Goal: Task Accomplishment & Management: Manage account settings

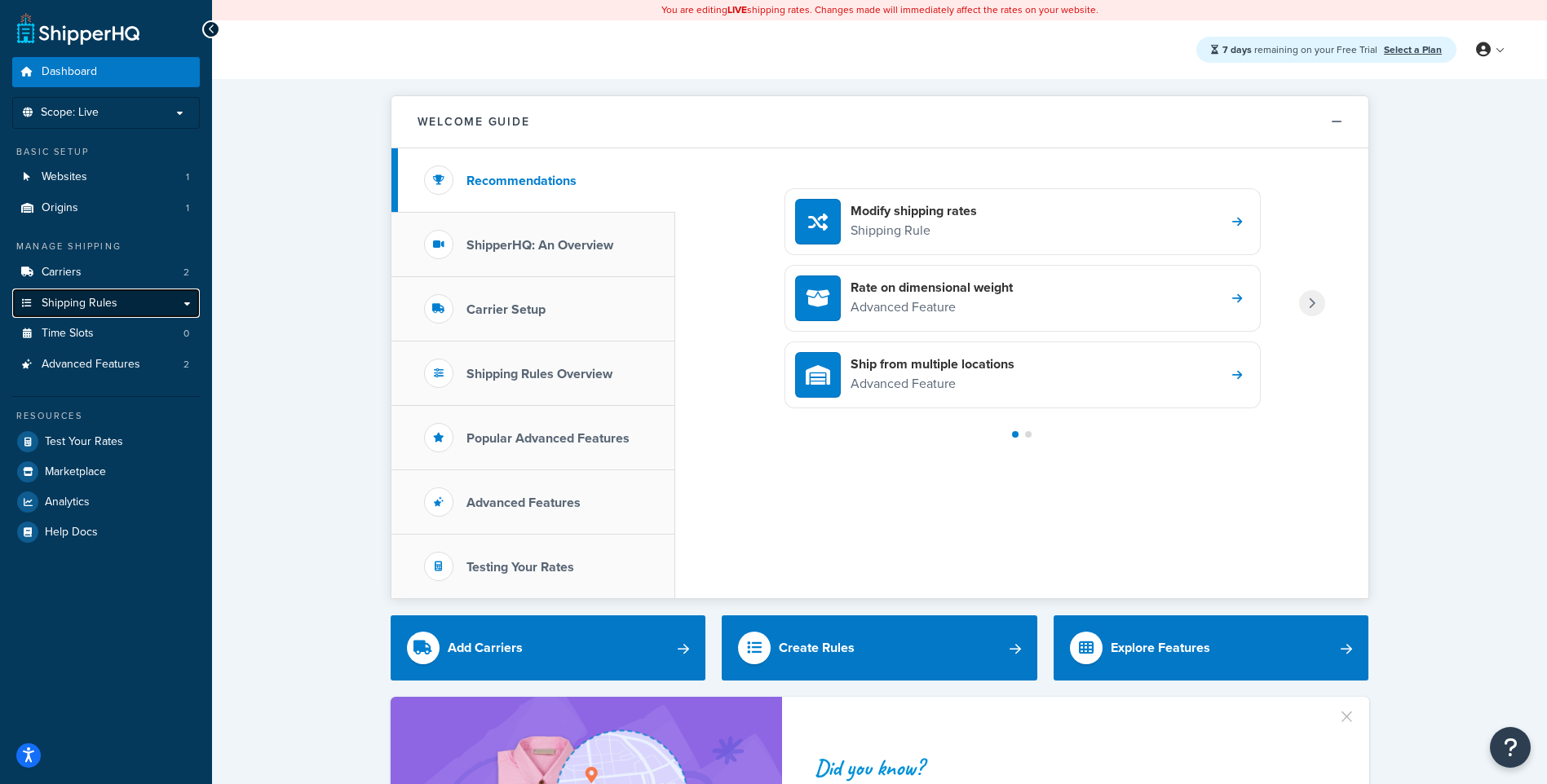
click at [126, 301] on link "Shipping Rules" at bounding box center [106, 304] width 188 height 30
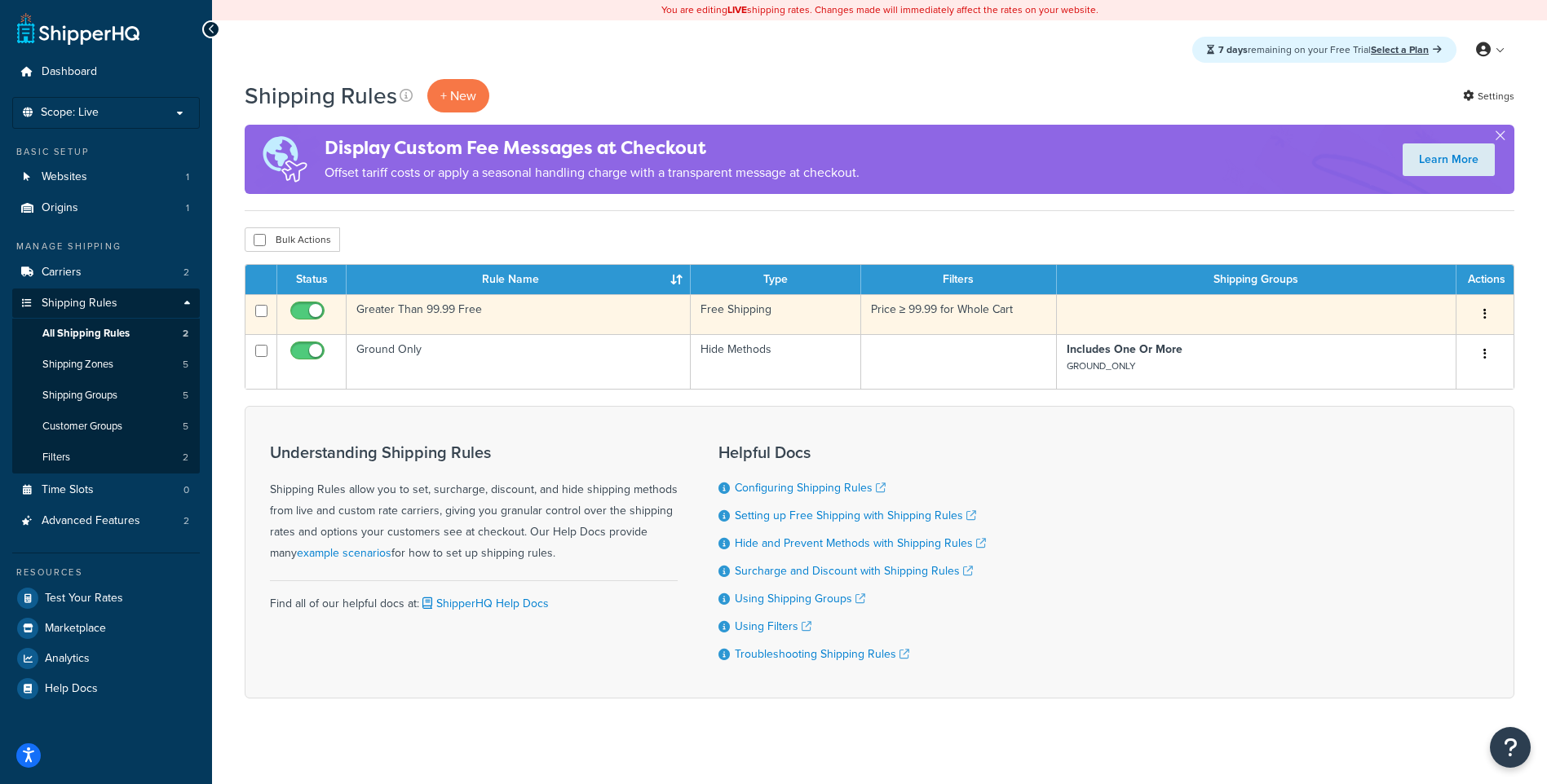
click at [1487, 311] on button "button" at bounding box center [1485, 314] width 23 height 26
click at [1451, 342] on link "Edit" at bounding box center [1432, 345] width 129 height 33
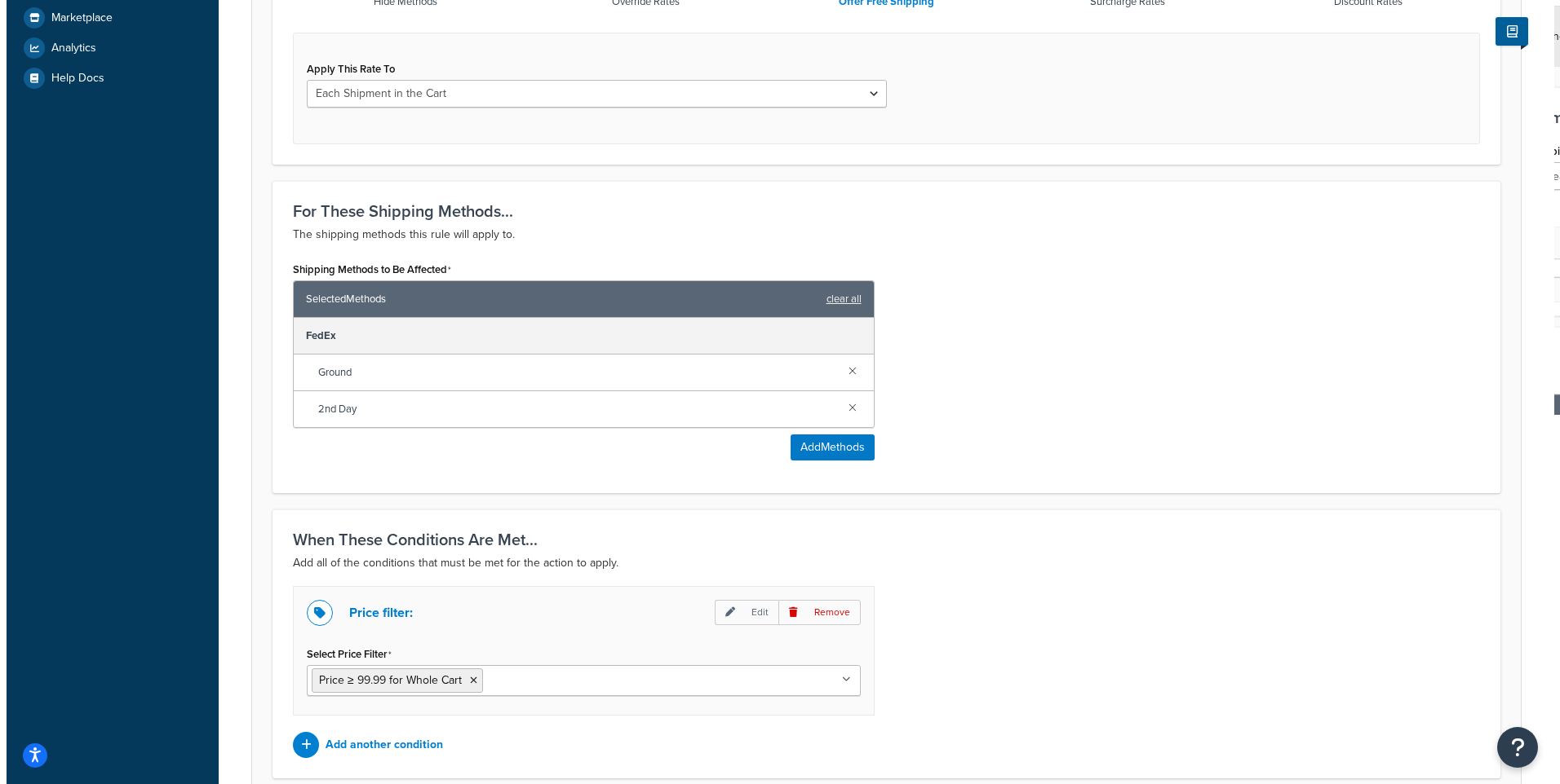
scroll to position [430, 0]
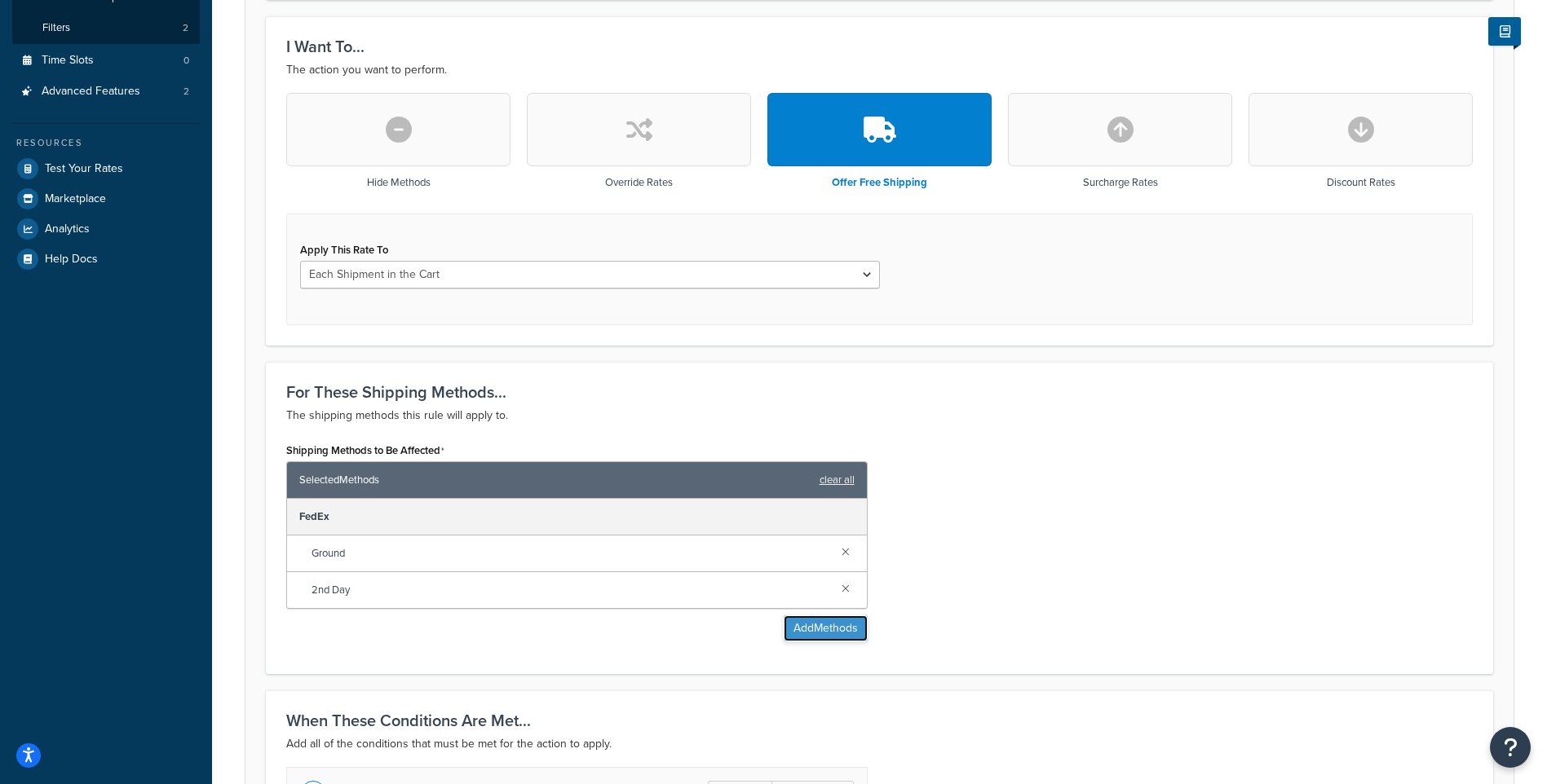
click at [852, 626] on button "Add Methods" at bounding box center [826, 628] width 84 height 26
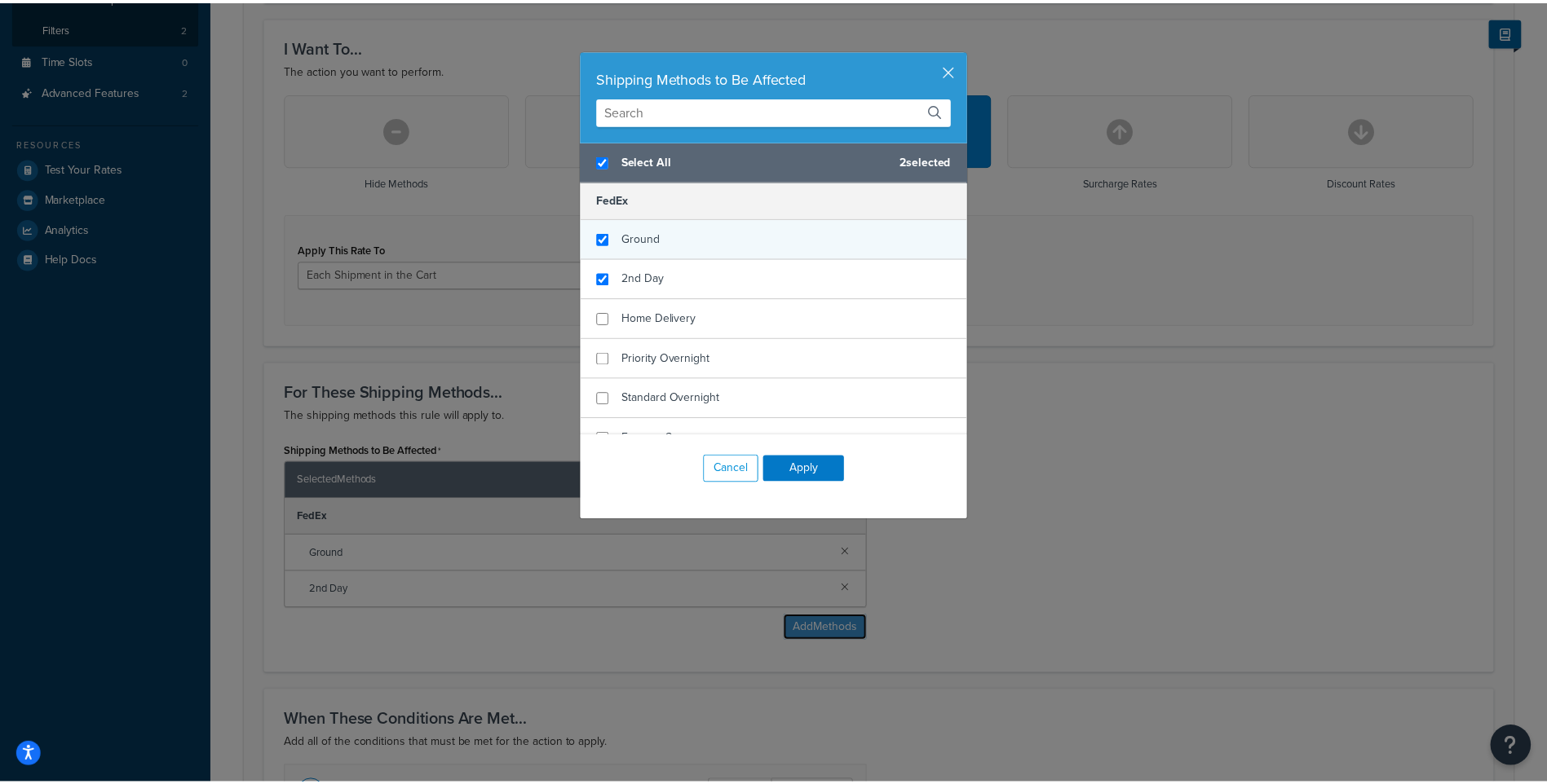
scroll to position [221, 0]
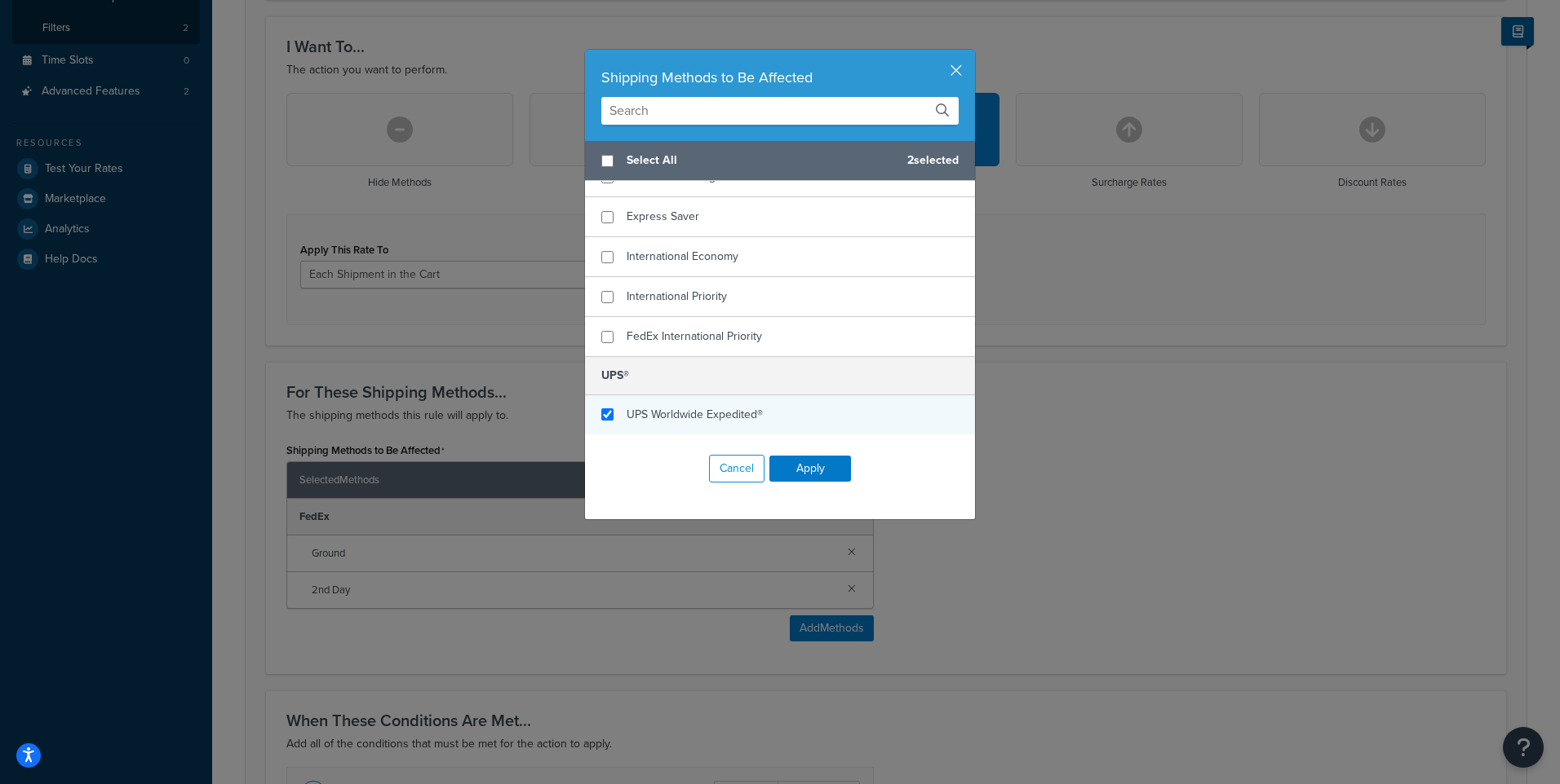
checkbox input "false"
checkbox input "true"
click at [649, 395] on div "UPS Worldwide Expedited®" at bounding box center [780, 415] width 390 height 39
click at [803, 459] on button "Apply" at bounding box center [810, 468] width 81 height 26
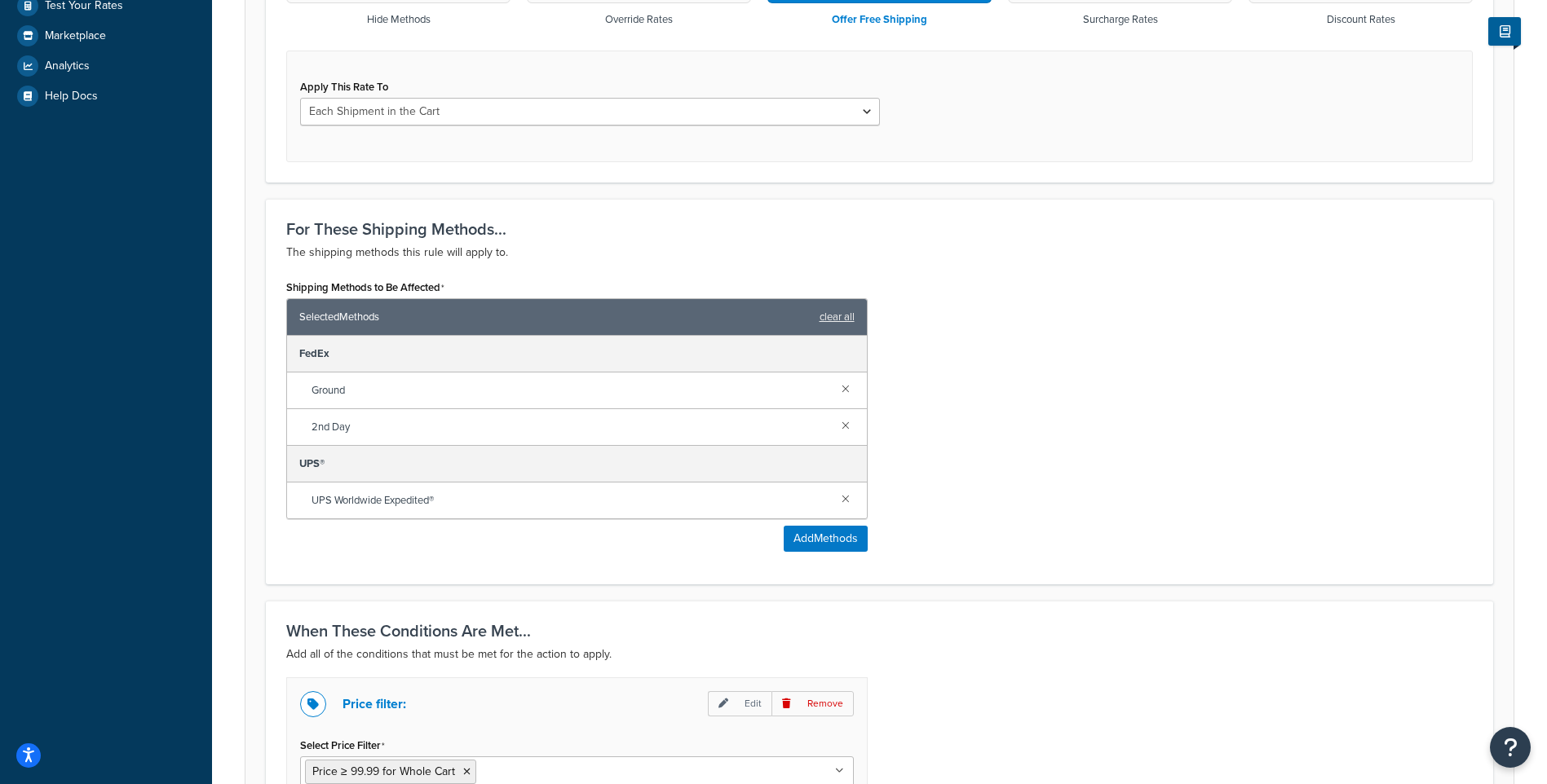
scroll to position [830, 0]
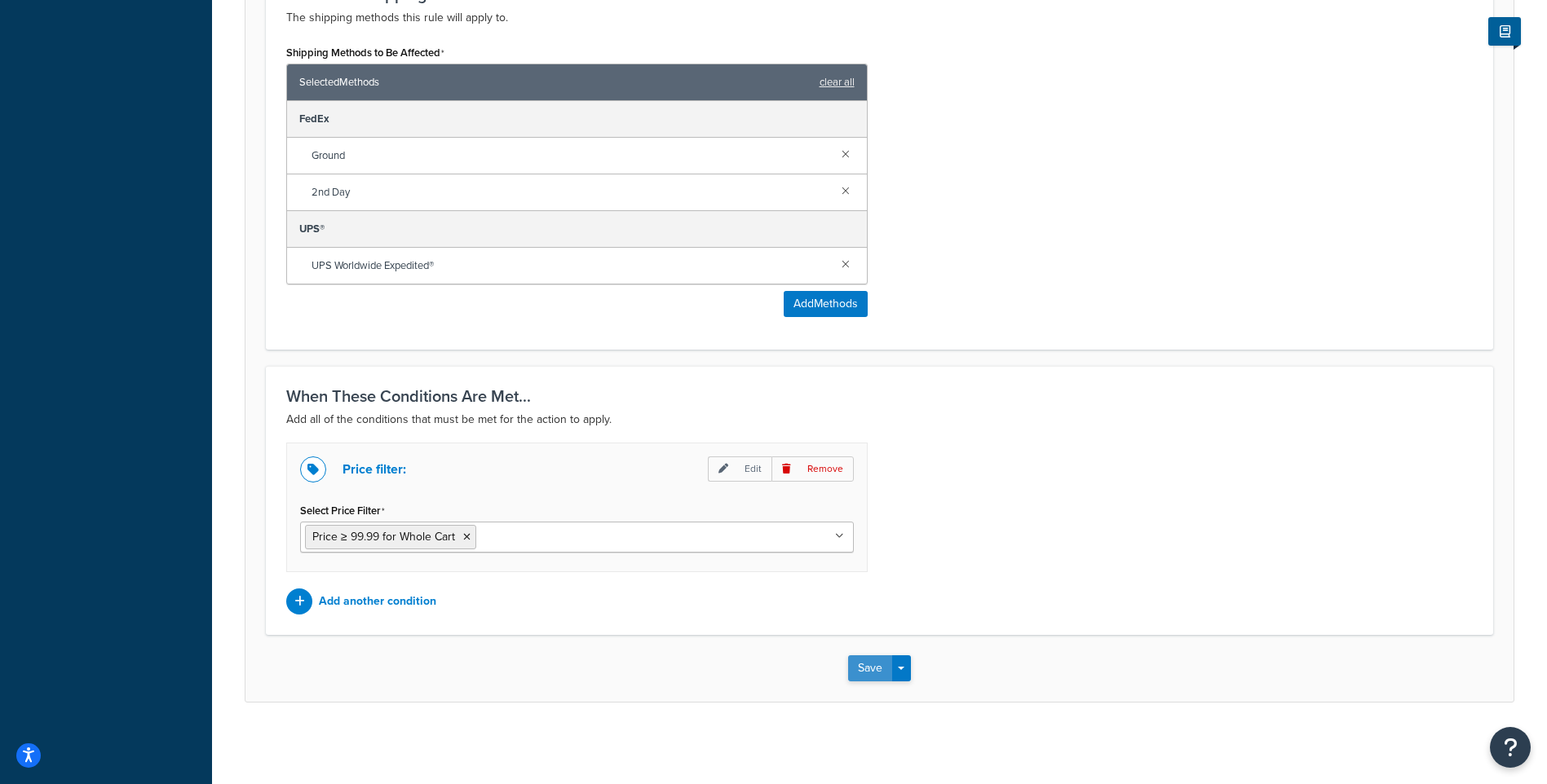
click at [886, 674] on button "Save" at bounding box center [870, 668] width 44 height 26
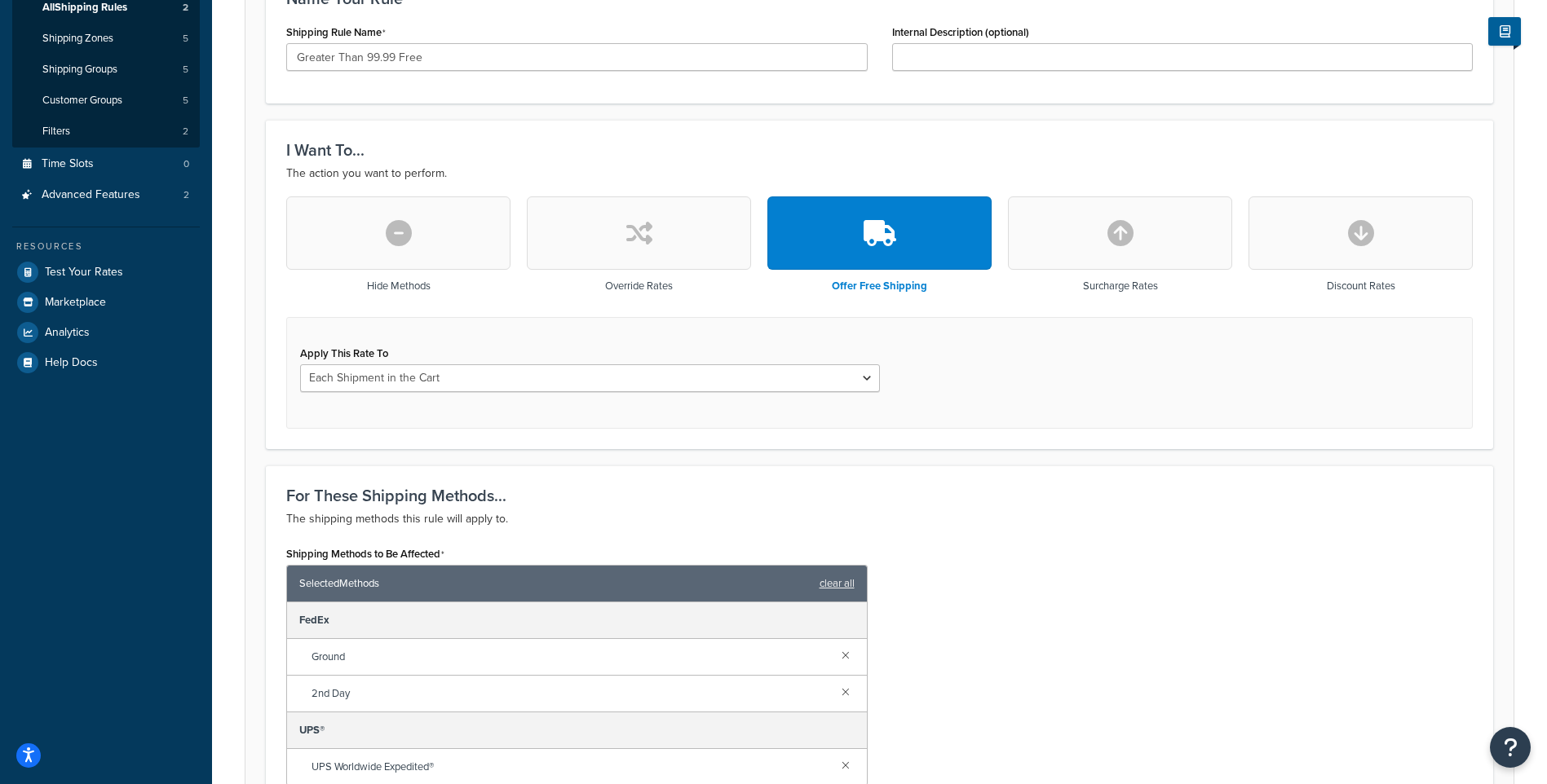
scroll to position [453, 0]
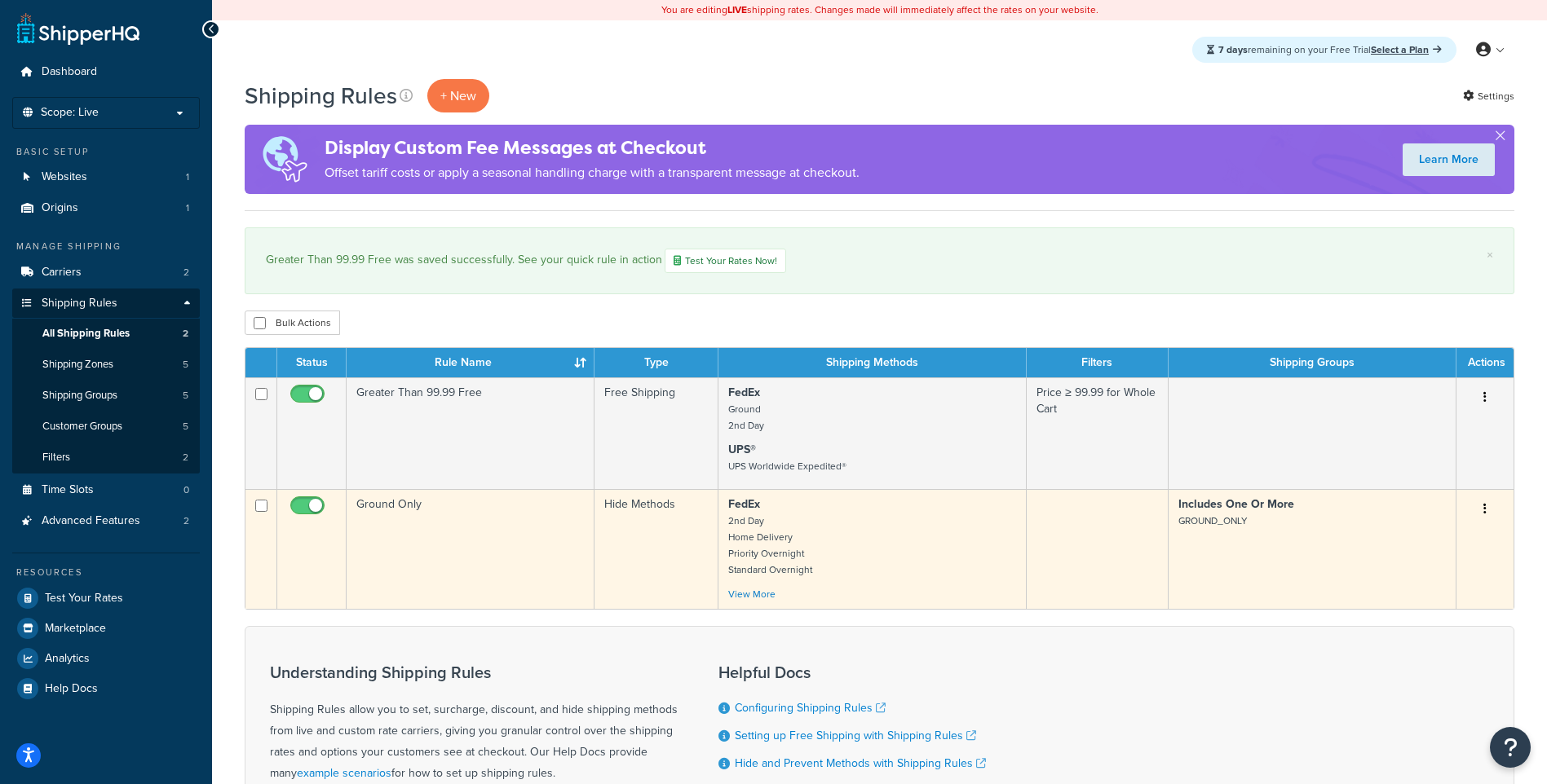
click at [1491, 505] on button "button" at bounding box center [1485, 509] width 23 height 26
click at [1448, 544] on link "Edit" at bounding box center [1432, 540] width 129 height 33
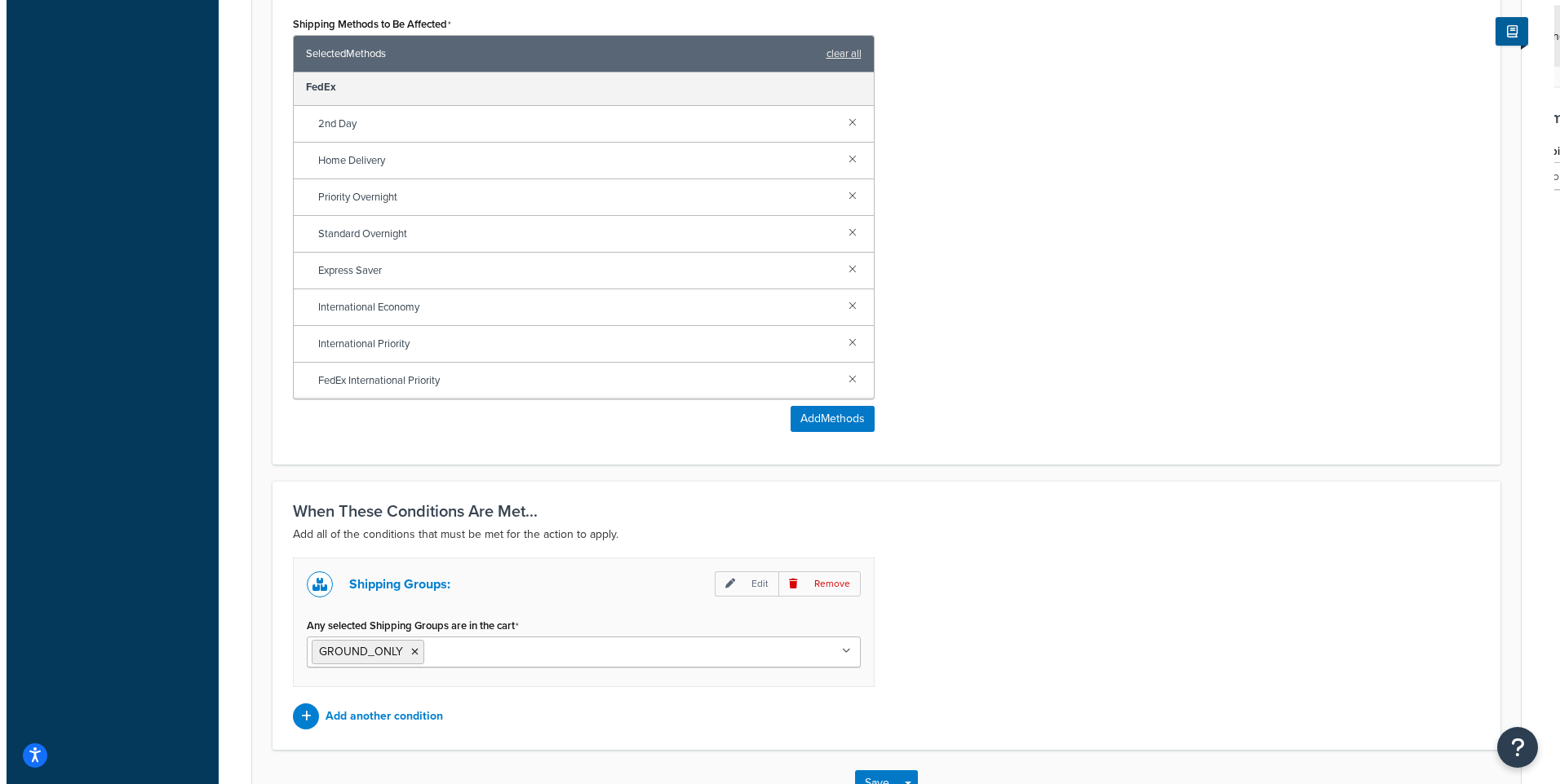
scroll to position [861, 0]
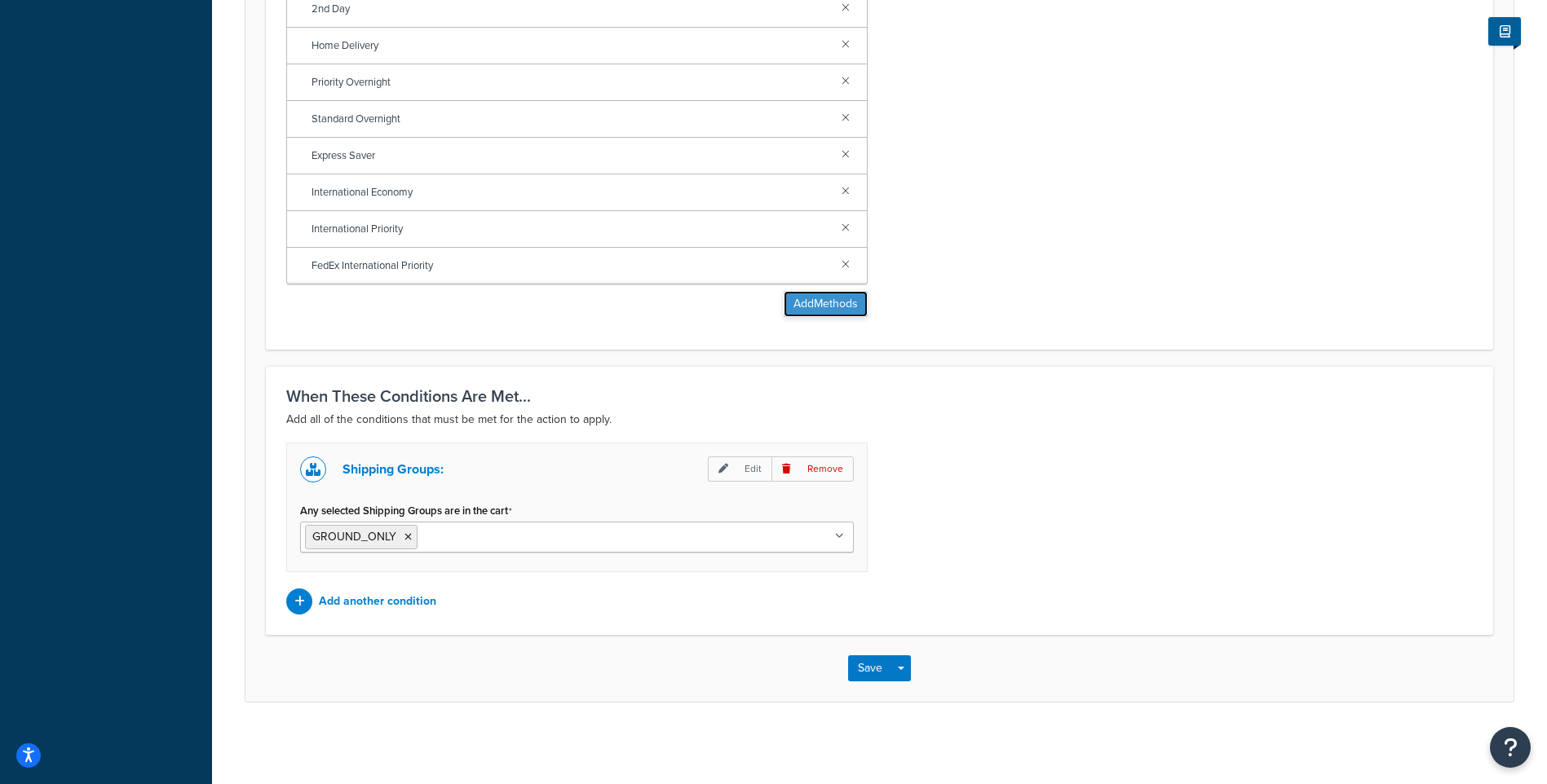
click at [833, 308] on button "Add Methods" at bounding box center [826, 304] width 84 height 26
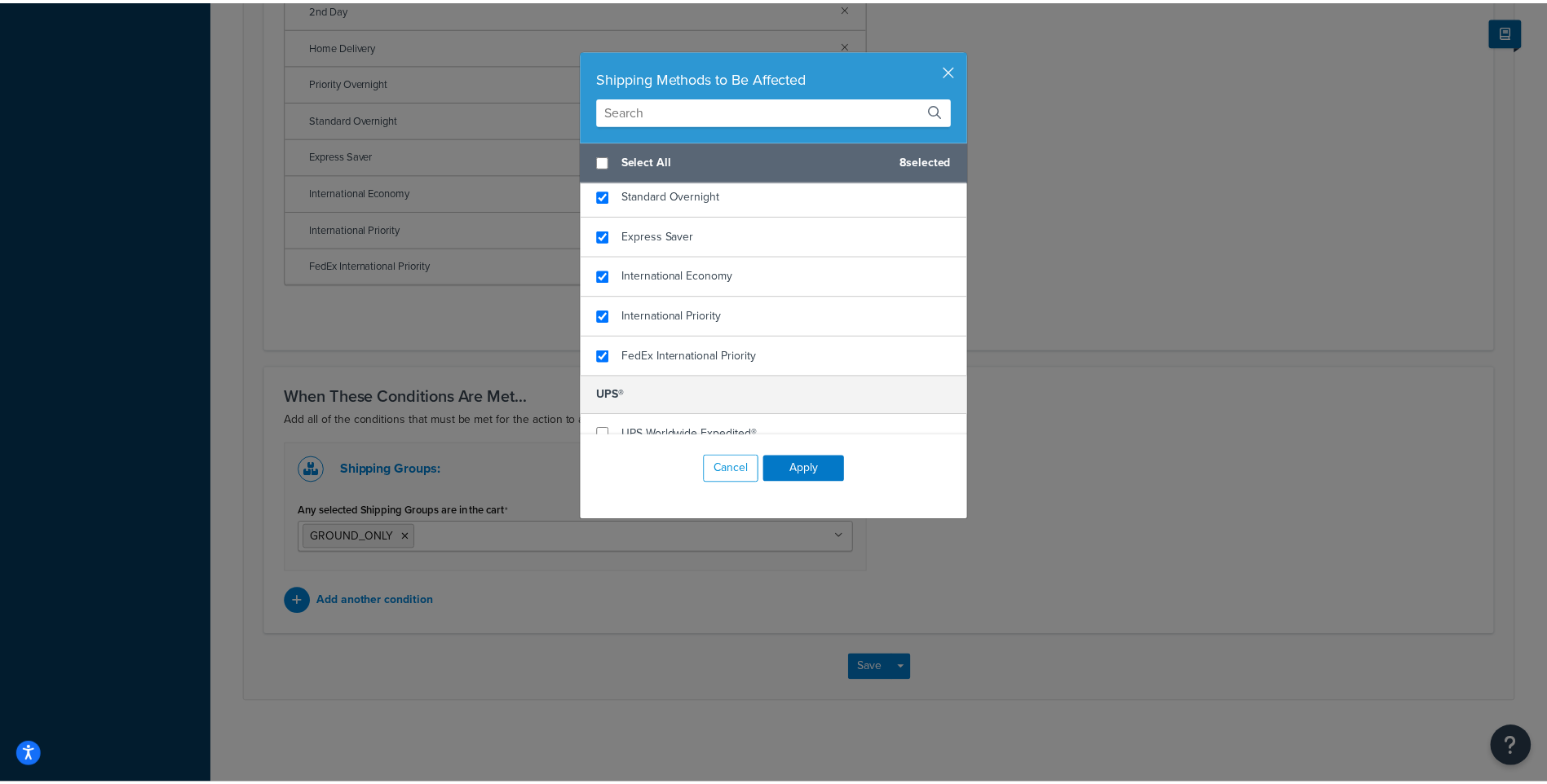
scroll to position [221, 0]
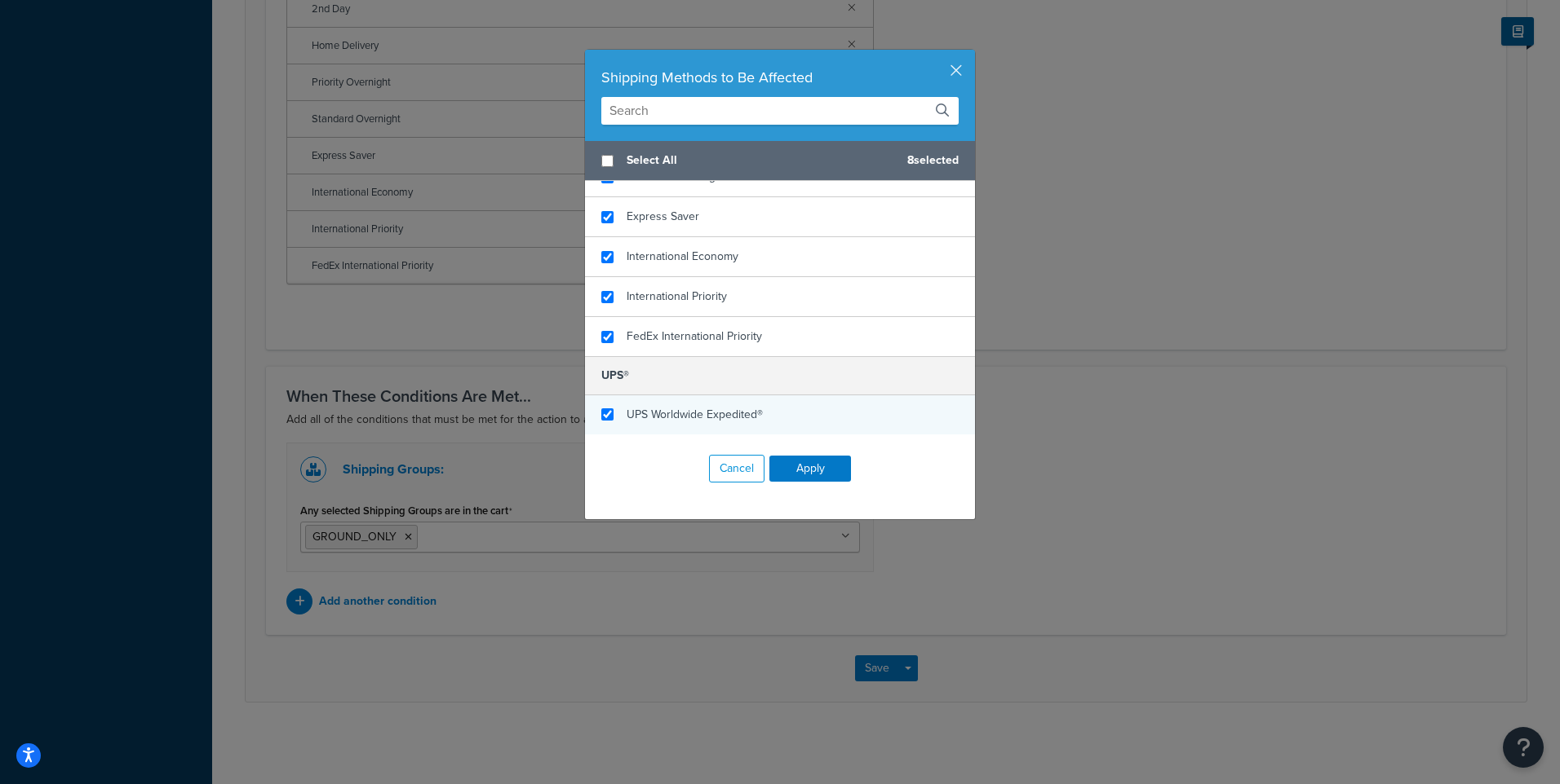
checkbox input "true"
click at [693, 426] on div "UPS Worldwide Expedited®" at bounding box center [695, 416] width 136 height 23
click at [812, 472] on button "Apply" at bounding box center [810, 468] width 81 height 26
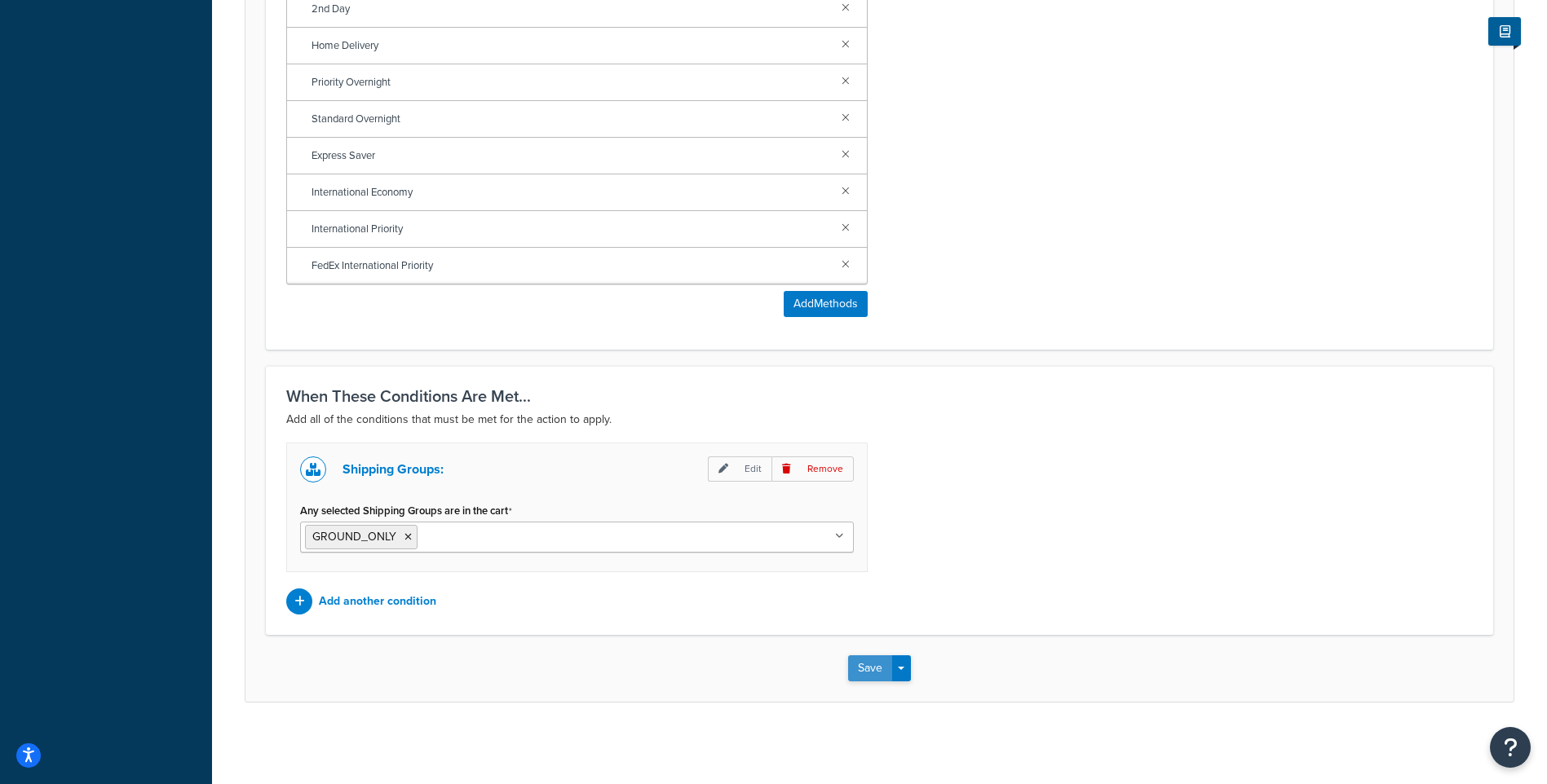
click at [874, 662] on button "Save" at bounding box center [870, 668] width 44 height 26
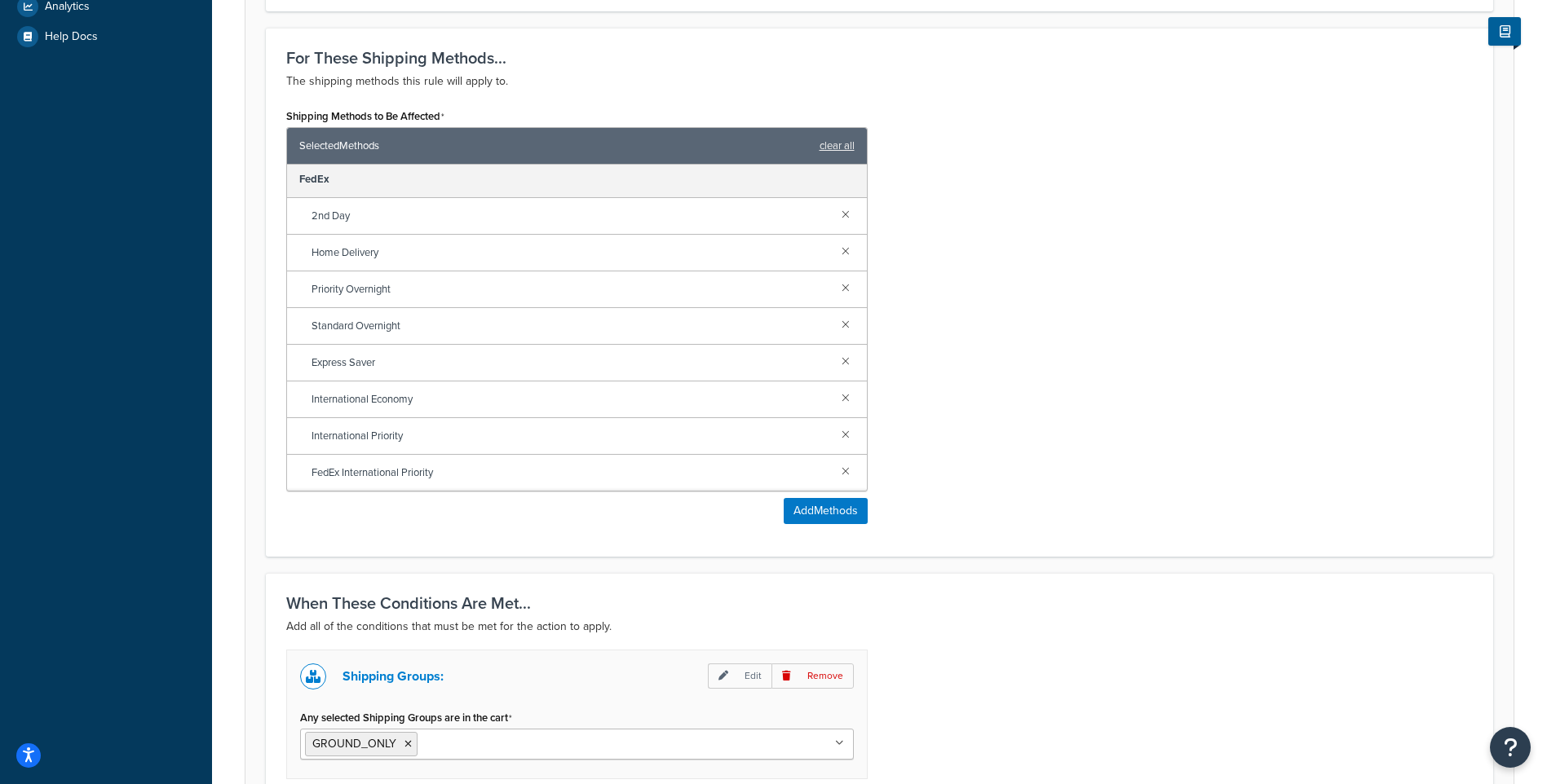
scroll to position [861, 0]
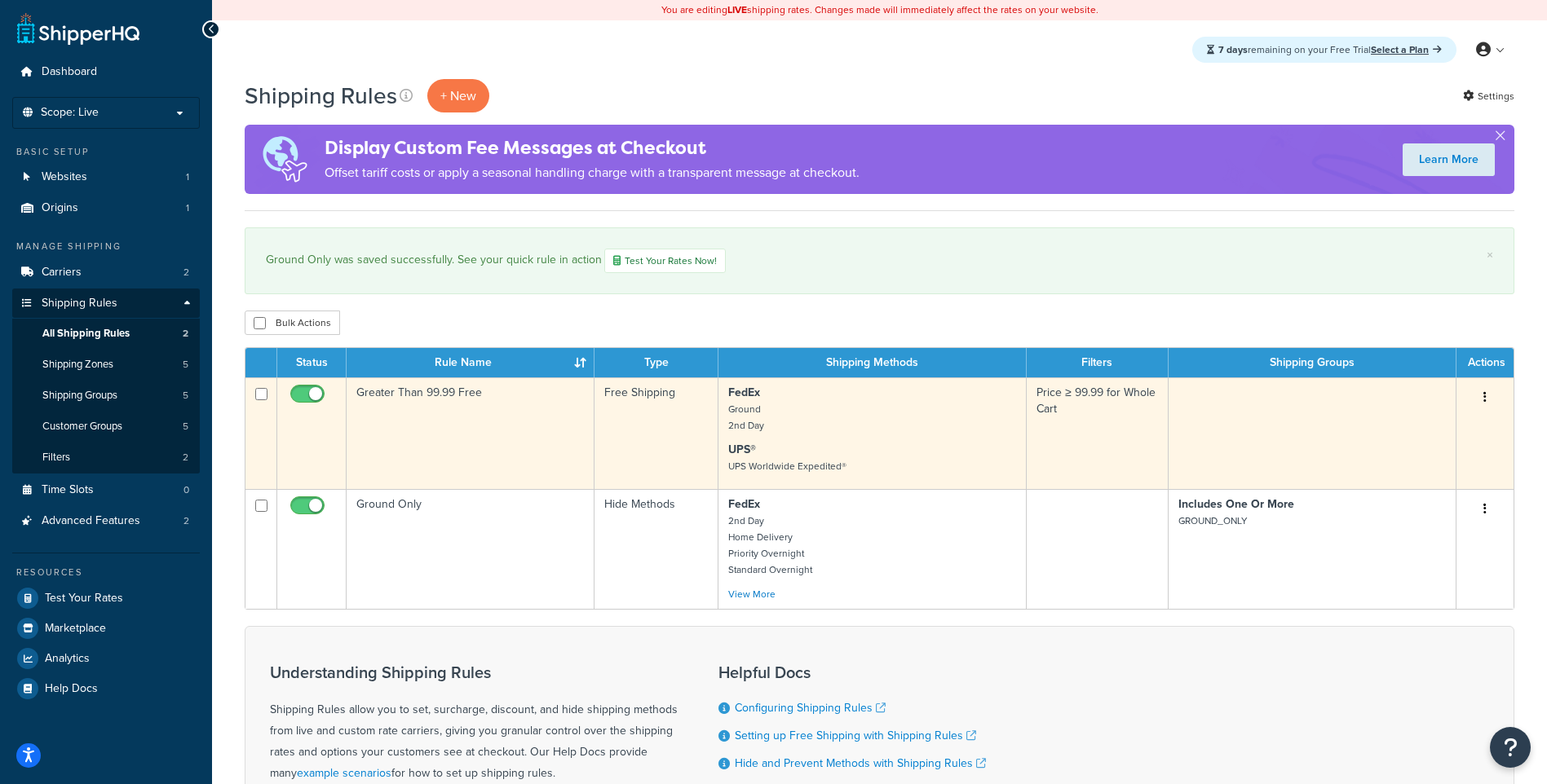
click at [1474, 386] on button "button" at bounding box center [1485, 398] width 23 height 26
click at [1443, 431] on link "Edit" at bounding box center [1432, 428] width 129 height 33
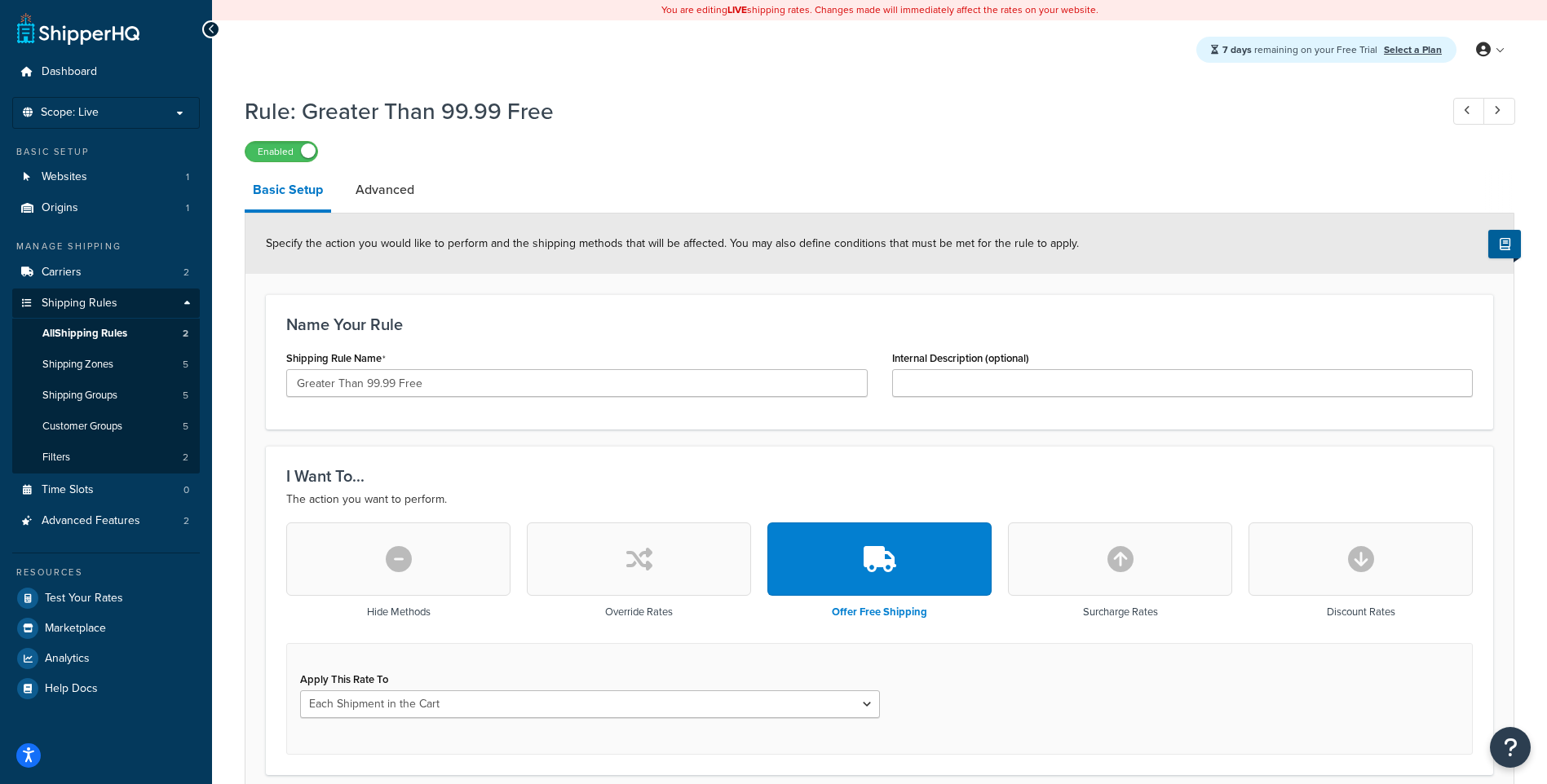
click at [208, 30] on icon at bounding box center [212, 29] width 7 height 12
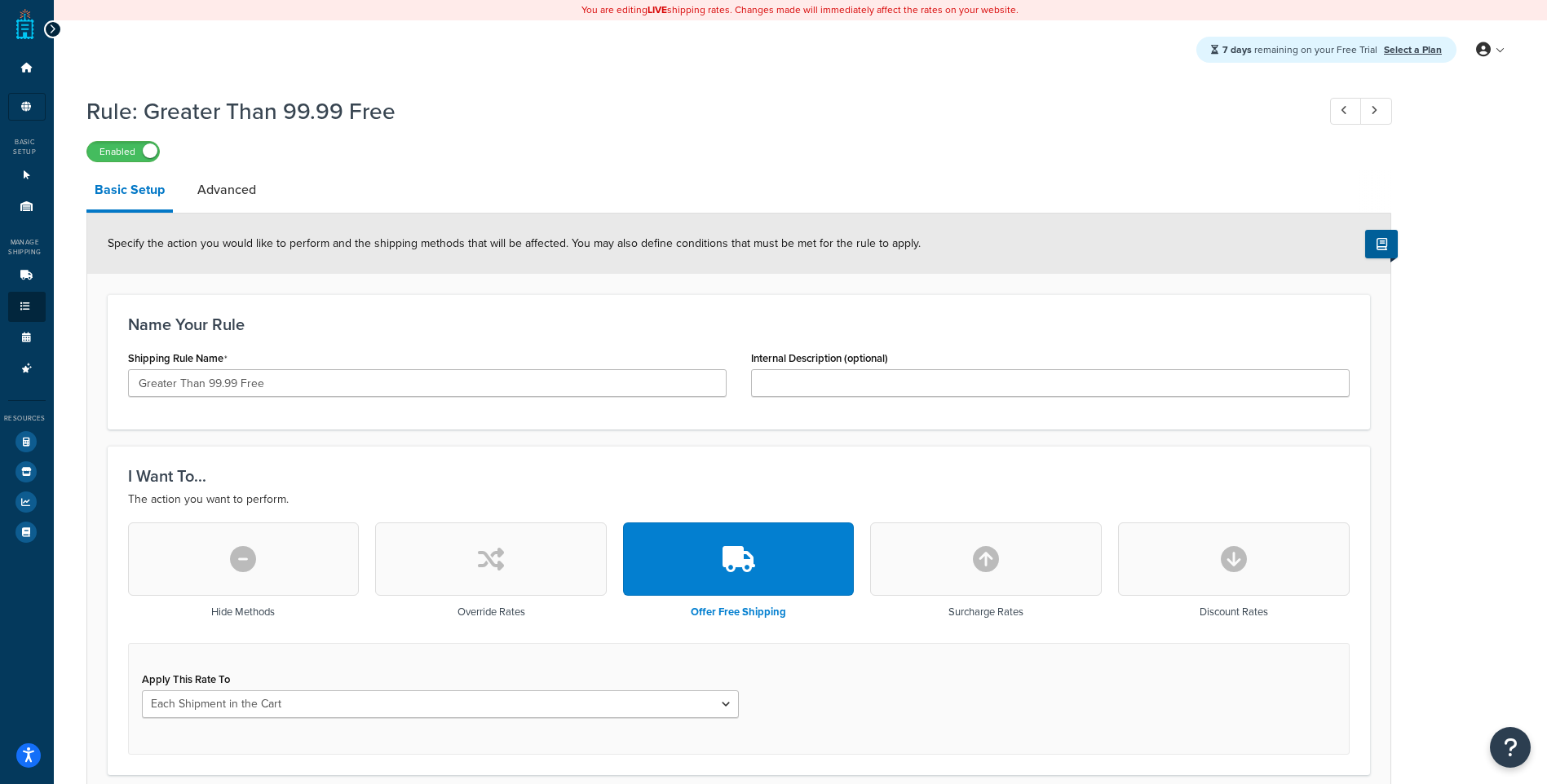
click at [55, 20] on div "You are editing LIVE shipping rates. Changes made will immediately affect the r…" at bounding box center [800, 10] width 1493 height 21
click at [52, 26] on icon at bounding box center [53, 29] width 7 height 12
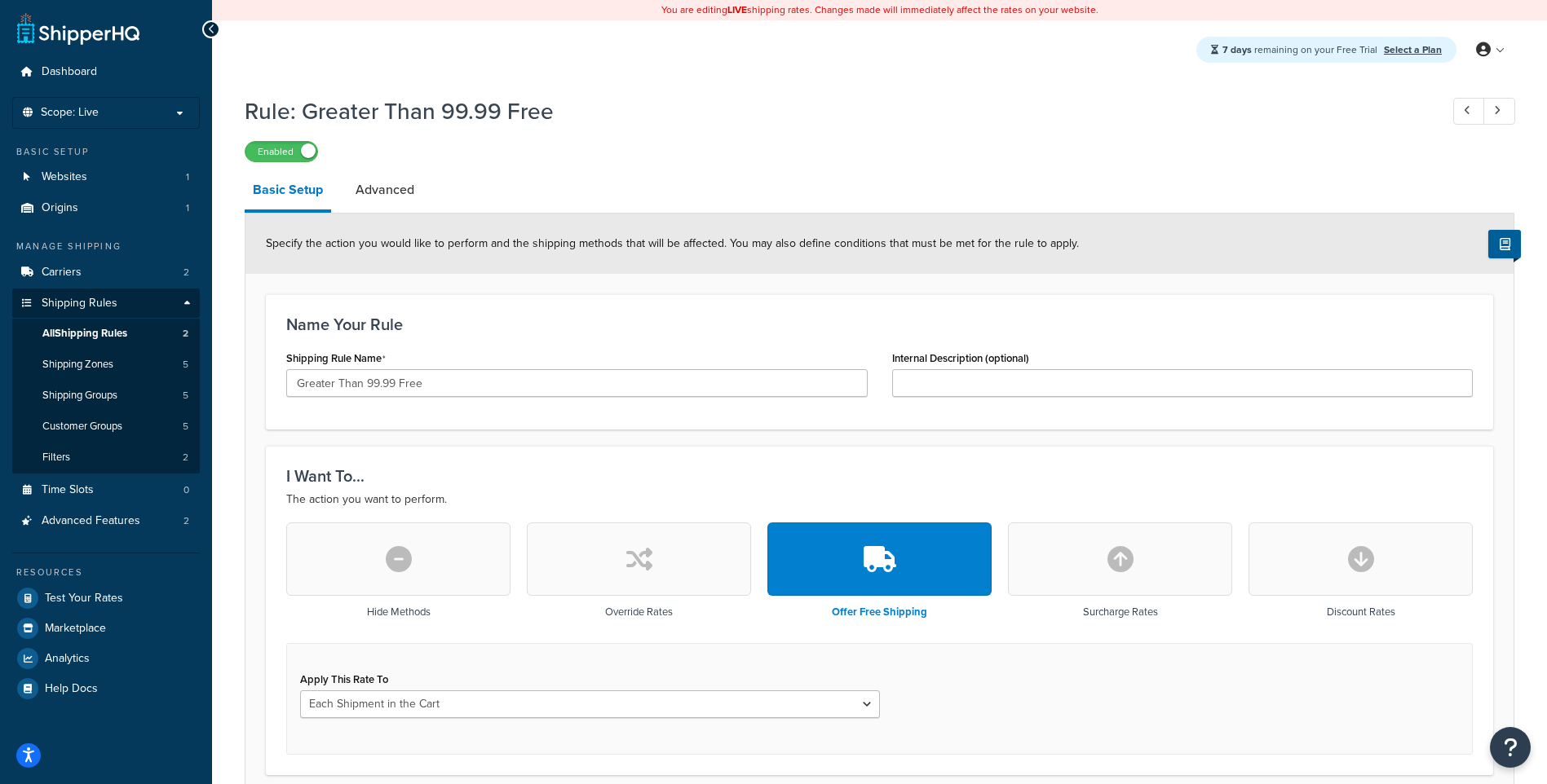
click at [42, 21] on link at bounding box center [78, 29] width 123 height 32
click at [100, 515] on span "Advanced Features" at bounding box center [91, 522] width 98 height 14
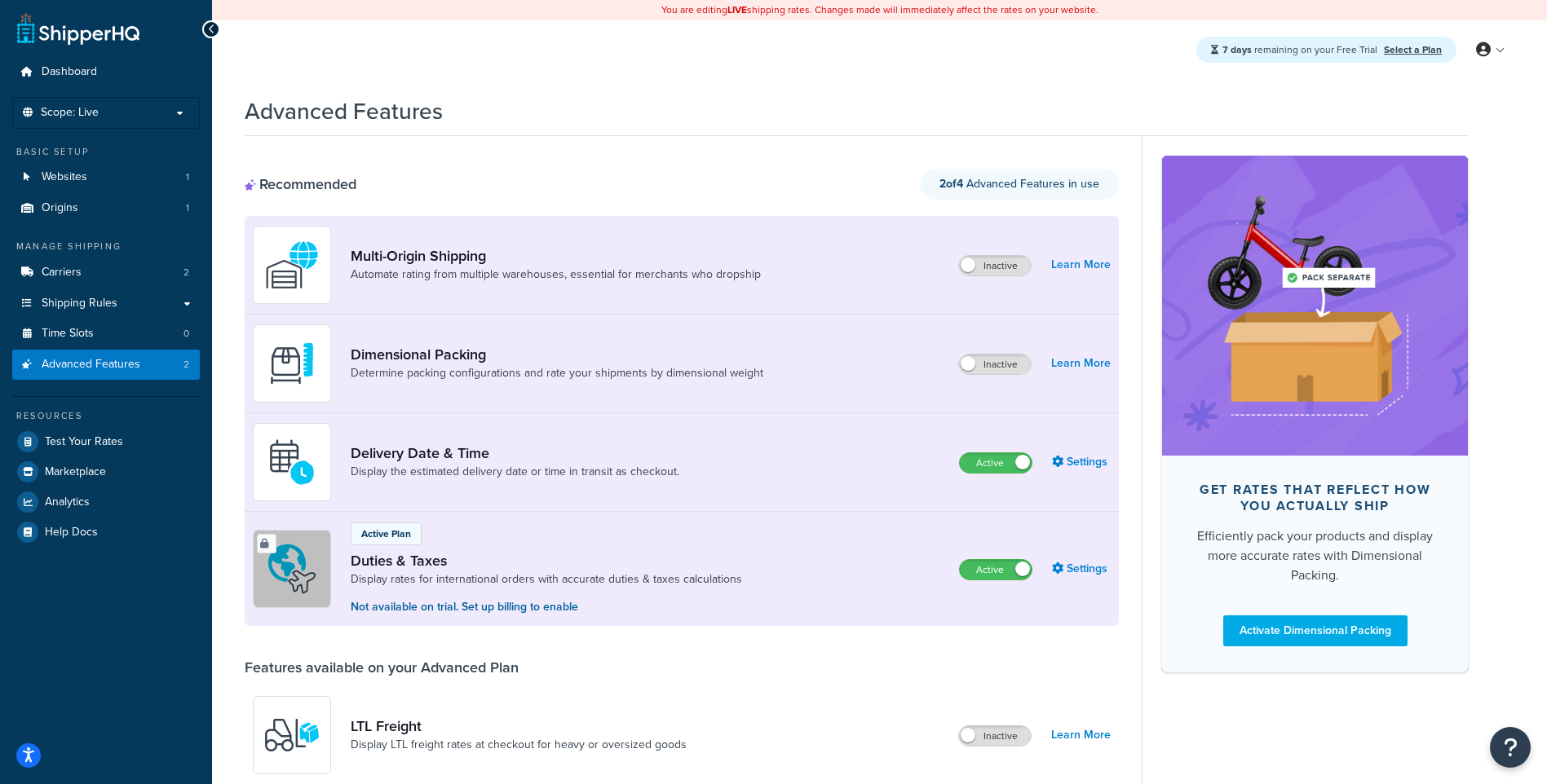
scroll to position [81, 0]
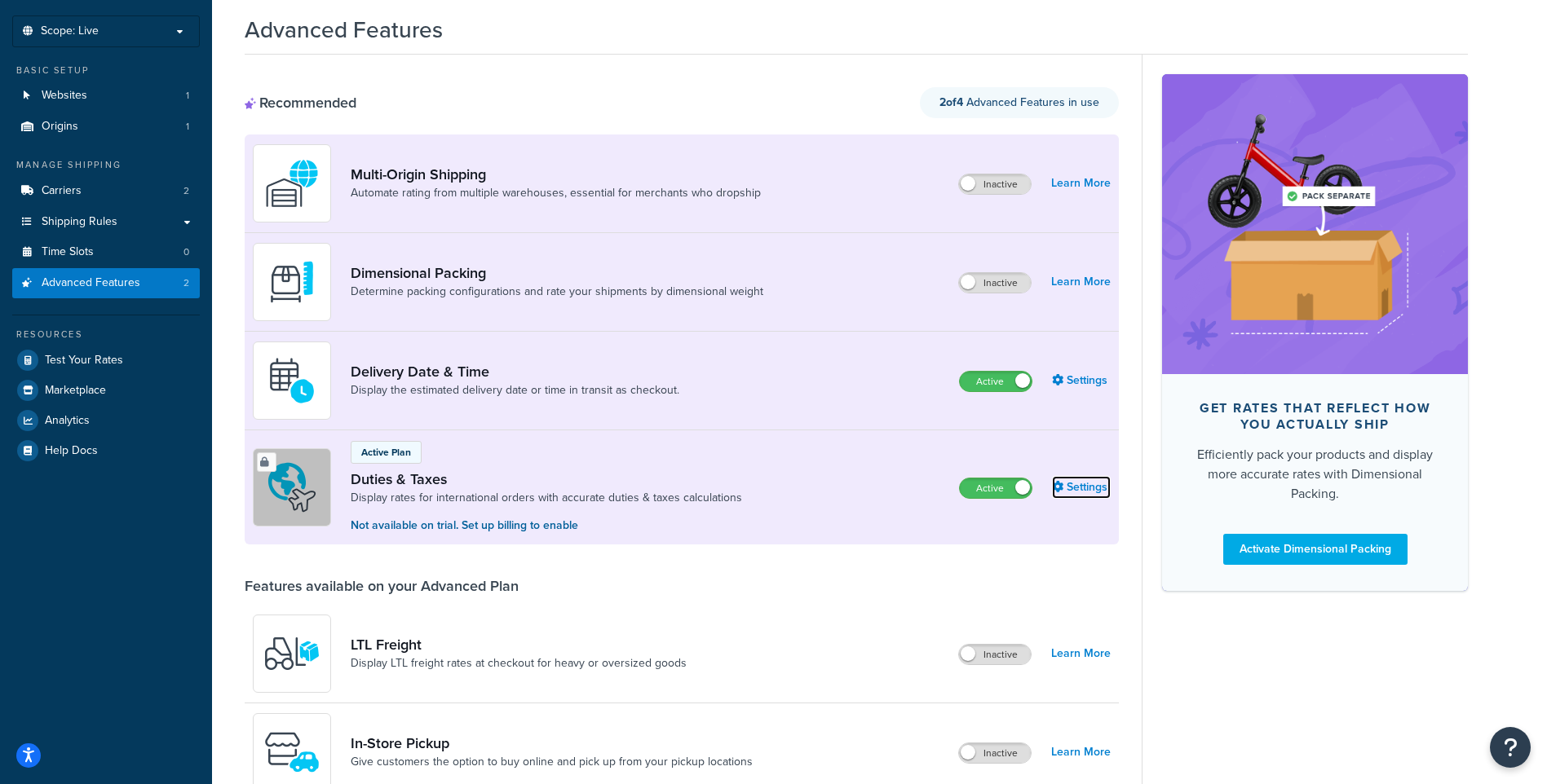
click at [1090, 484] on link "Settings" at bounding box center [1082, 488] width 59 height 23
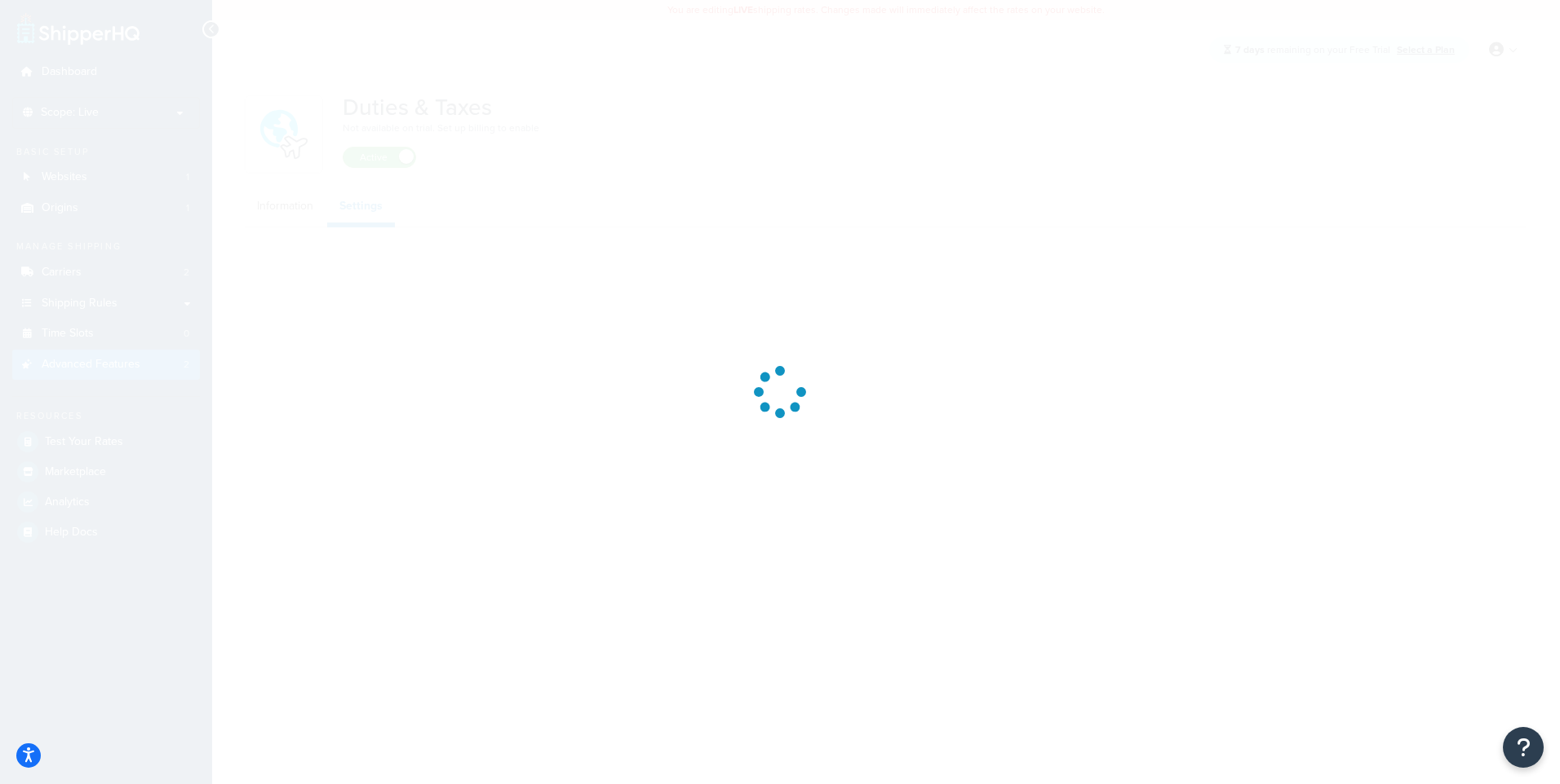
select select "US"
select select "false"
select select "AVERAGE"
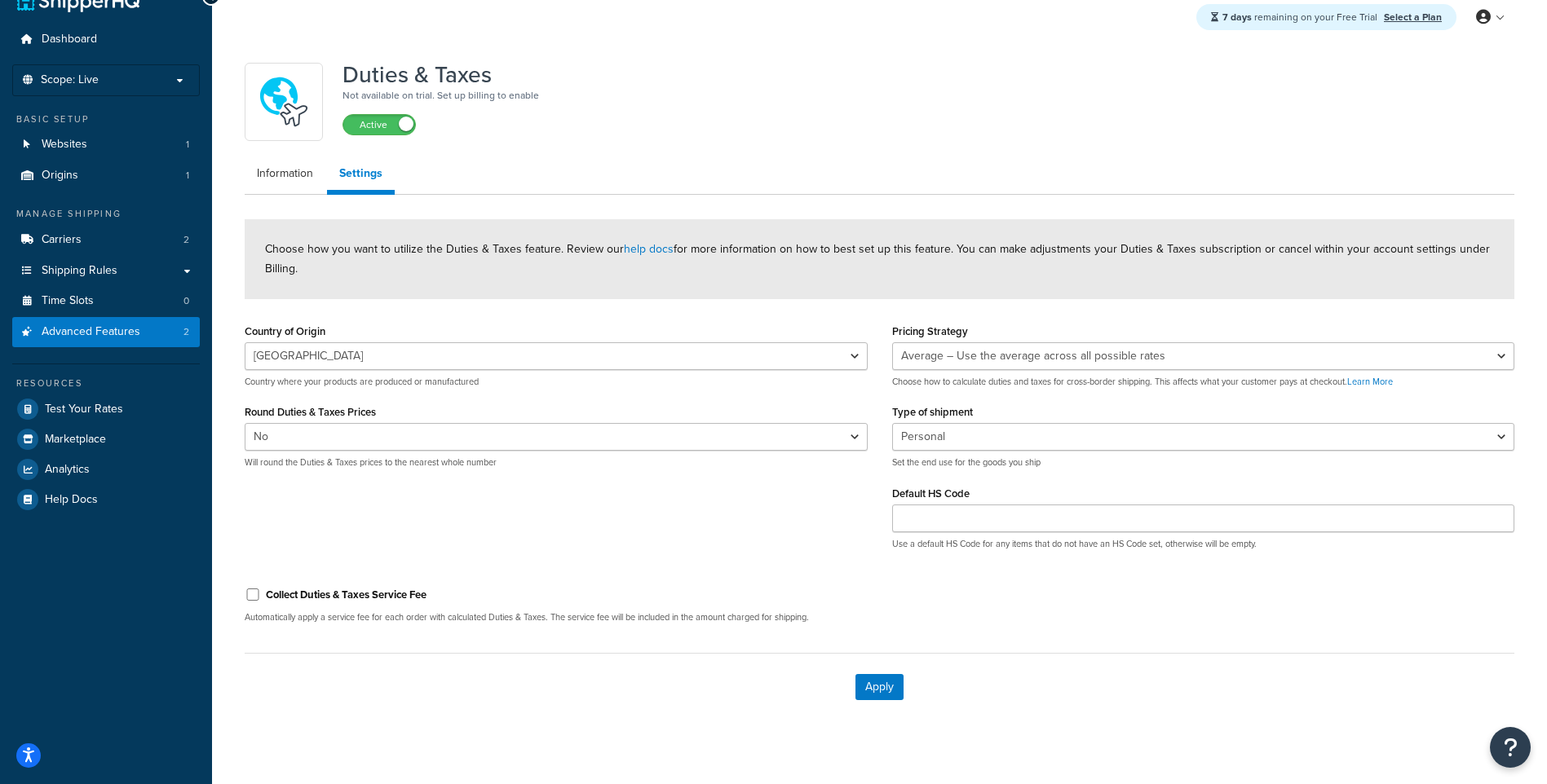
scroll to position [51, 0]
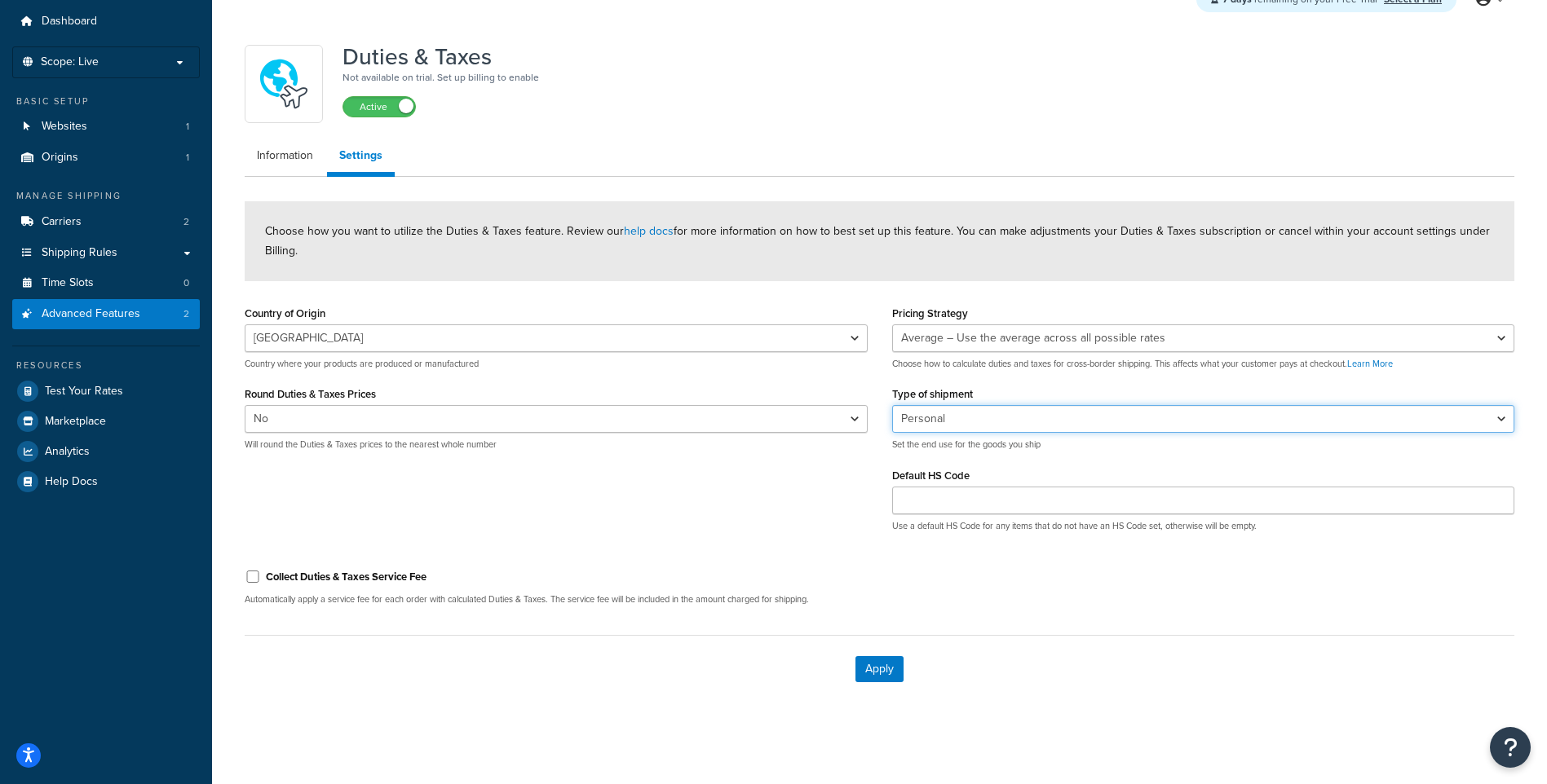
click at [968, 426] on select "Personal Commercial Gifts Other" at bounding box center [1204, 418] width 623 height 28
click at [275, 577] on label "Collect Duties & Taxes Service Fee" at bounding box center [346, 577] width 161 height 14
click at [261, 577] on input "Collect Duties & Taxes Service Fee" at bounding box center [253, 577] width 16 height 13
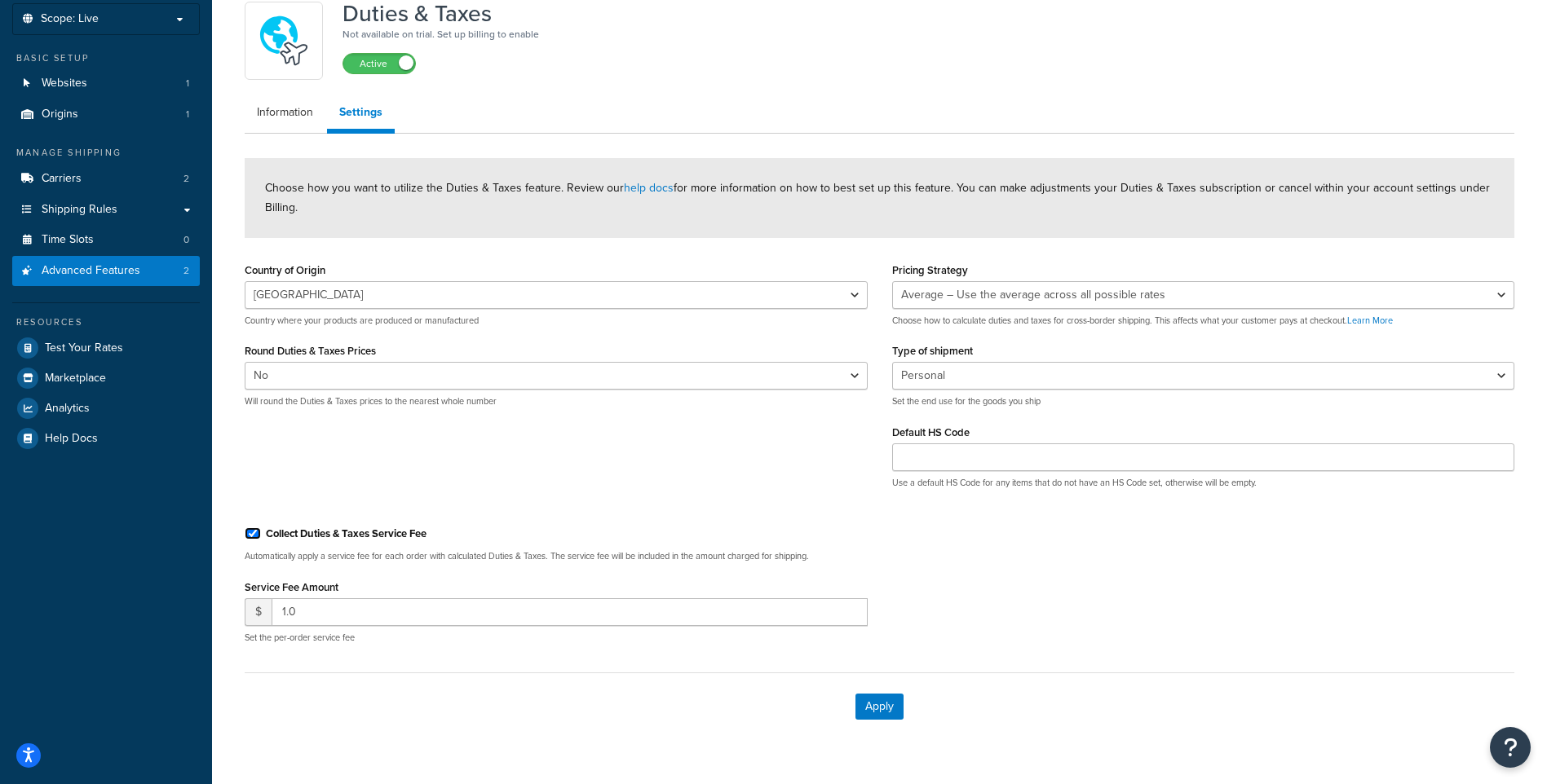
scroll to position [131, 0]
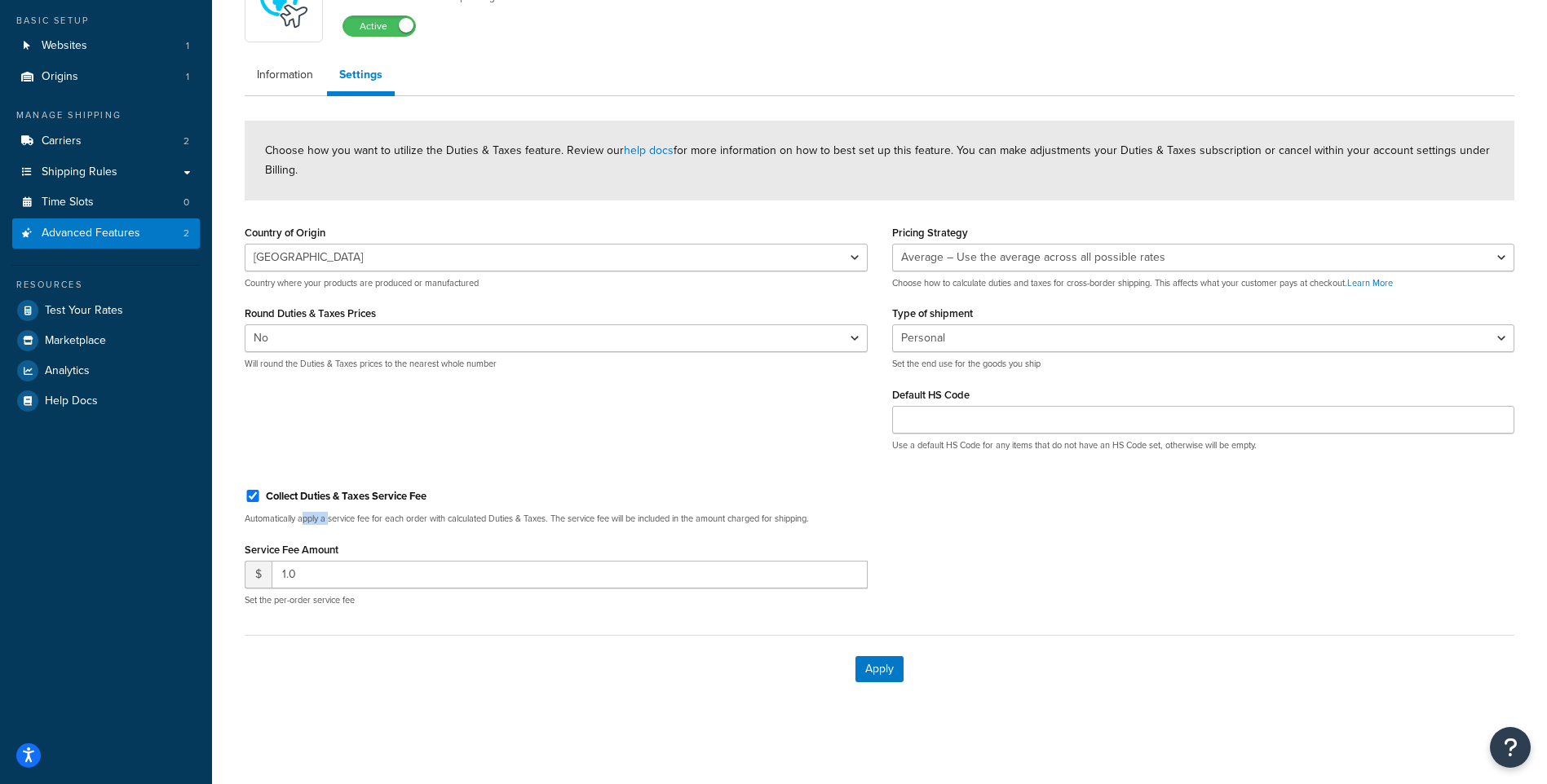
drag, startPoint x: 304, startPoint y: 522, endPoint x: 332, endPoint y: 522, distance: 28.0
click at [332, 522] on p "Automatically apply a service fee for each order with calculated Duties & Taxes…" at bounding box center [556, 519] width 623 height 13
drag, startPoint x: 332, startPoint y: 522, endPoint x: 412, endPoint y: 518, distance: 80.1
click at [412, 518] on p "Automatically apply a service fee for each order with calculated Duties & Taxes…" at bounding box center [556, 519] width 623 height 13
click at [340, 573] on input "1.0" at bounding box center [570, 575] width 596 height 28
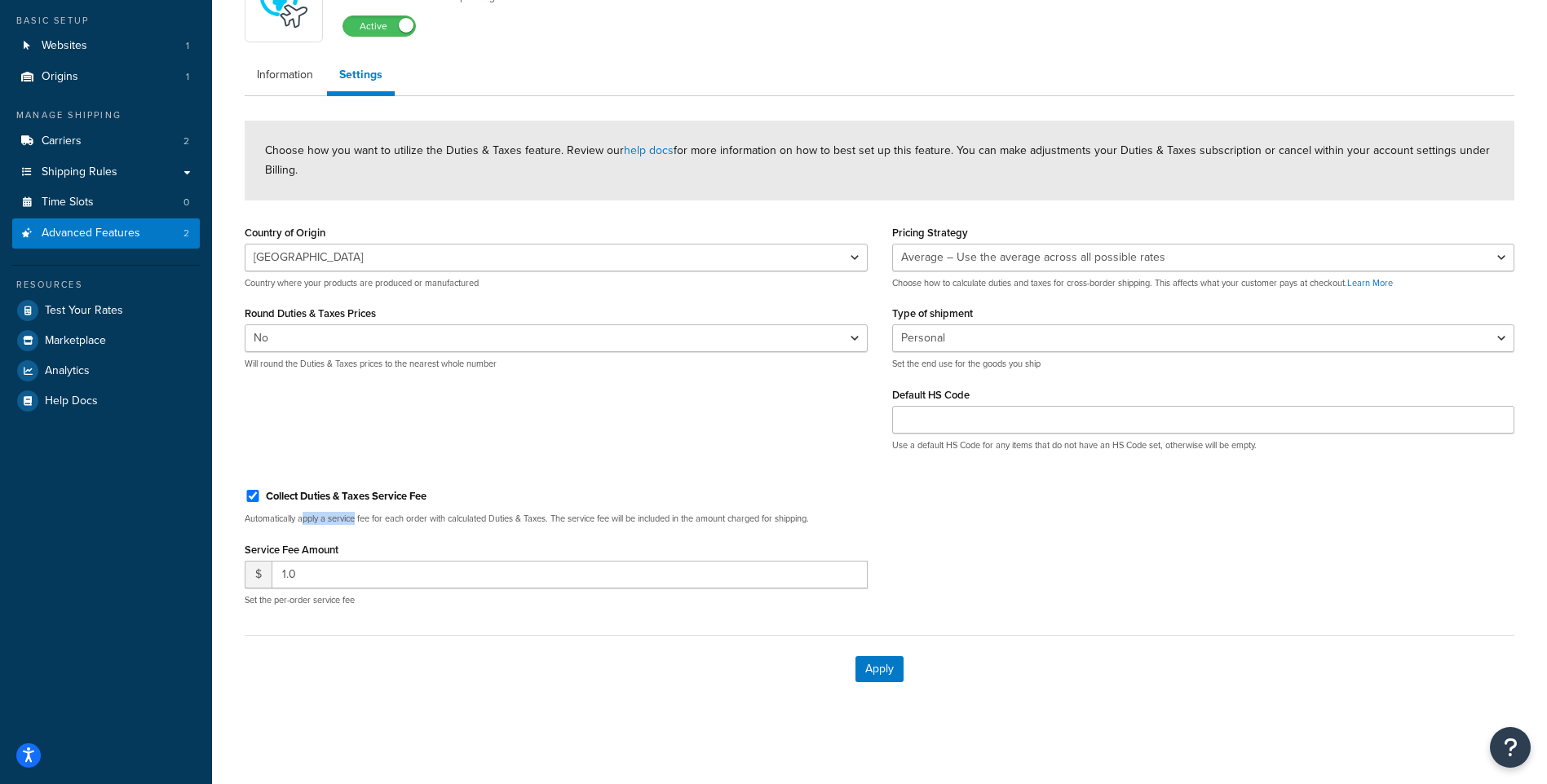
drag, startPoint x: 307, startPoint y: 516, endPoint x: 359, endPoint y: 518, distance: 52.0
click at [359, 518] on p "Automatically apply a service fee for each order with calculated Duties & Taxes…" at bounding box center [556, 519] width 623 height 13
drag, startPoint x: 359, startPoint y: 518, endPoint x: 391, endPoint y: 515, distance: 32.1
click at [391, 515] on p "Automatically apply a service fee for each order with calculated Duties & Taxes…" at bounding box center [556, 519] width 623 height 13
click at [285, 492] on label "Collect Duties & Taxes Service Fee" at bounding box center [346, 496] width 161 height 14
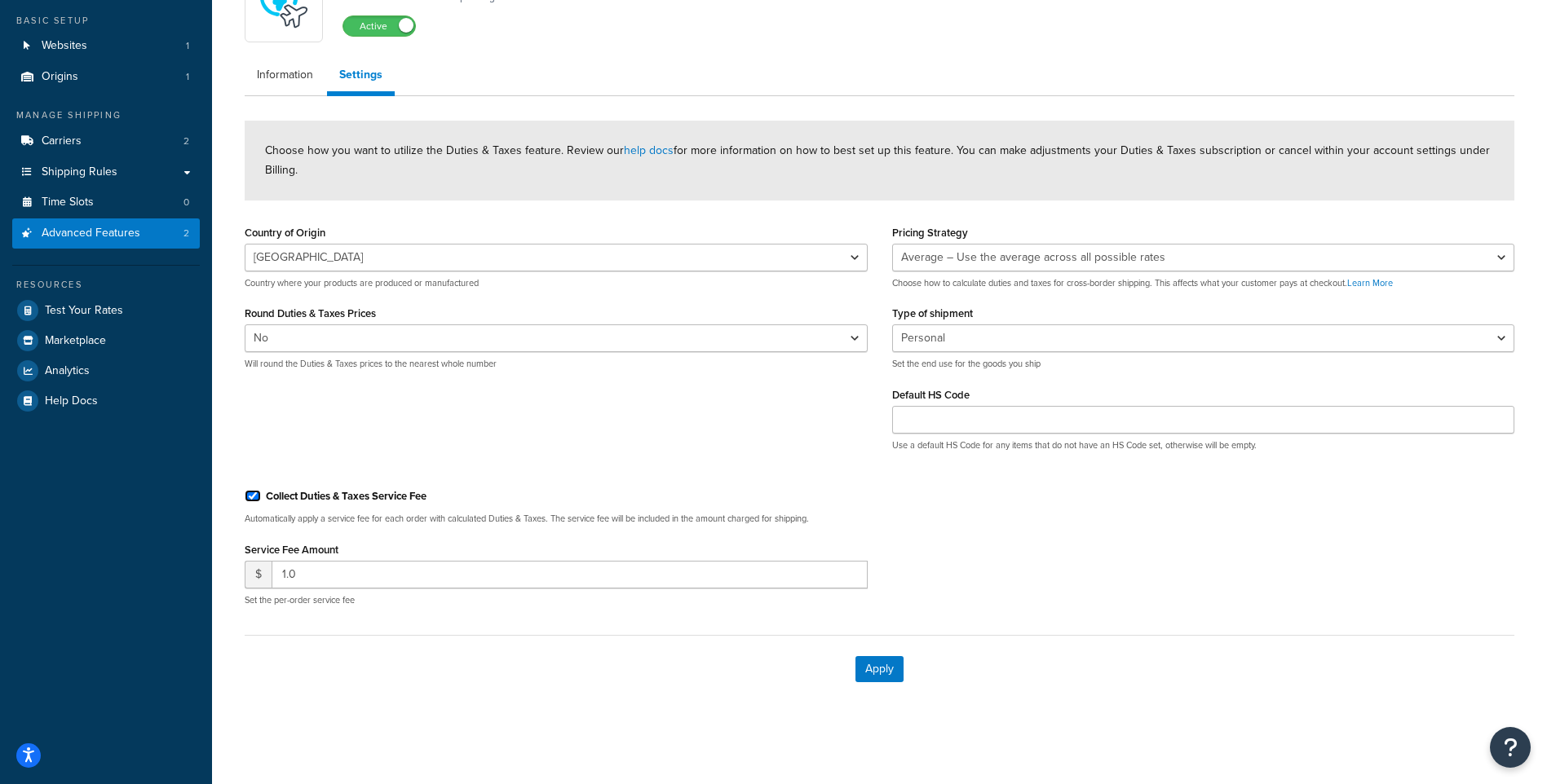
click at [261, 492] on input "Collect Duties & Taxes Service Fee" at bounding box center [253, 496] width 16 height 13
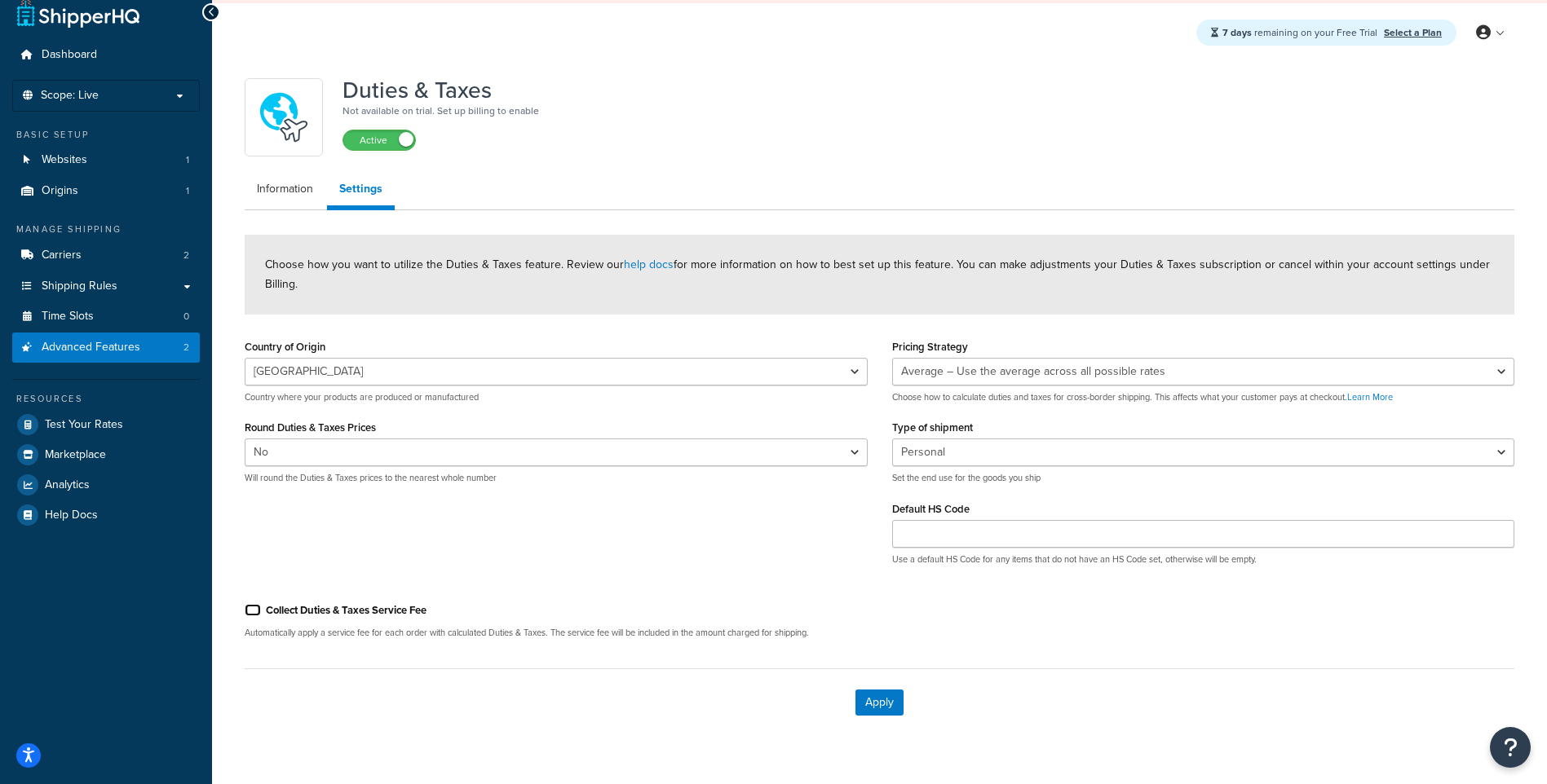
scroll to position [0, 0]
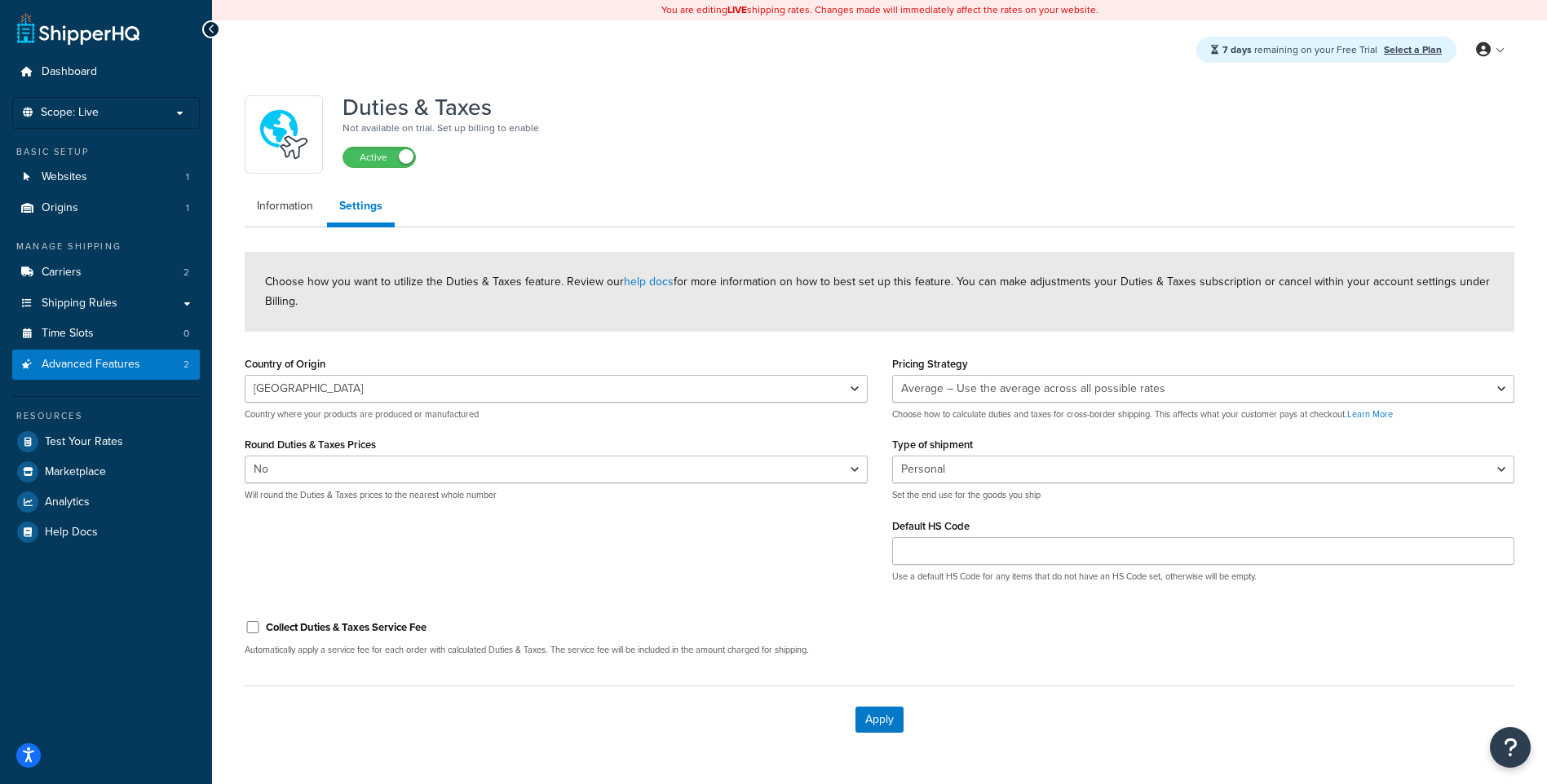
click at [340, 625] on label "Collect Duties & Taxes Service Fee" at bounding box center [346, 628] width 161 height 14
click at [261, 625] on input "Collect Duties & Taxes Service Fee" at bounding box center [253, 628] width 16 height 13
checkbox input "true"
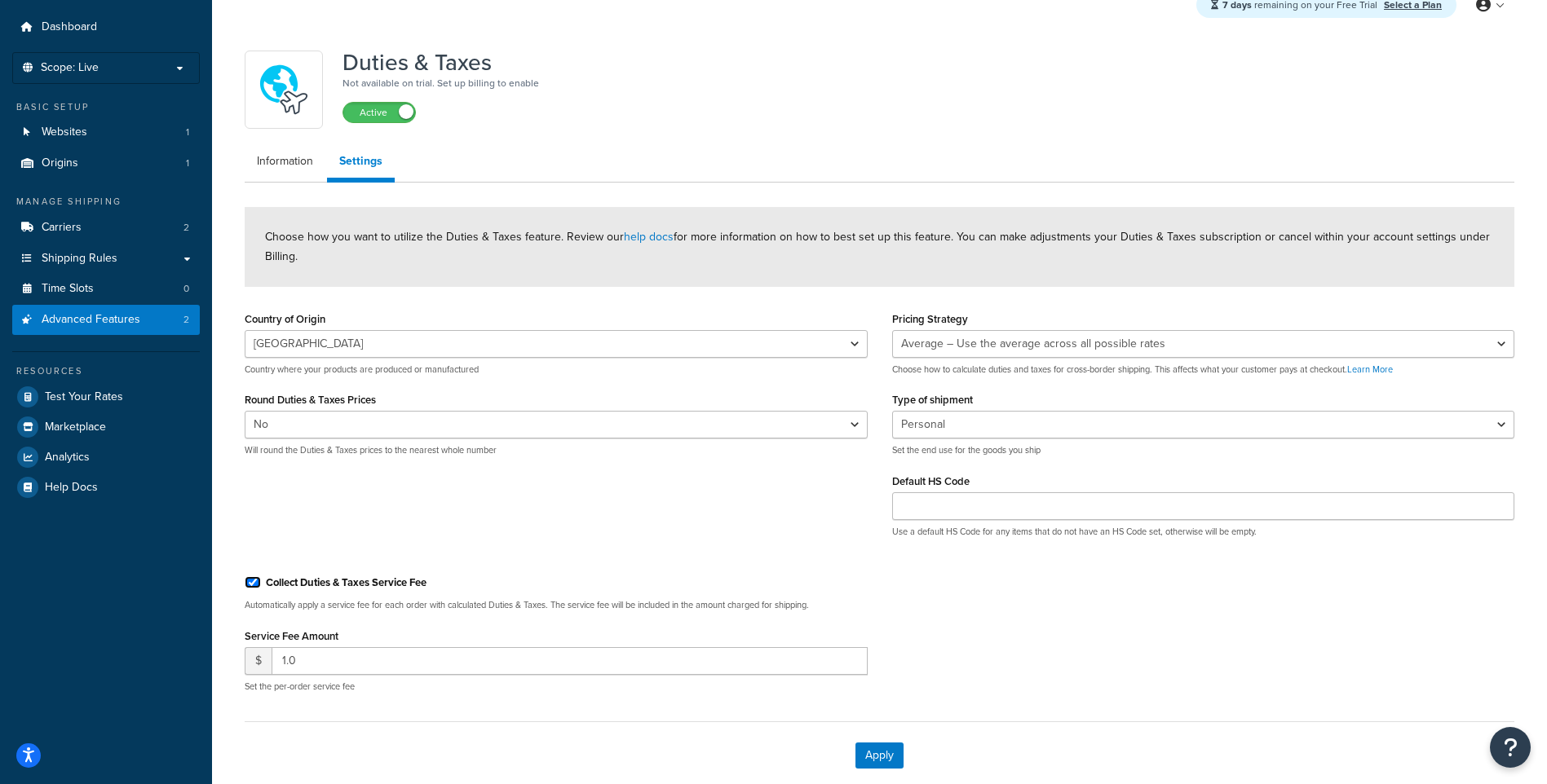
scroll to position [131, 0]
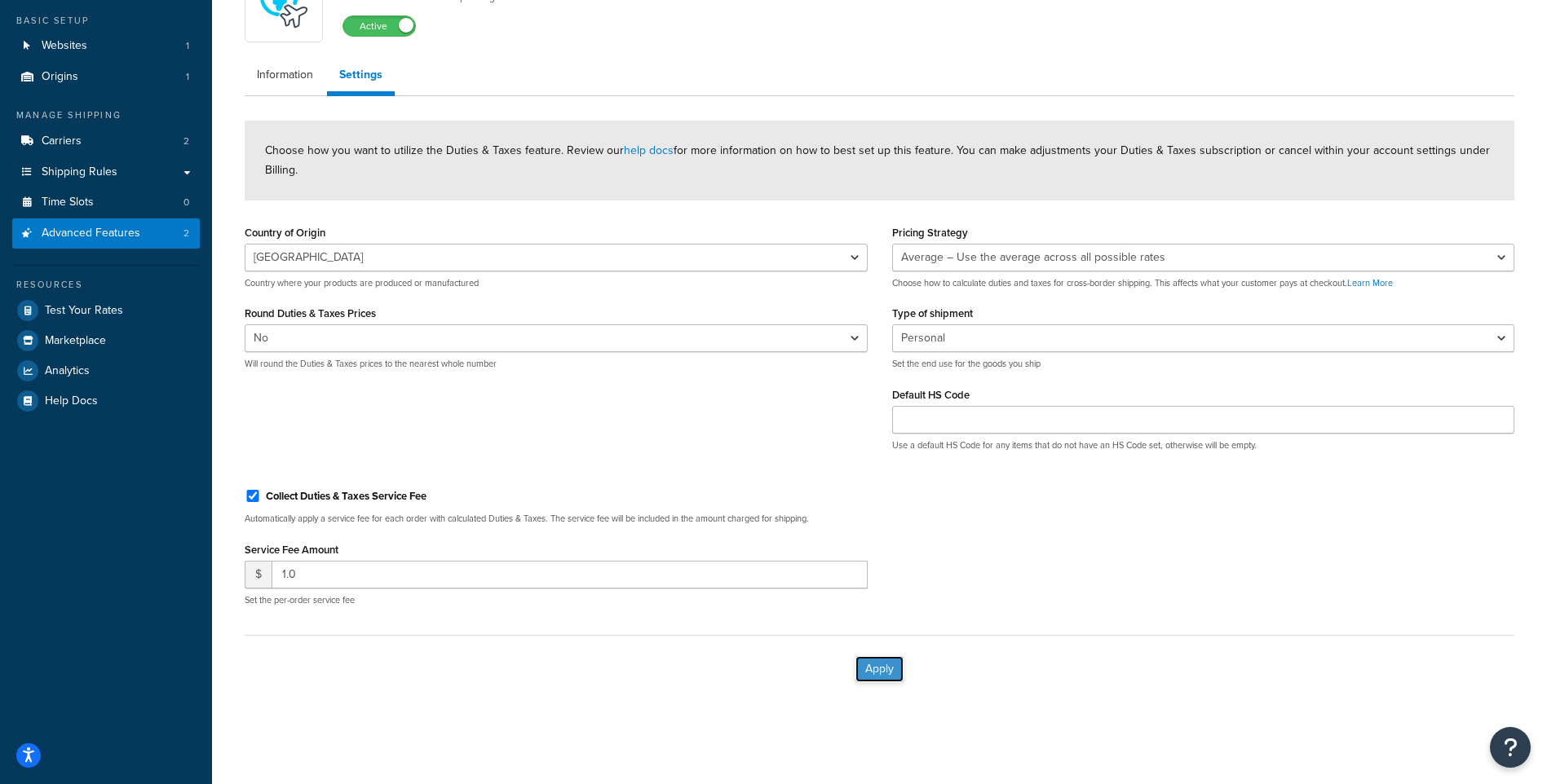
click at [884, 658] on button "Apply" at bounding box center [880, 669] width 48 height 26
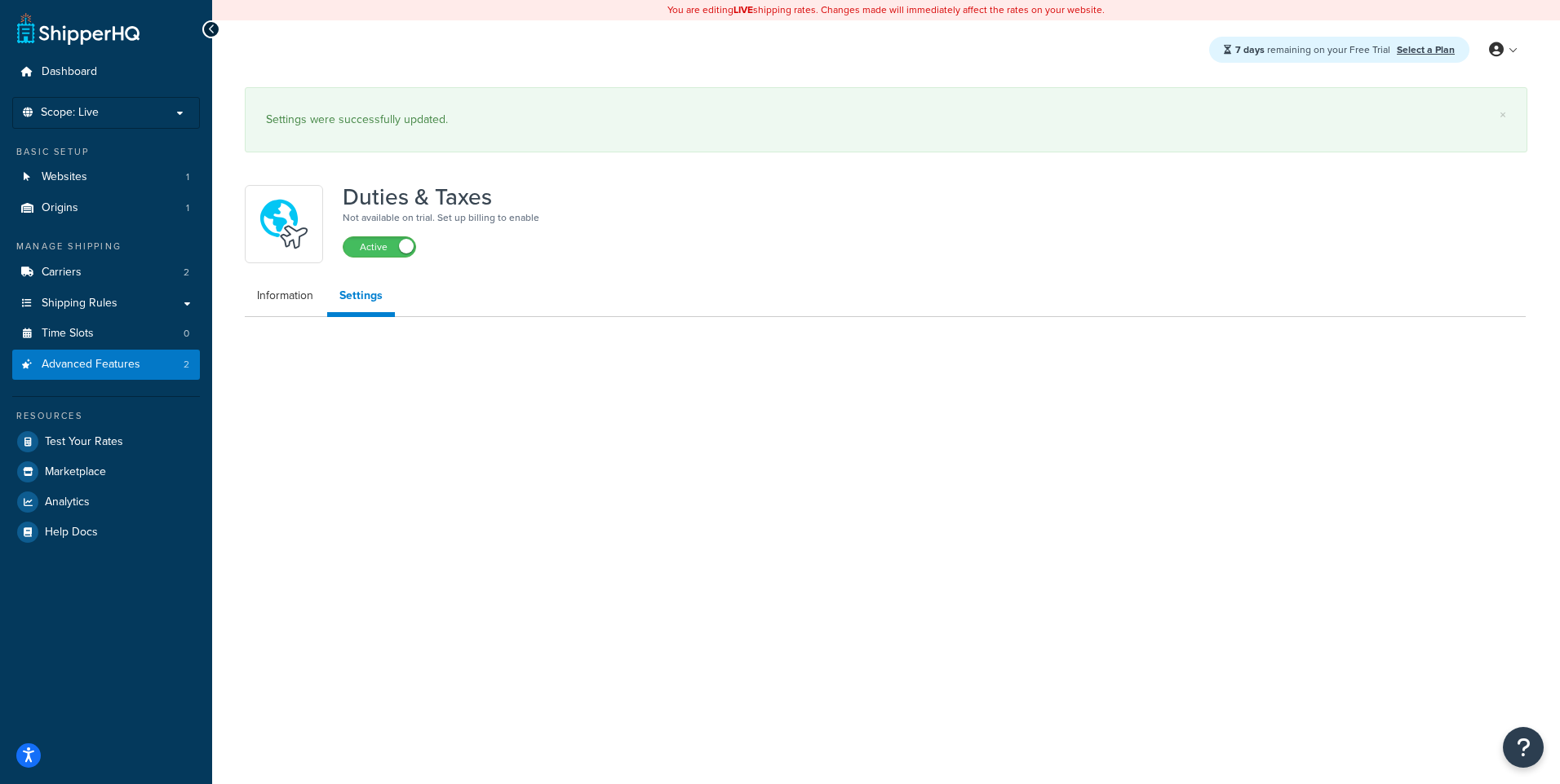
select select "US"
select select "false"
select select "AVERAGE"
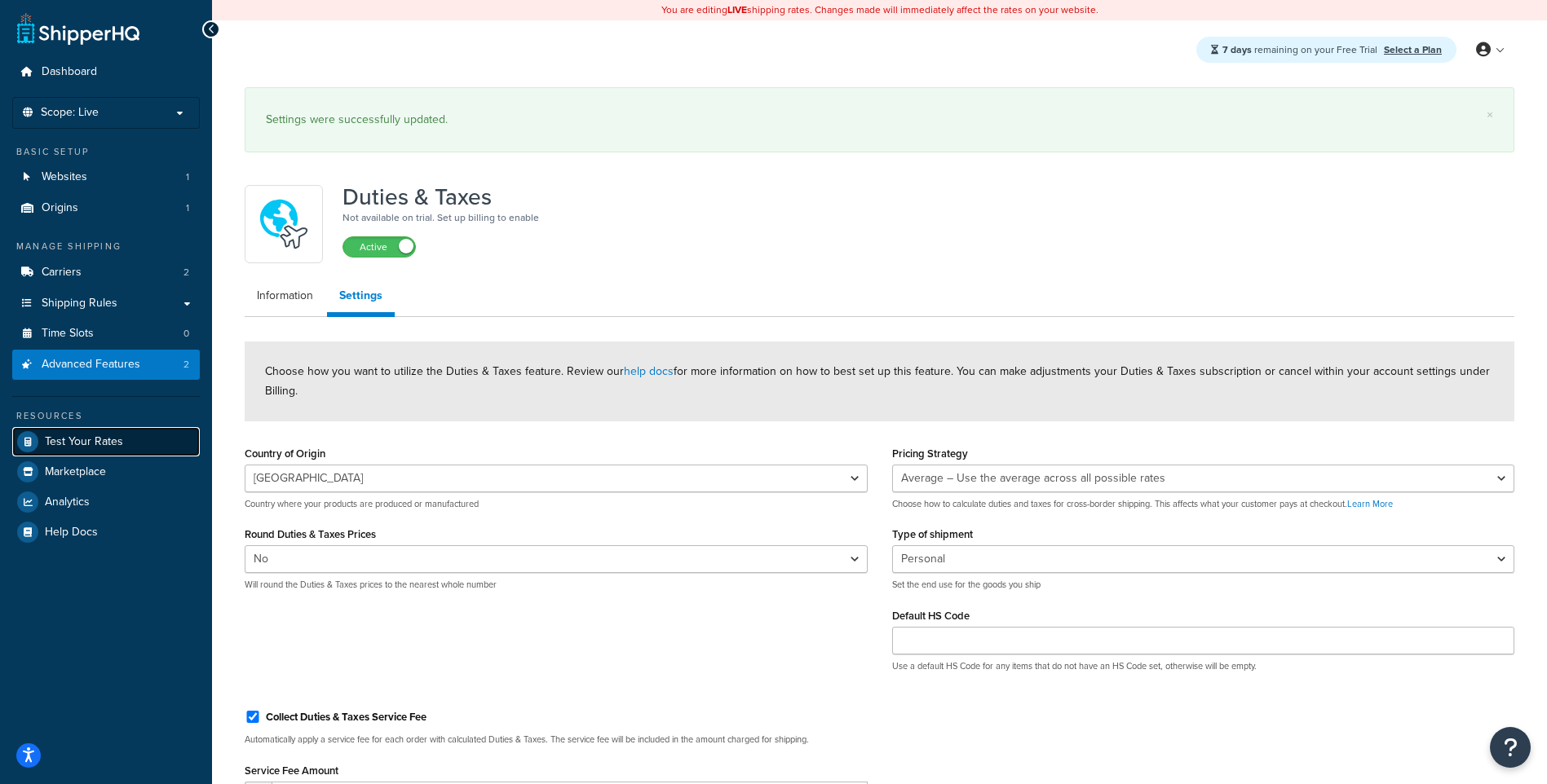
click at [106, 444] on span "Test Your Rates" at bounding box center [84, 443] width 79 height 14
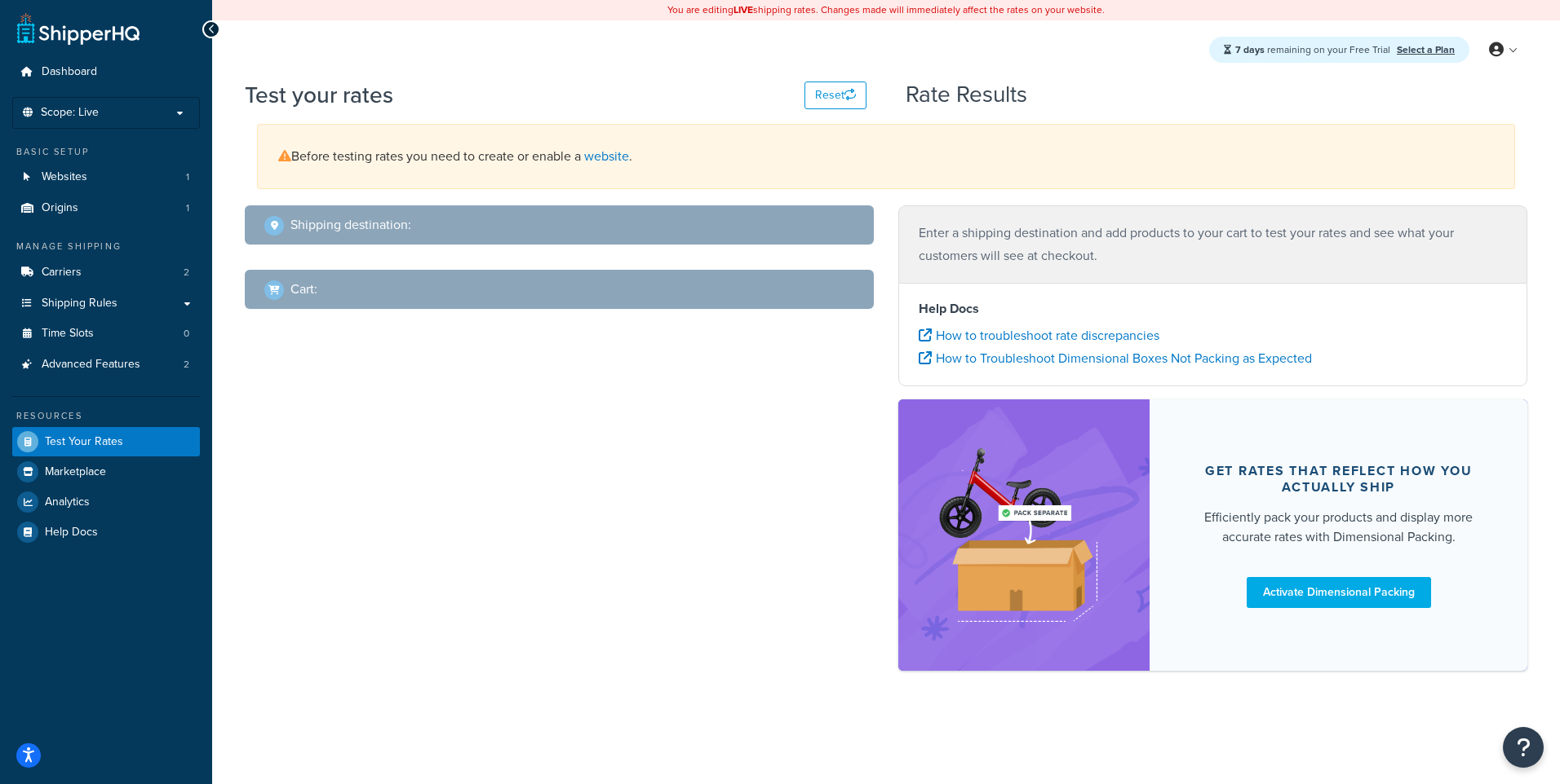
select select "TX"
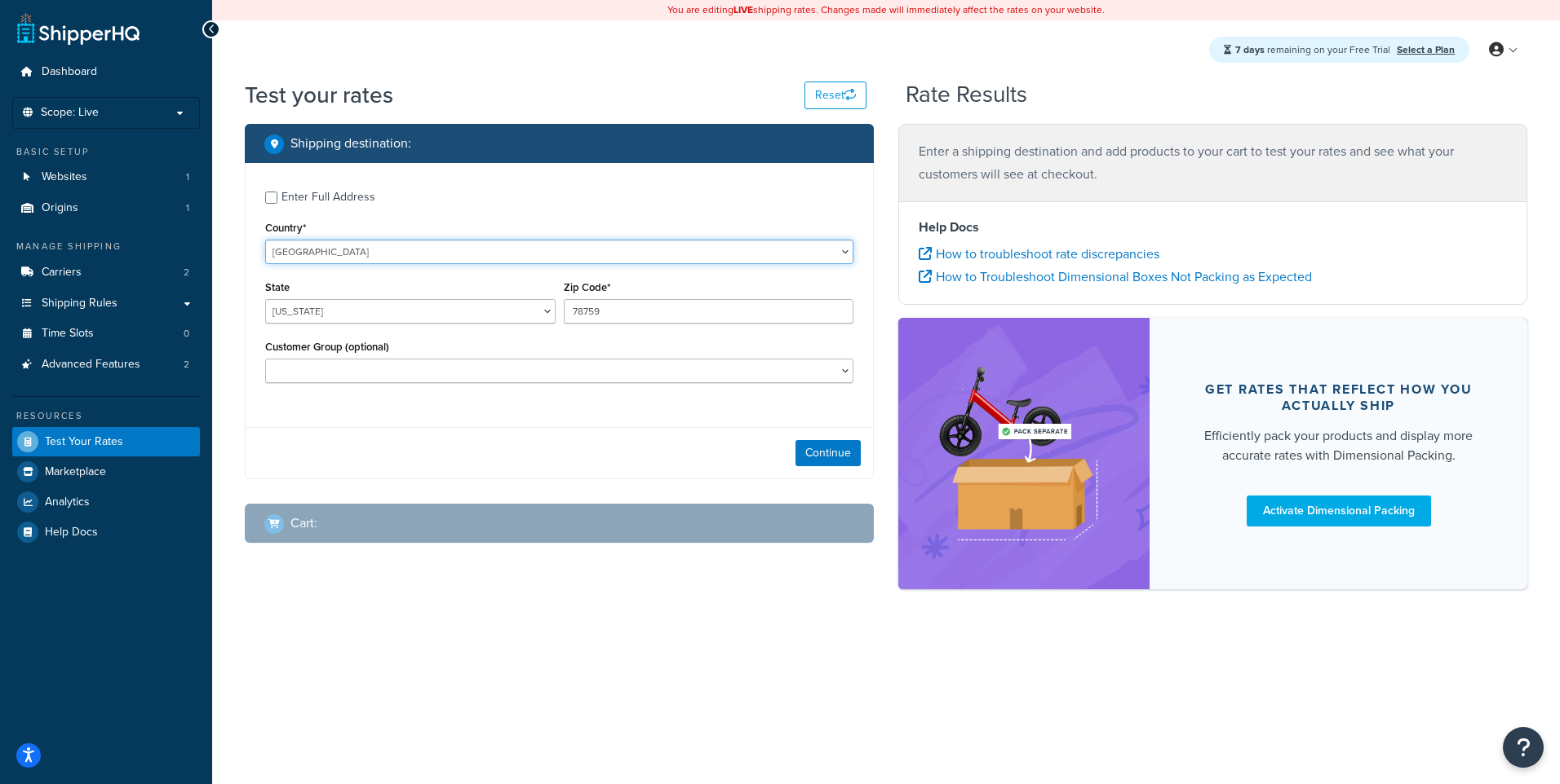
click at [420, 257] on select "United States United Kingdom Afghanistan Åland Islands Albania Algeria American…" at bounding box center [559, 251] width 589 height 24
select select "CA"
click at [265, 240] on select "United States United Kingdom Afghanistan Åland Islands Albania Algeria American…" at bounding box center [559, 251] width 589 height 24
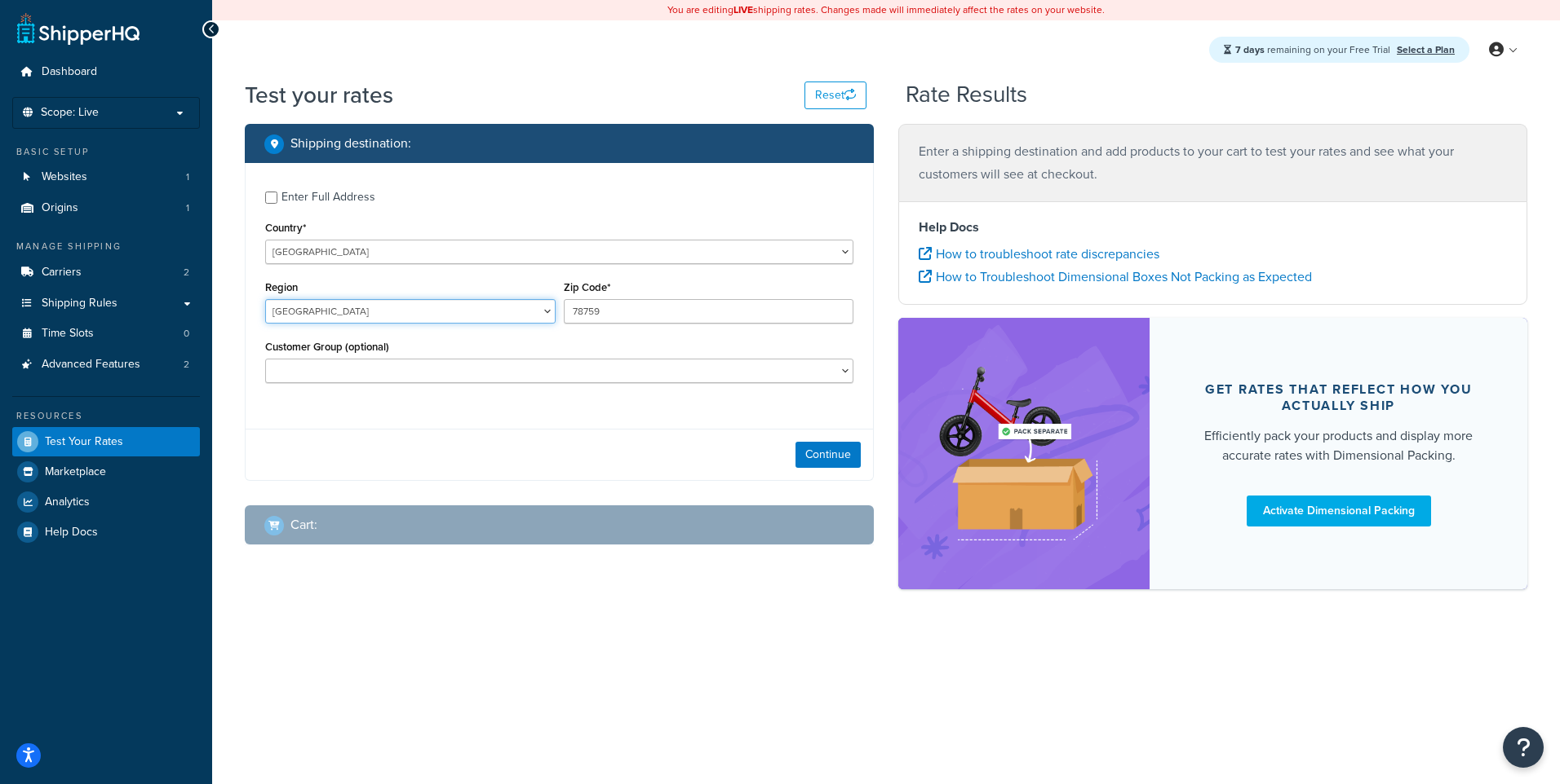
click at [506, 314] on select "Alberta British Columbia Manitoba New Brunswick Newfoundland and Labrador North…" at bounding box center [410, 311] width 291 height 24
select select "QC"
click at [265, 300] on select "Alberta British Columbia Manitoba New Brunswick Newfoundland and Labrador North…" at bounding box center [410, 311] width 291 height 24
click at [559, 375] on select "Logged In Not Logged in Retail Wholesale" at bounding box center [559, 370] width 589 height 24
click at [559, 367] on select "Logged In Not Logged in Retail Wholesale" at bounding box center [559, 370] width 589 height 24
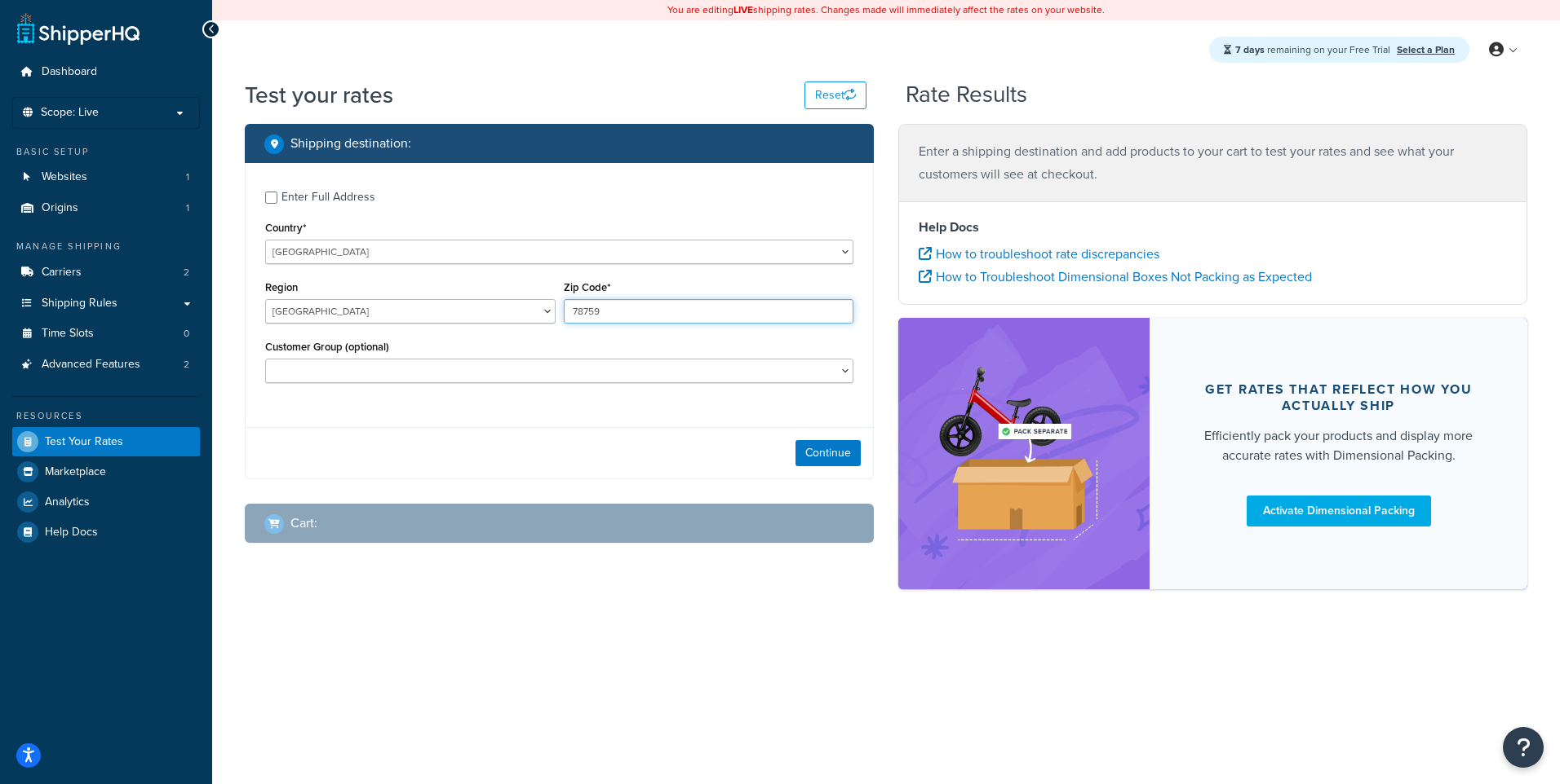
click at [664, 303] on input "78759" at bounding box center [708, 311] width 291 height 24
paste input "H2V 1Y1"
type input "H2V 1Y1"
click at [572, 419] on div "Enter Full Address Country* United States United Kingdom Afghanistan Åland Isla…" at bounding box center [559, 321] width 629 height 316
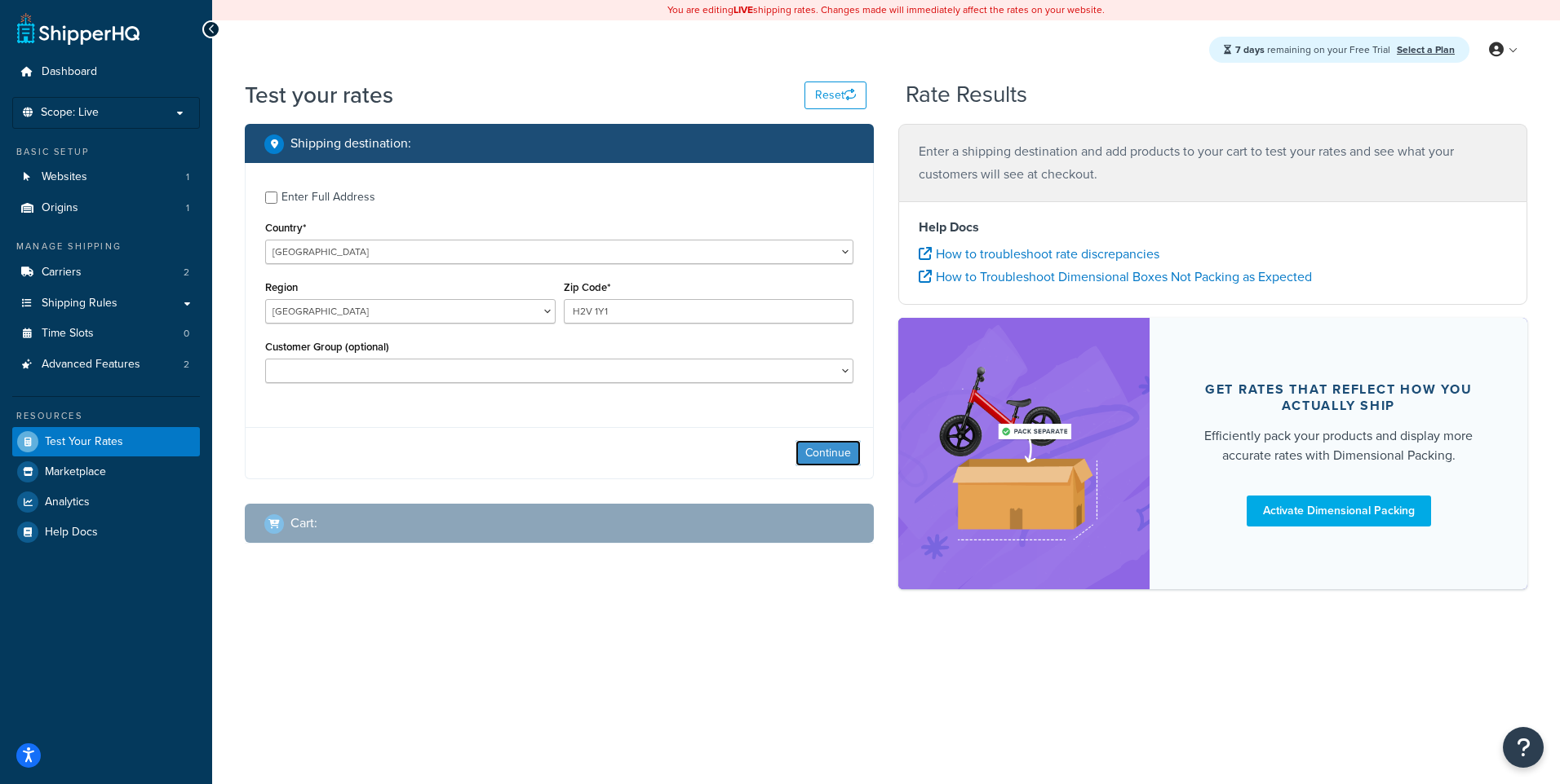
click at [822, 446] on button "Continue" at bounding box center [827, 453] width 65 height 26
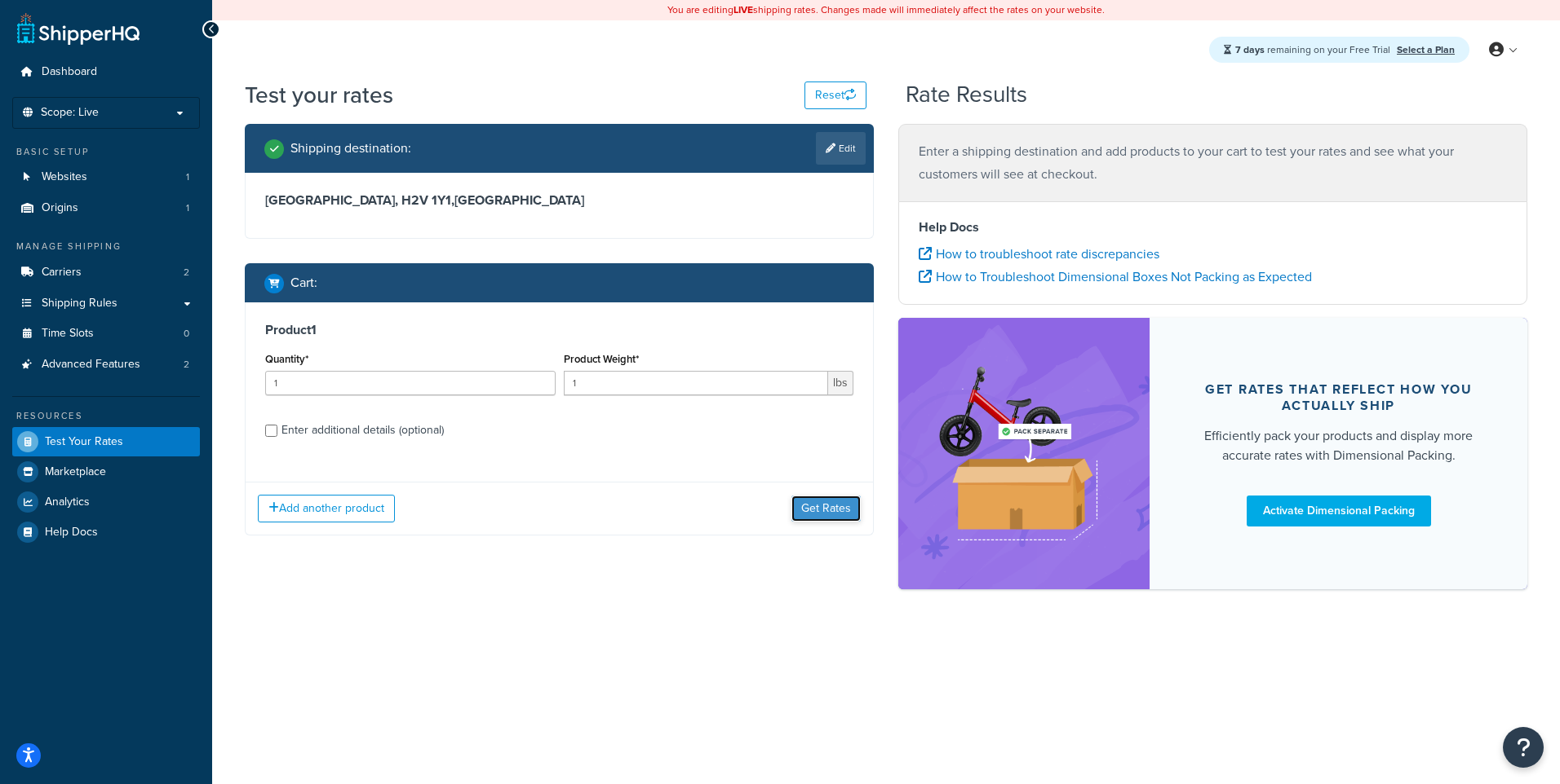
click at [827, 508] on button "Get Rates" at bounding box center [827, 509] width 70 height 26
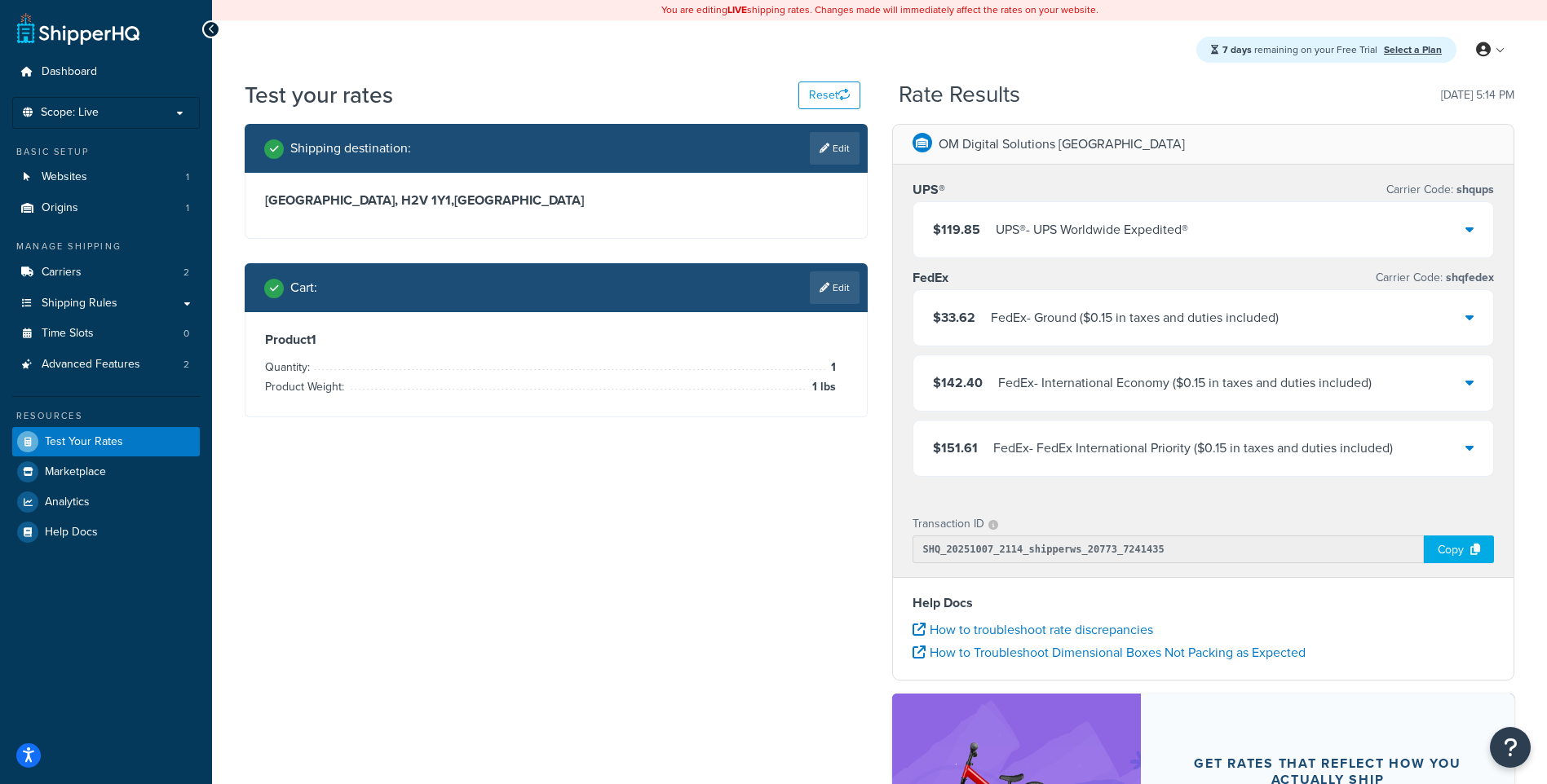
click at [1463, 223] on div "$119.85 UPS® - UPS Worldwide Expedited®" at bounding box center [1204, 230] width 580 height 55
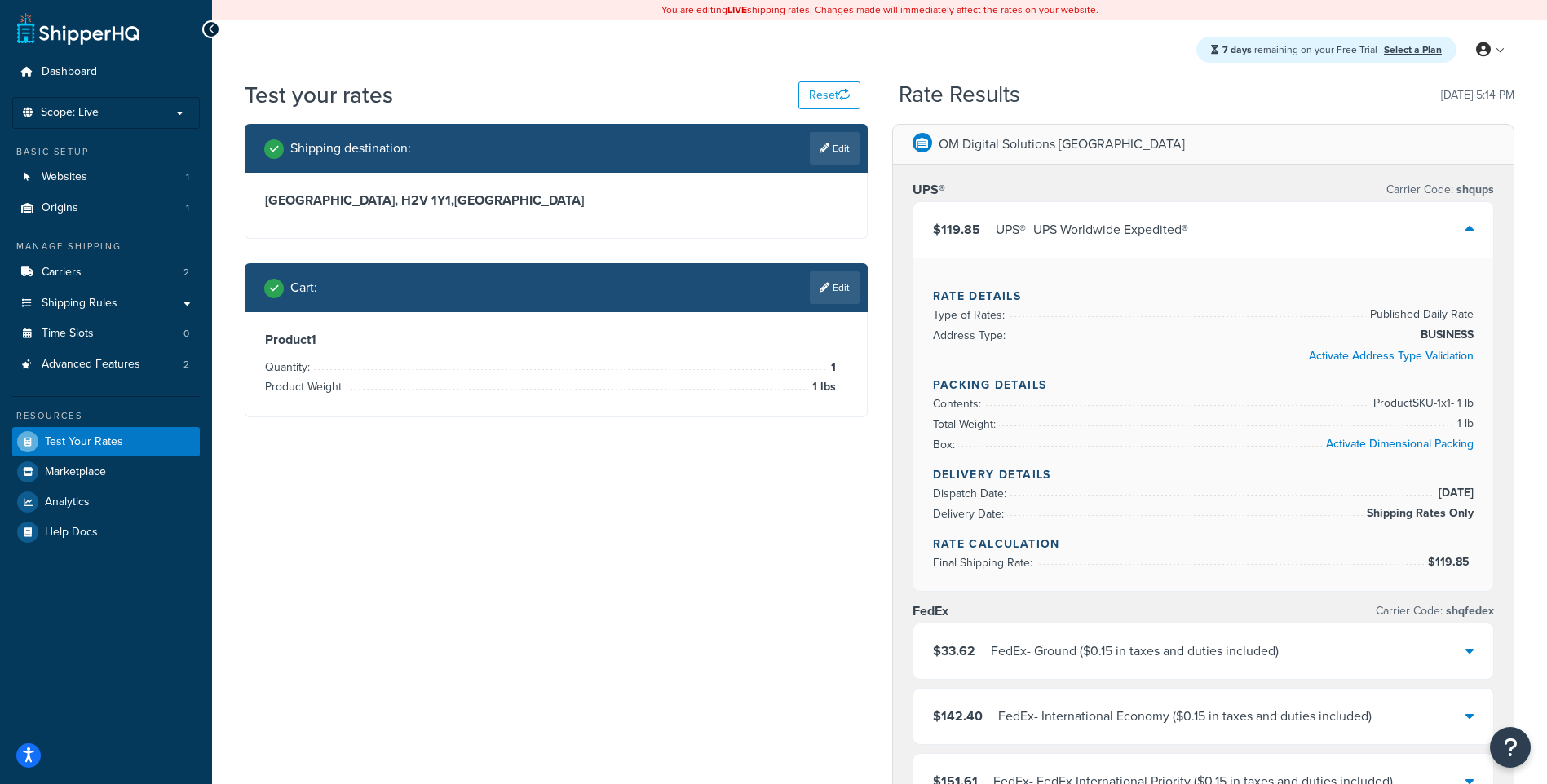
click at [1379, 222] on div "$119.85 UPS® - UPS Worldwide Expedited®" at bounding box center [1204, 230] width 580 height 55
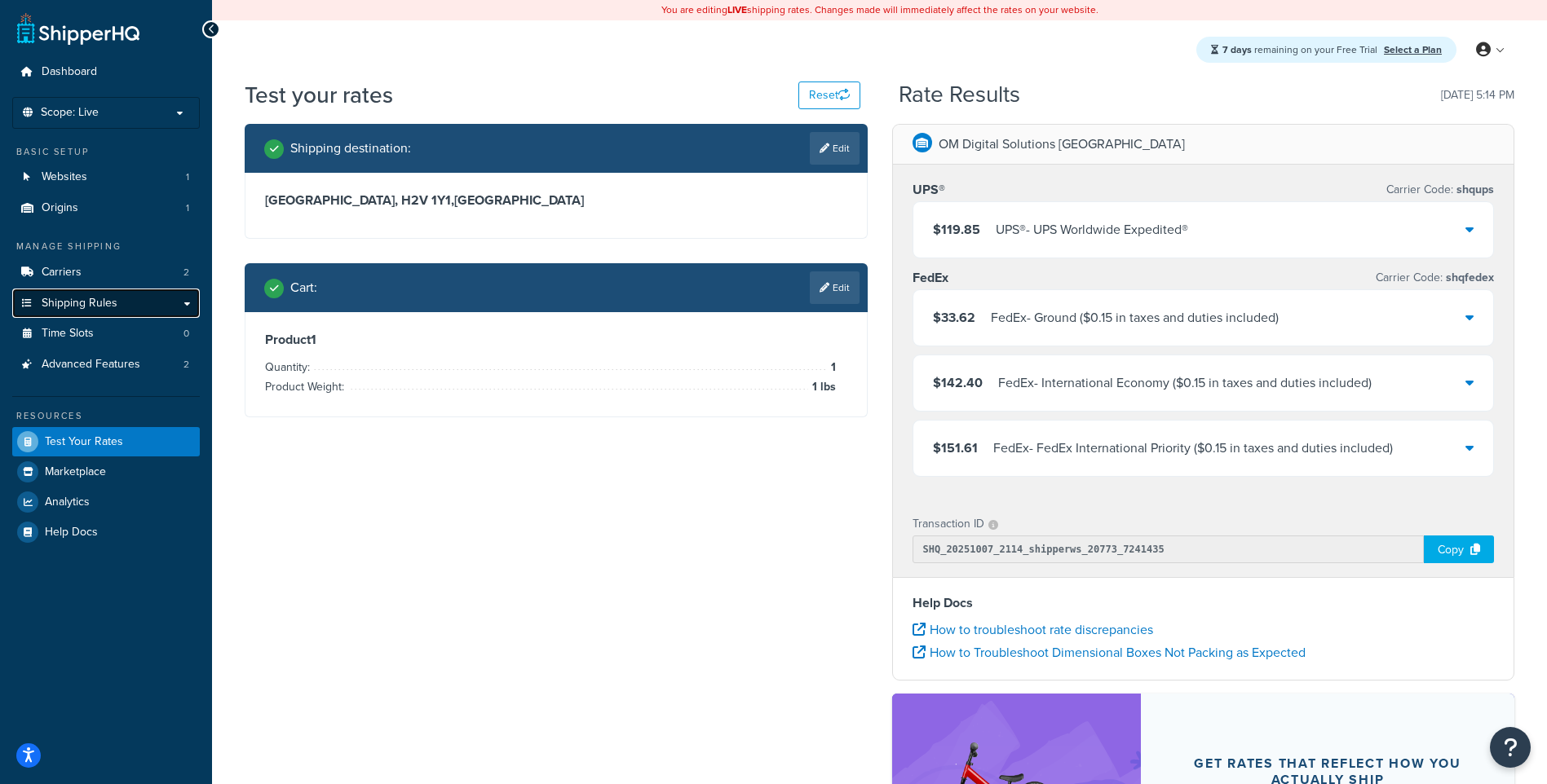
click at [100, 306] on span "Shipping Rules" at bounding box center [80, 304] width 76 height 14
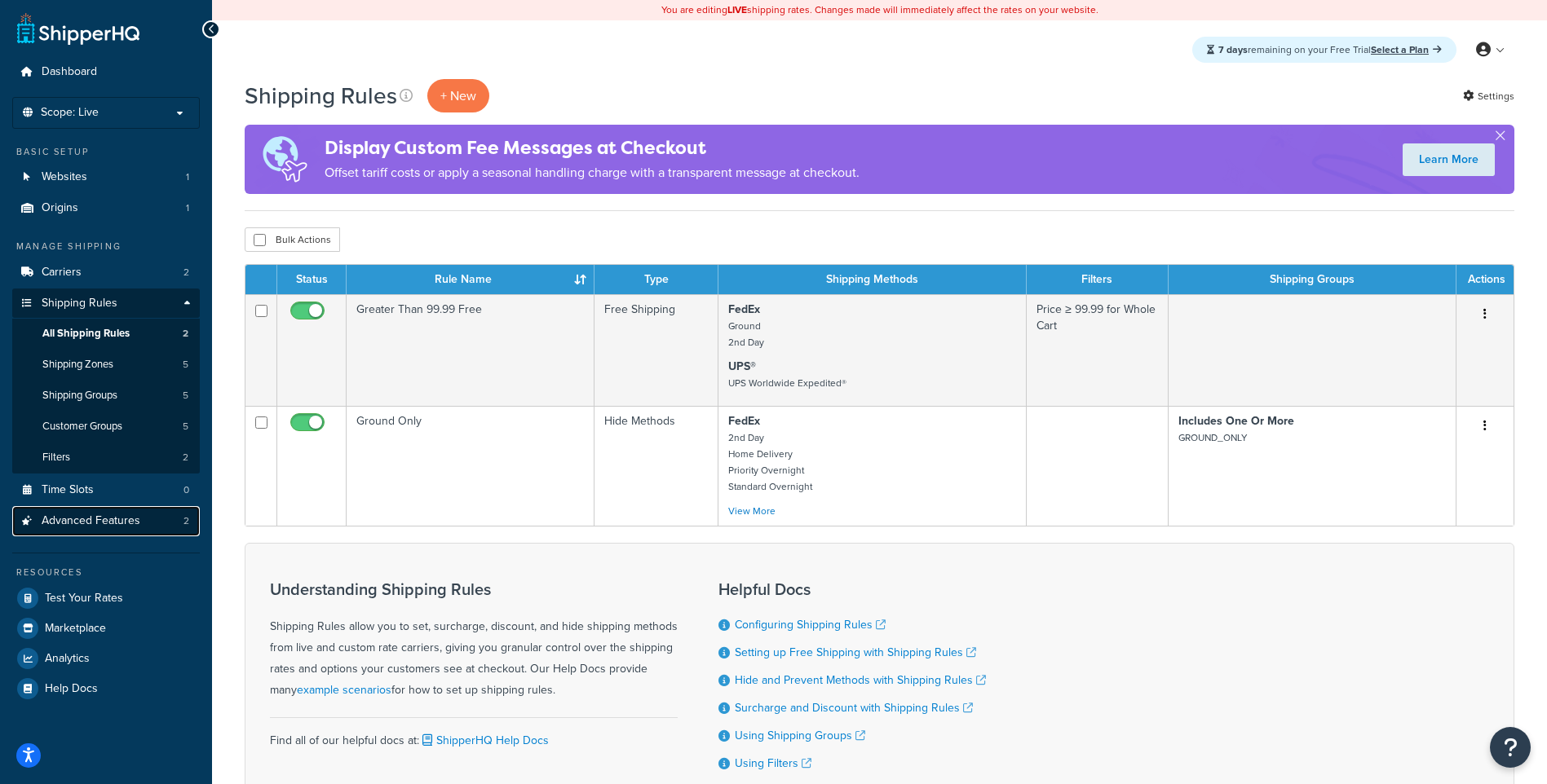
click at [117, 523] on span "Advanced Features" at bounding box center [91, 522] width 98 height 14
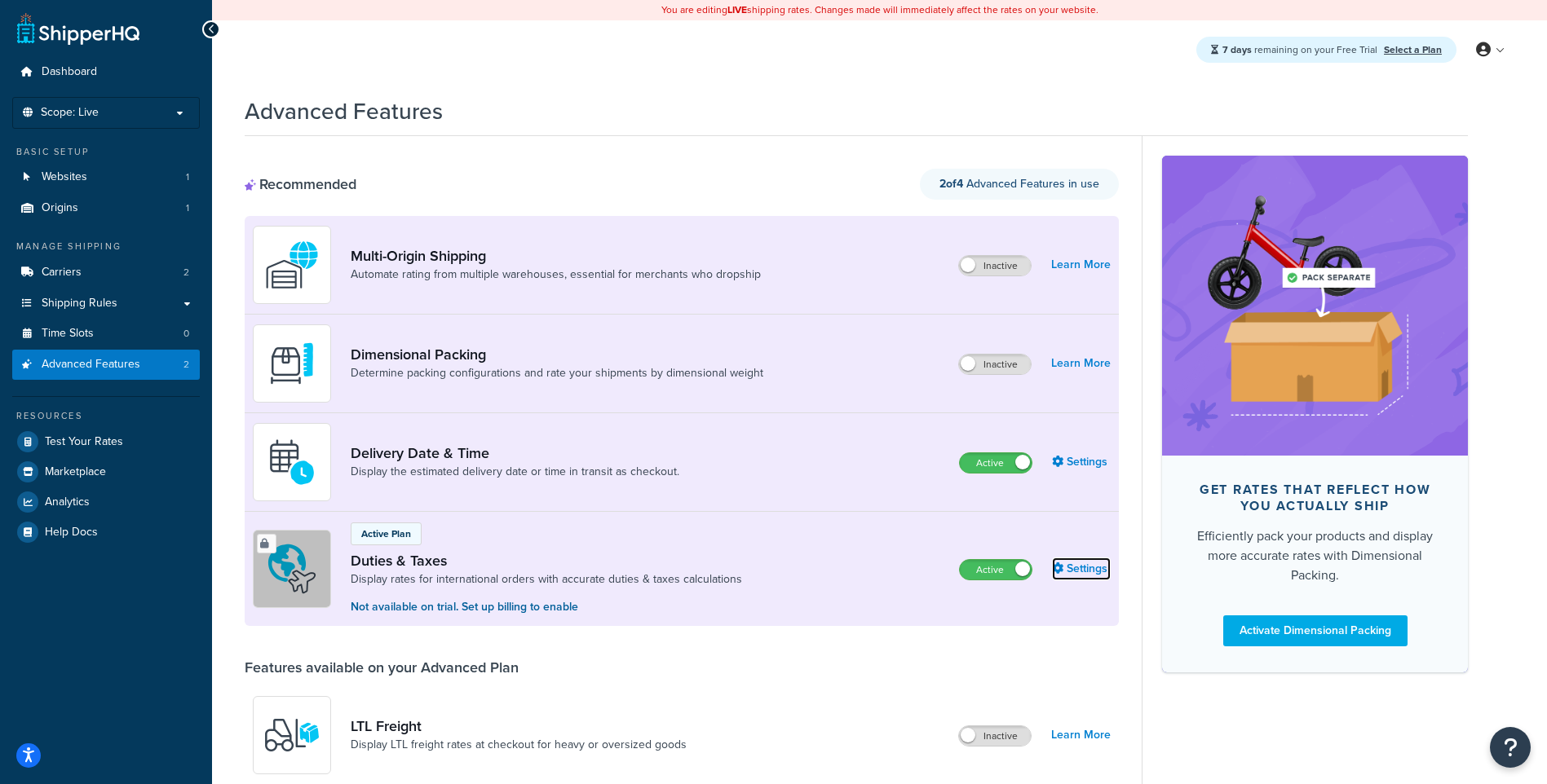
click at [1084, 565] on link "Settings" at bounding box center [1082, 569] width 59 height 23
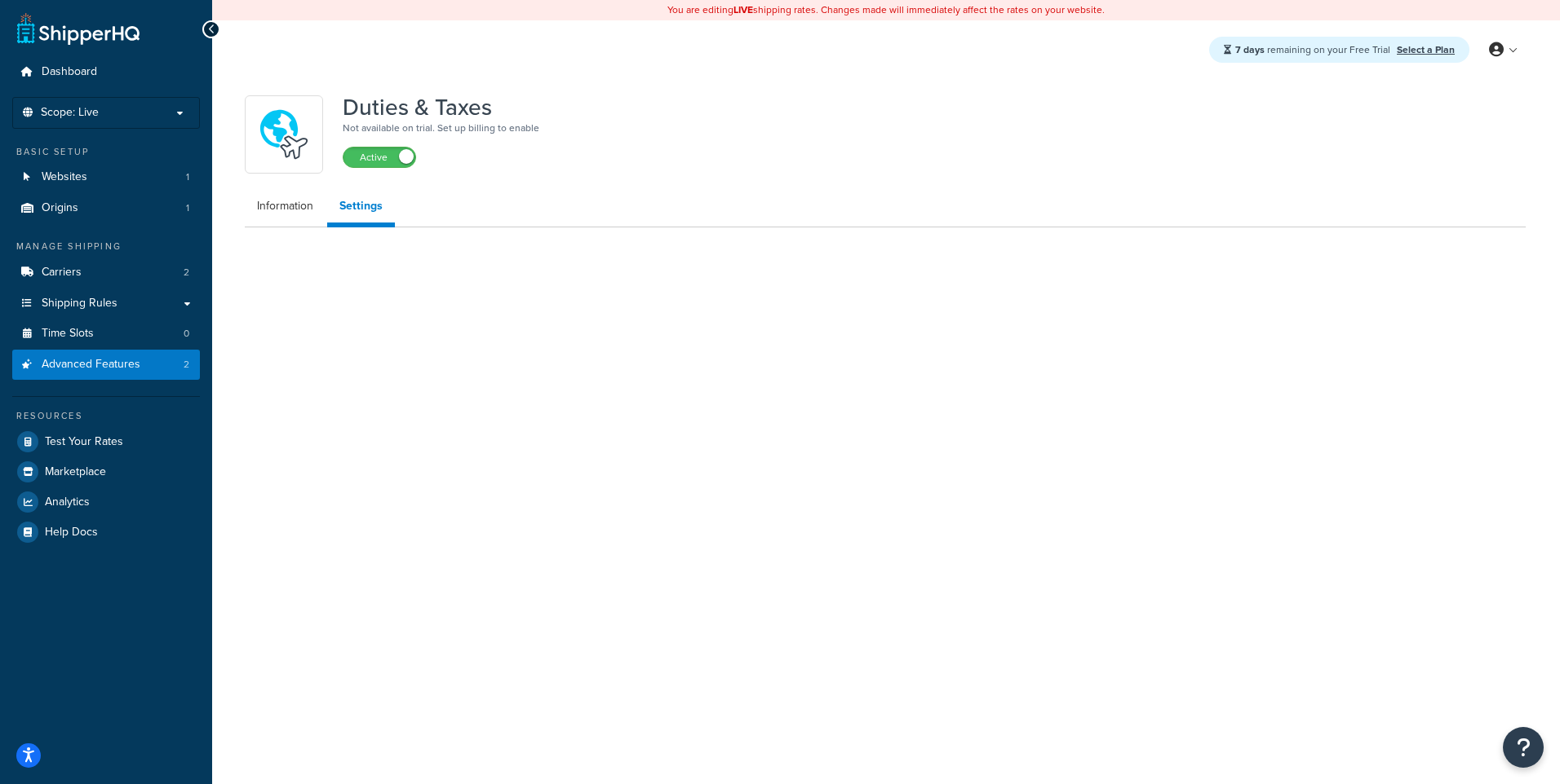
select select "US"
select select "false"
select select "AVERAGE"
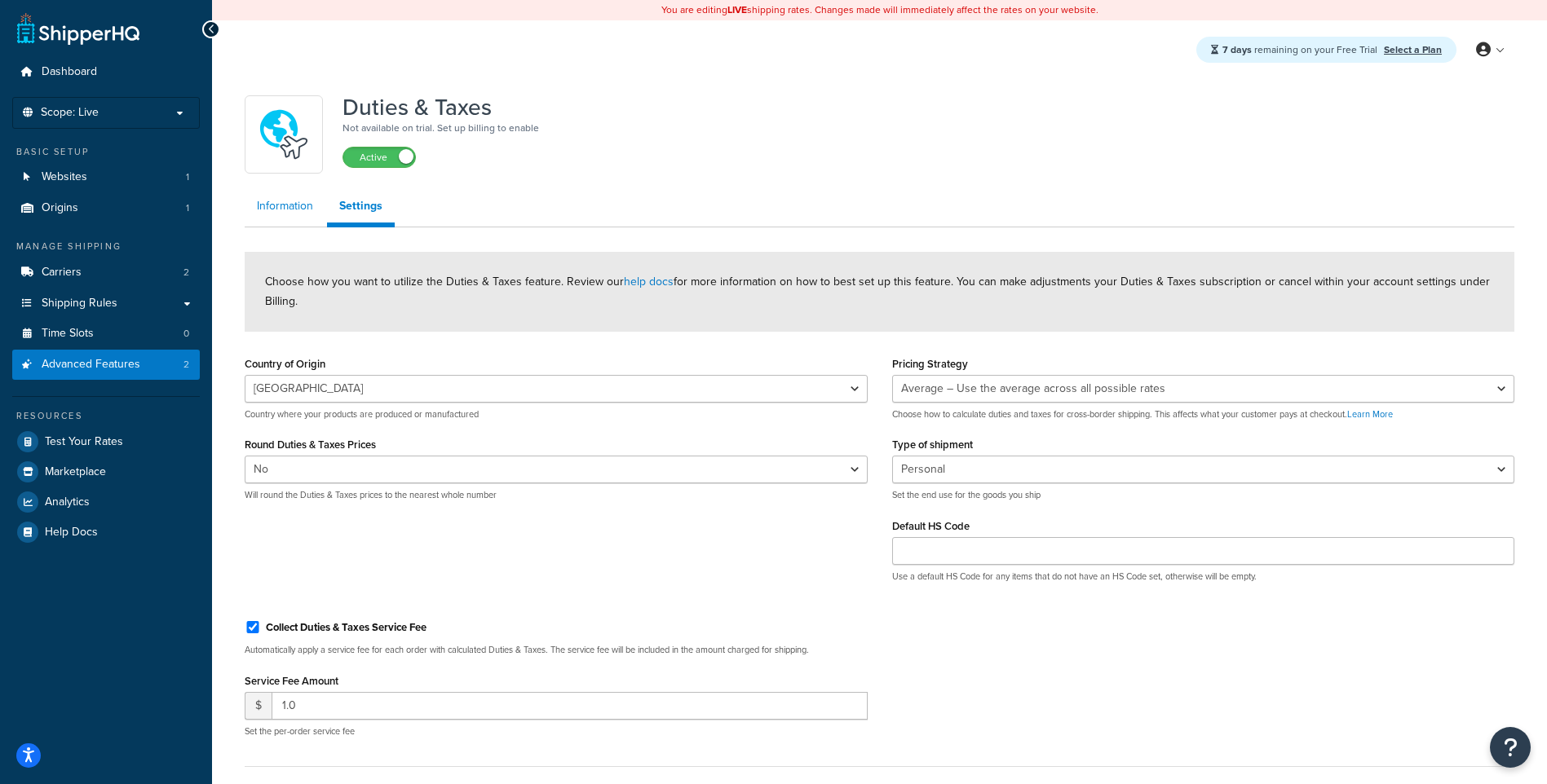
click at [294, 207] on link "Information" at bounding box center [285, 207] width 80 height 32
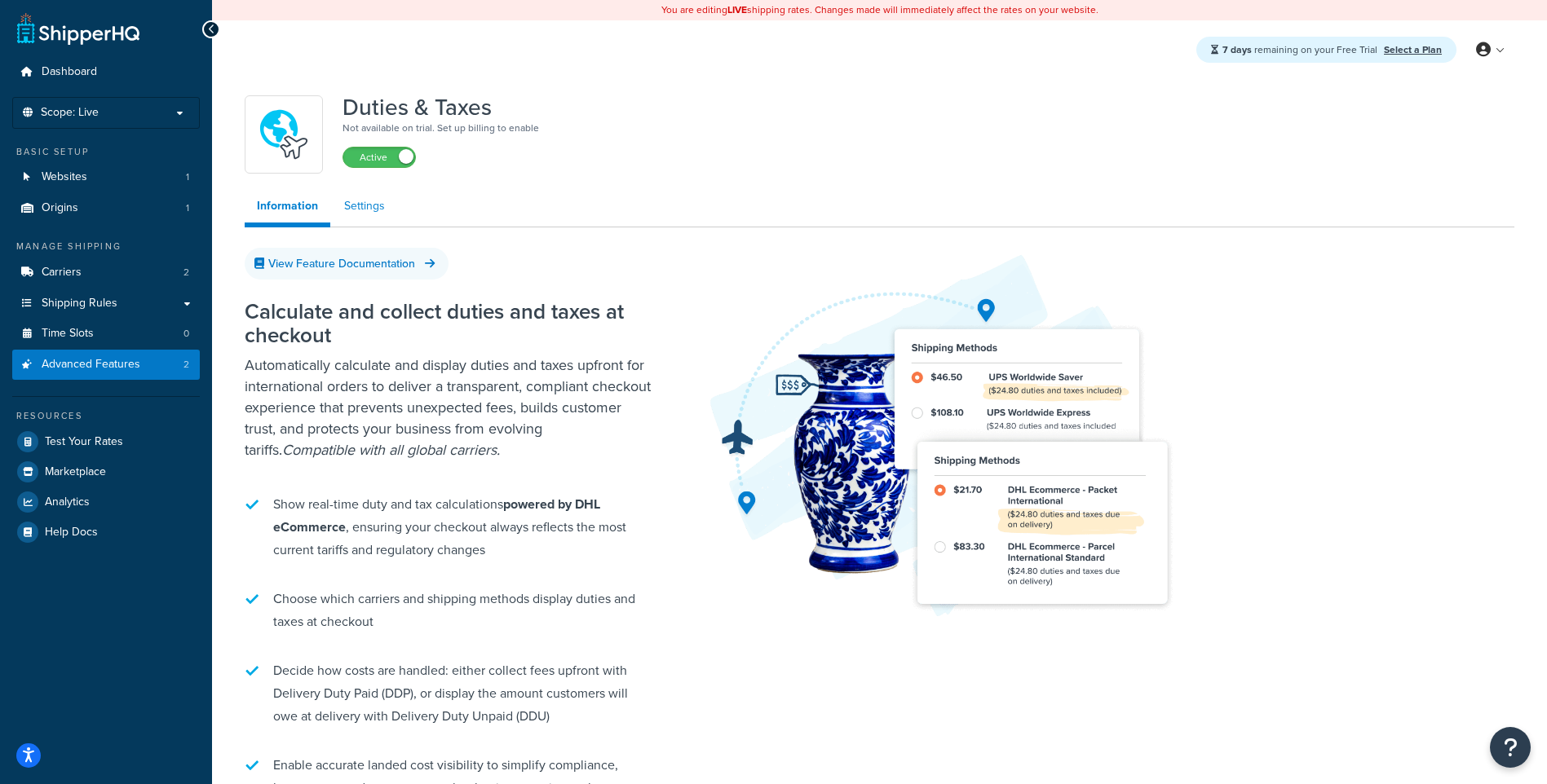
click at [369, 199] on link "Settings" at bounding box center [364, 207] width 65 height 32
select select "US"
select select "false"
select select "AVERAGE"
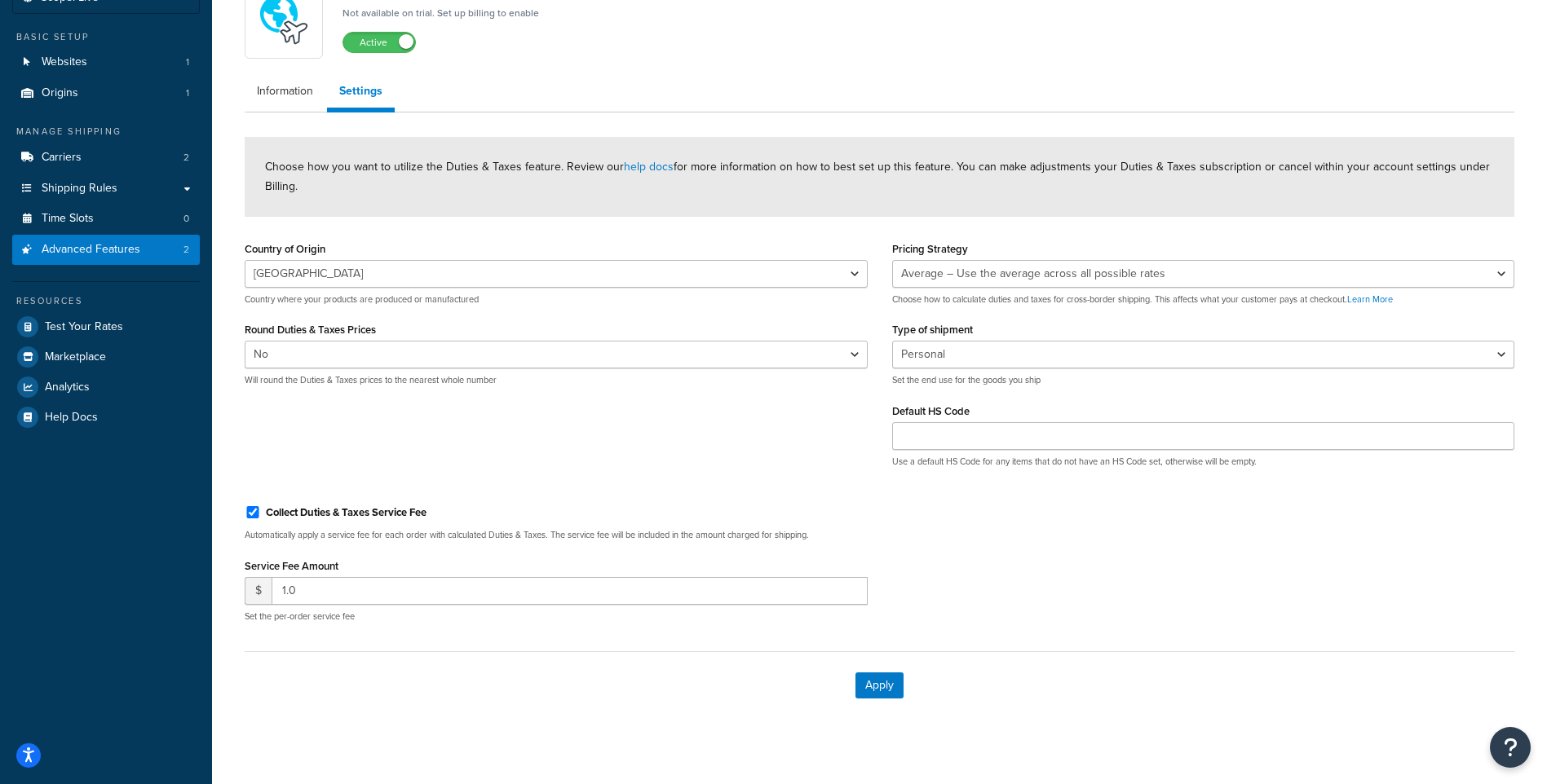
scroll to position [131, 0]
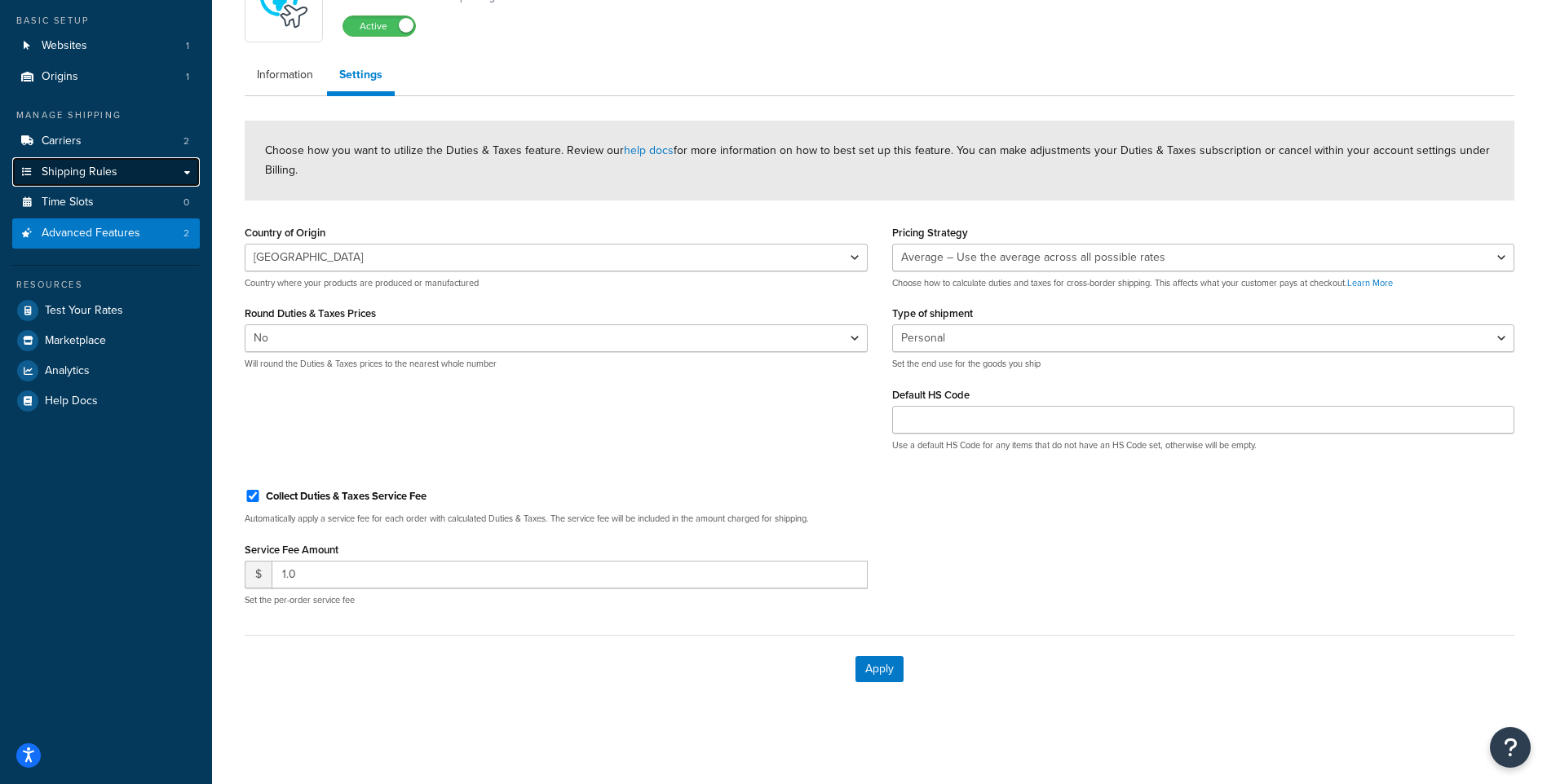
click at [115, 172] on span "Shipping Rules" at bounding box center [80, 173] width 76 height 14
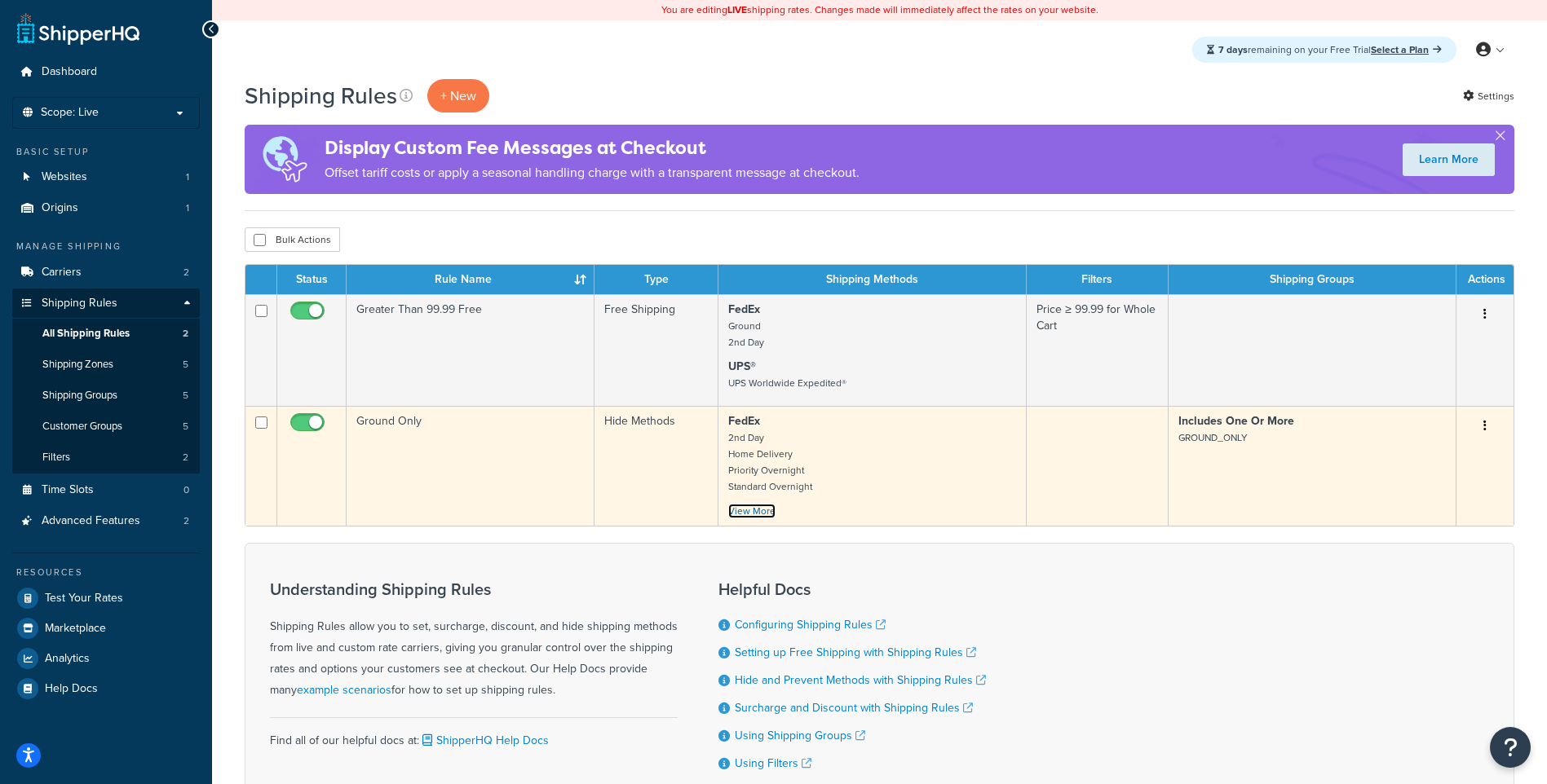
click at [749, 510] on link "View More" at bounding box center [752, 511] width 47 height 14
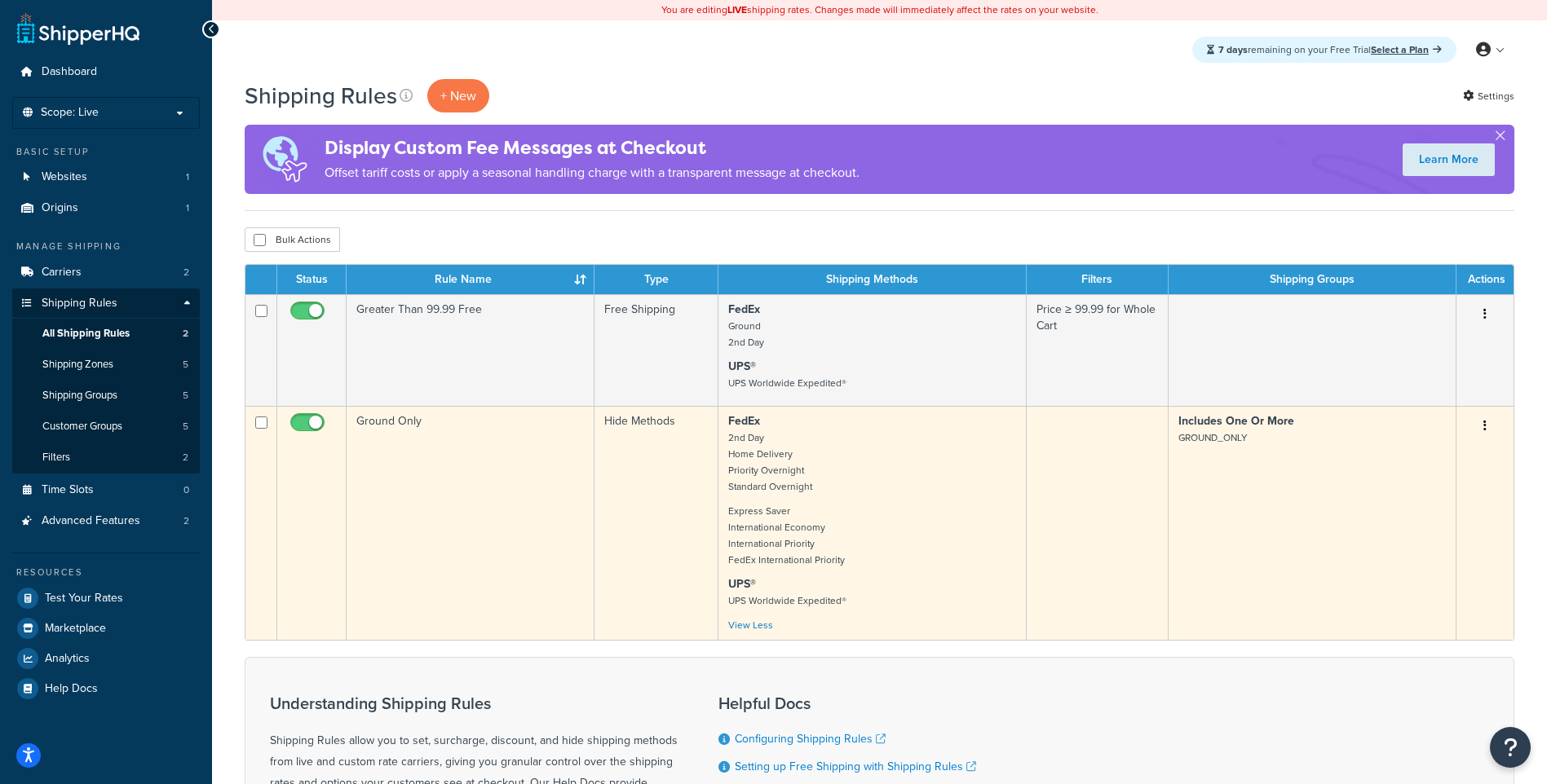
click at [1487, 427] on button "button" at bounding box center [1485, 426] width 23 height 26
click at [1433, 457] on link "Edit" at bounding box center [1432, 457] width 129 height 33
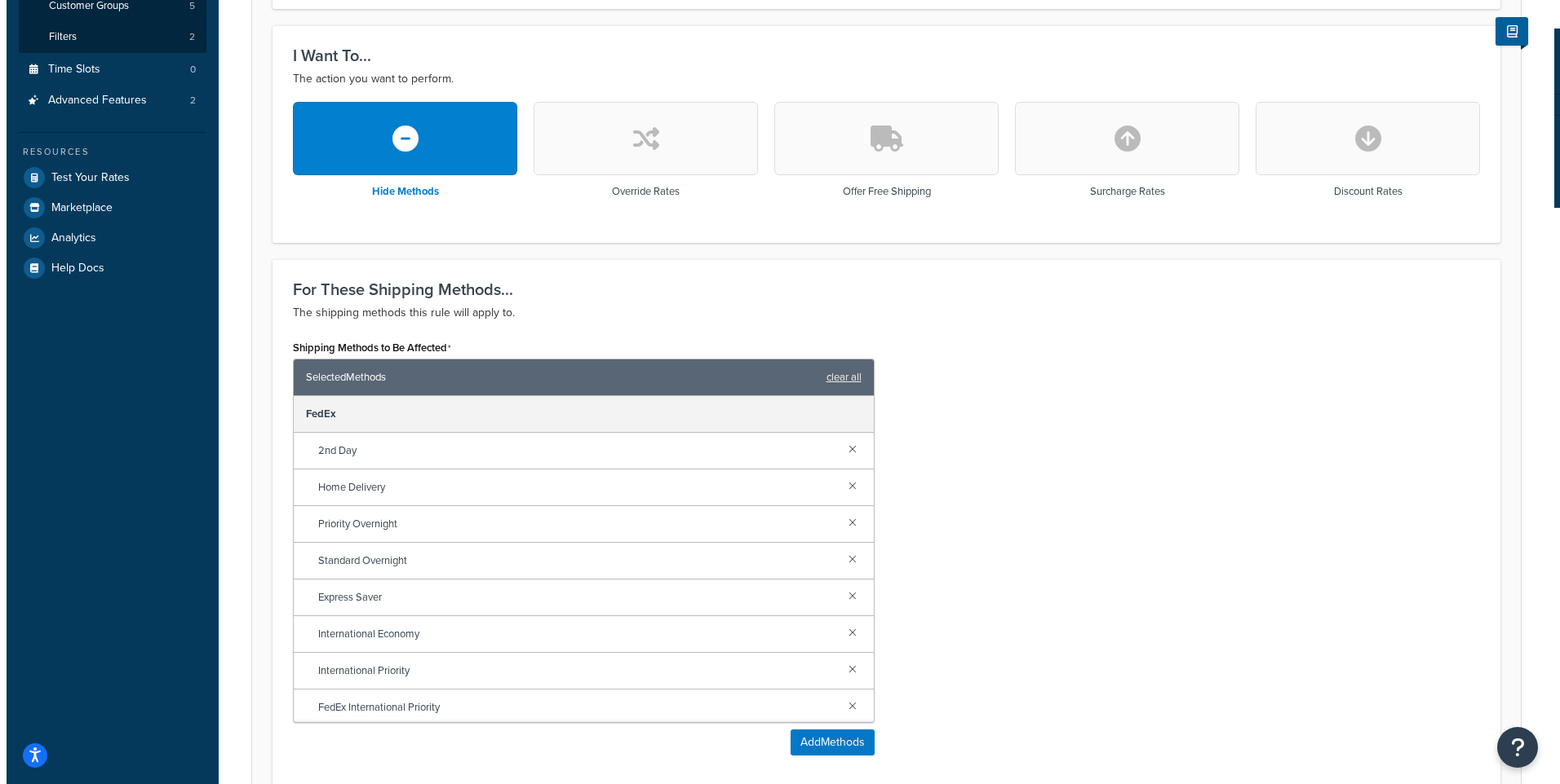
scroll to position [570, 0]
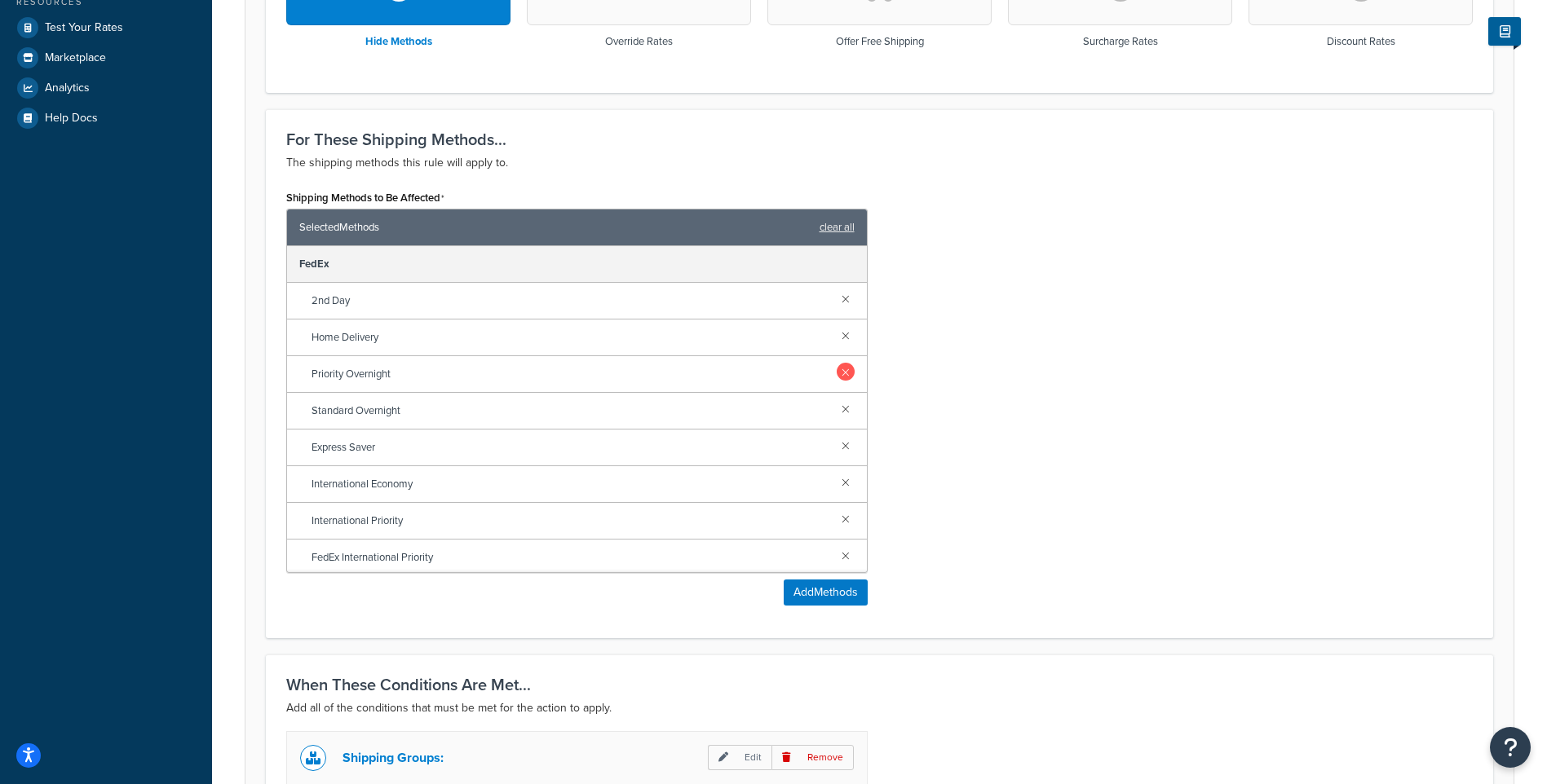
click at [837, 371] on link at bounding box center [846, 372] width 18 height 18
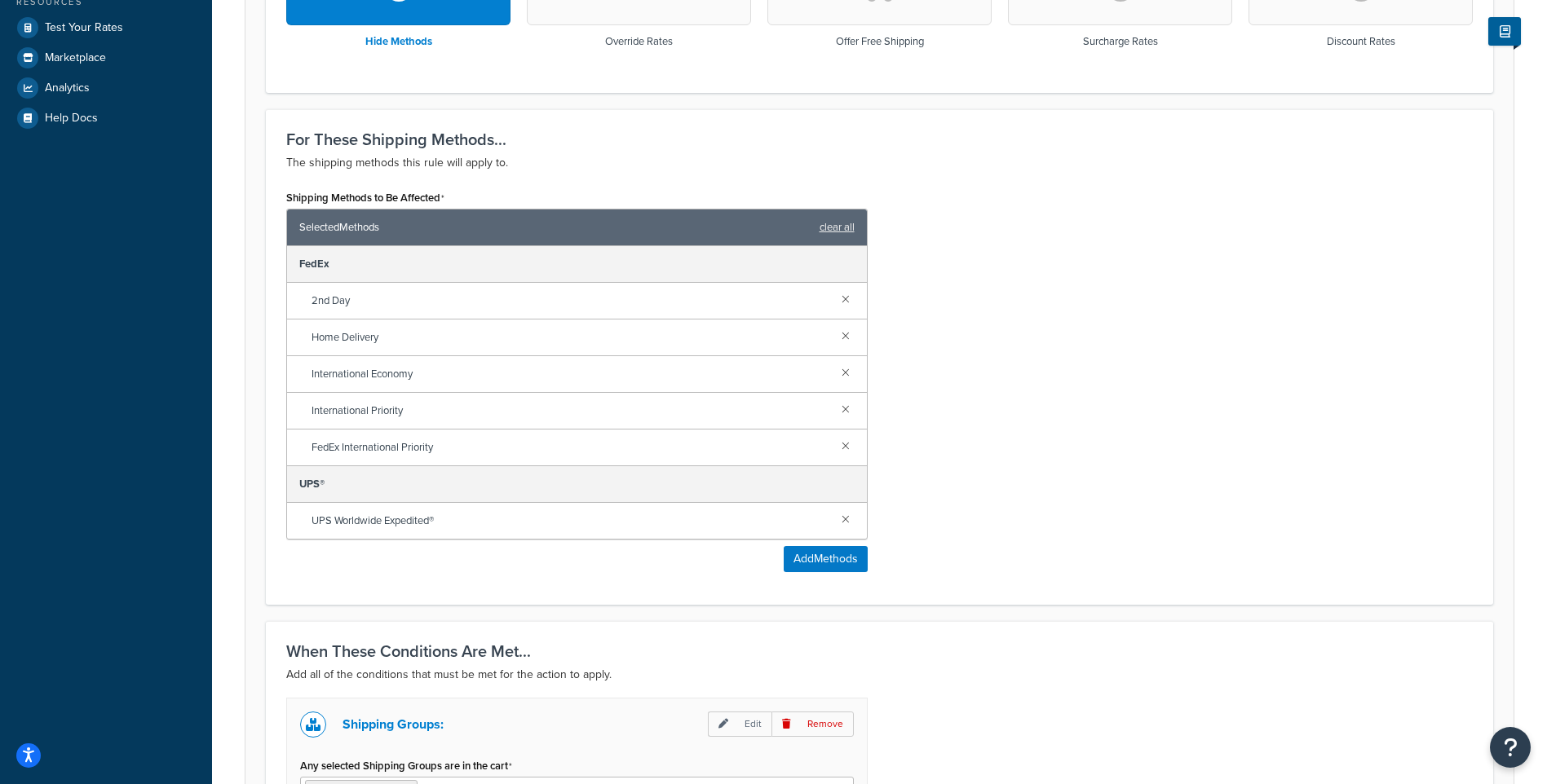
click at [834, 371] on div "International Economy" at bounding box center [577, 375] width 580 height 37
click at [847, 370] on link at bounding box center [846, 372] width 18 height 18
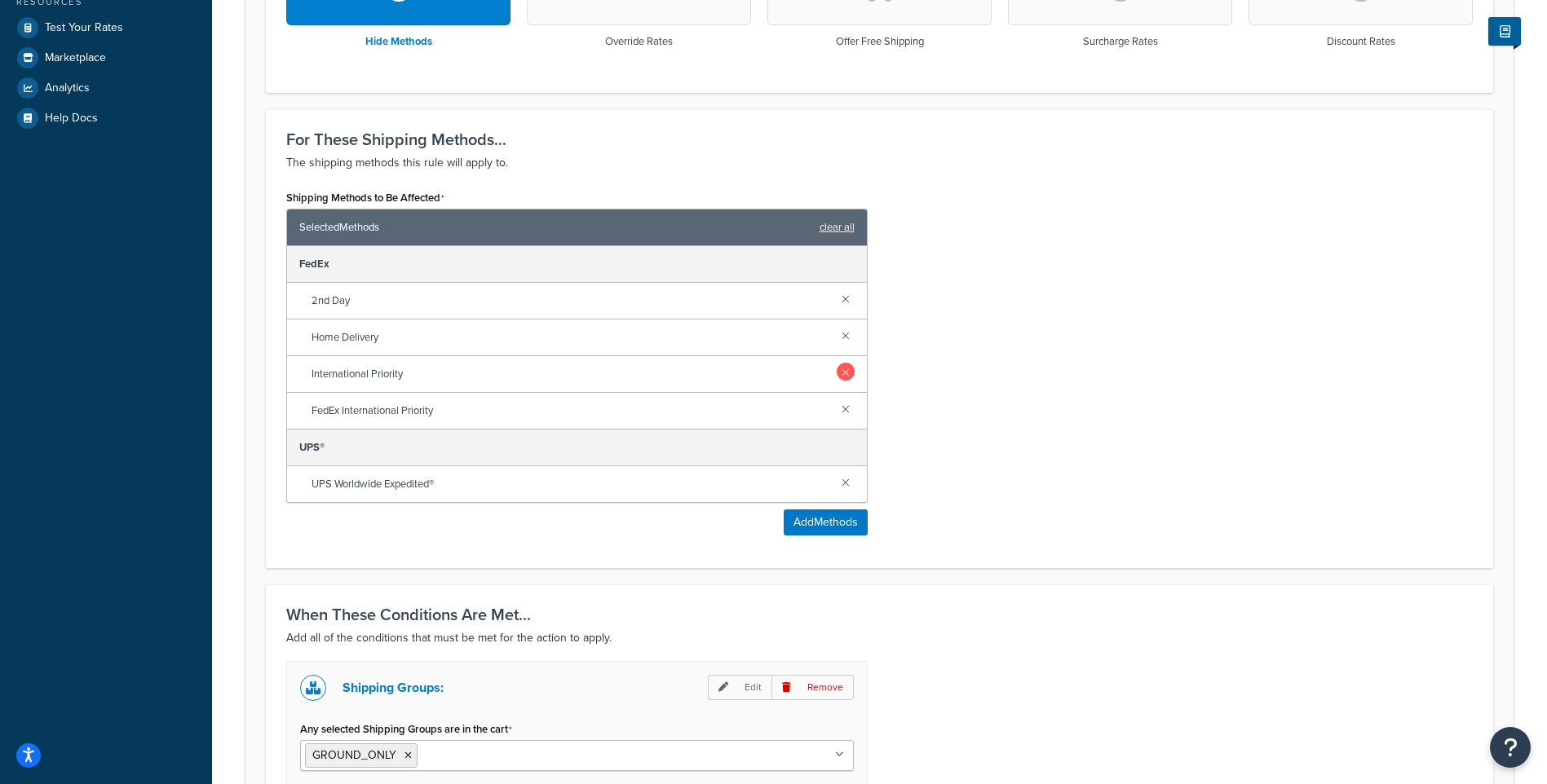
click at [847, 373] on link at bounding box center [846, 372] width 18 height 18
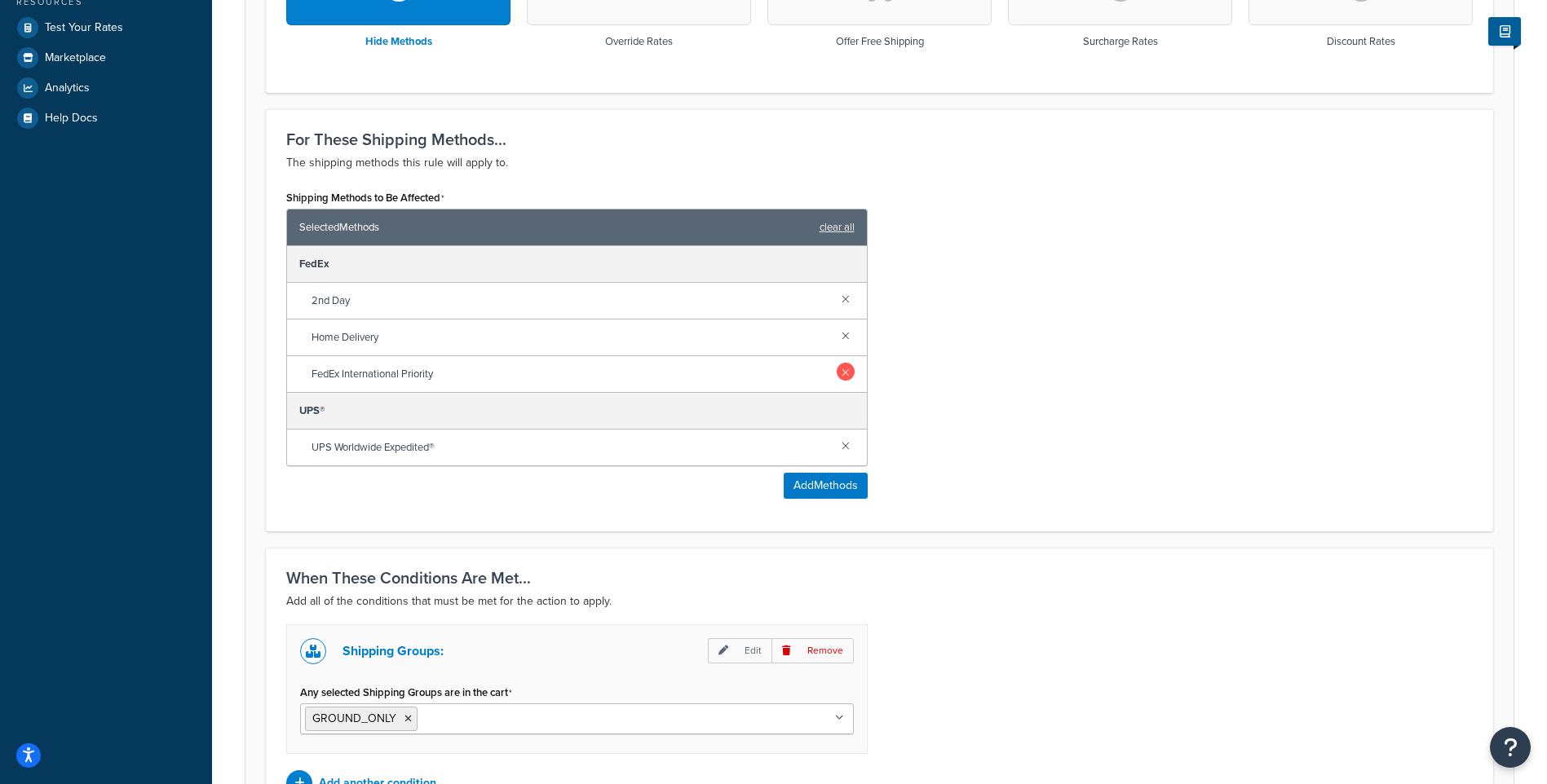
click at [847, 375] on link at bounding box center [846, 372] width 18 height 18
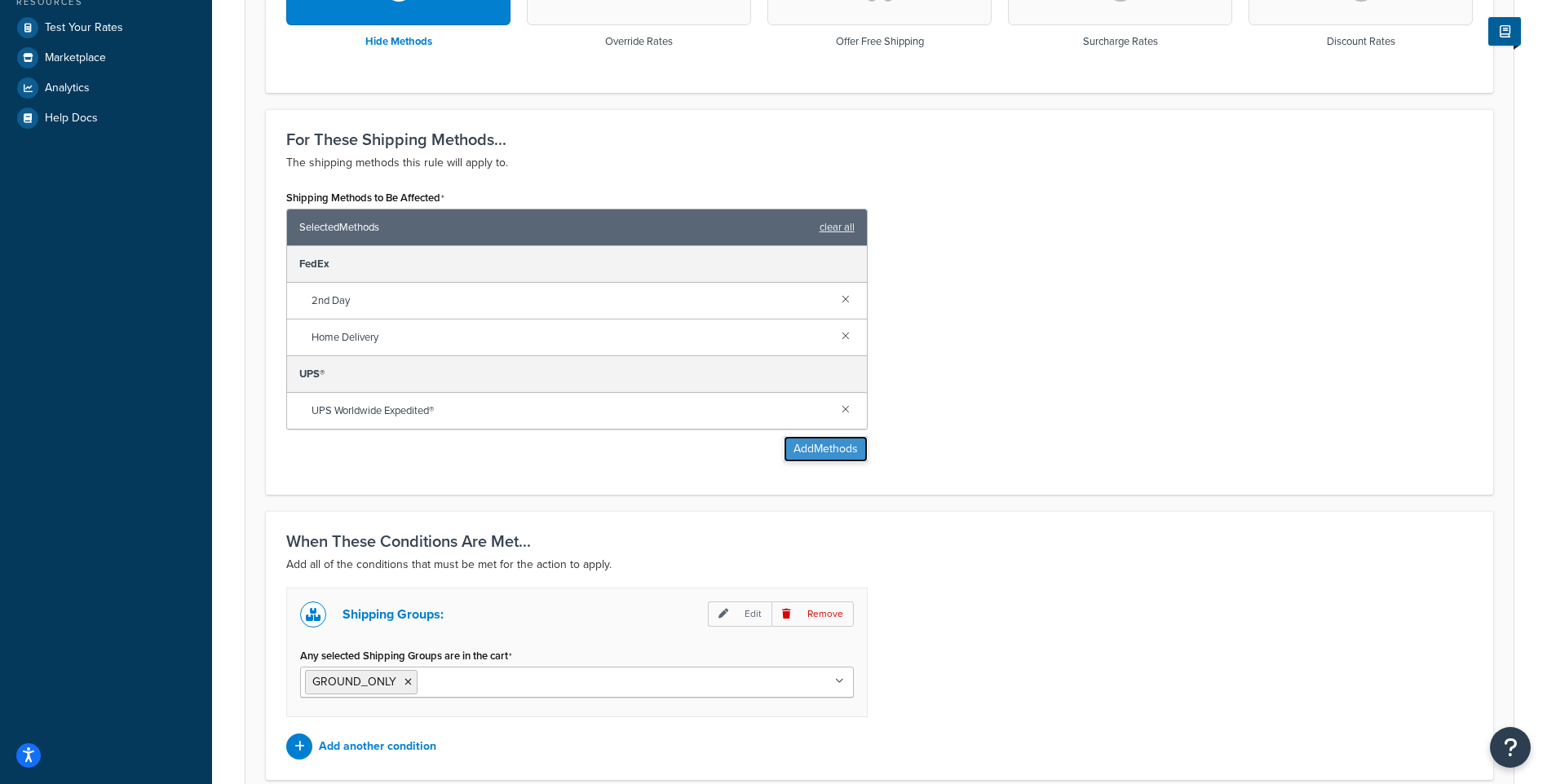
click at [808, 455] on button "Add Methods" at bounding box center [826, 449] width 84 height 26
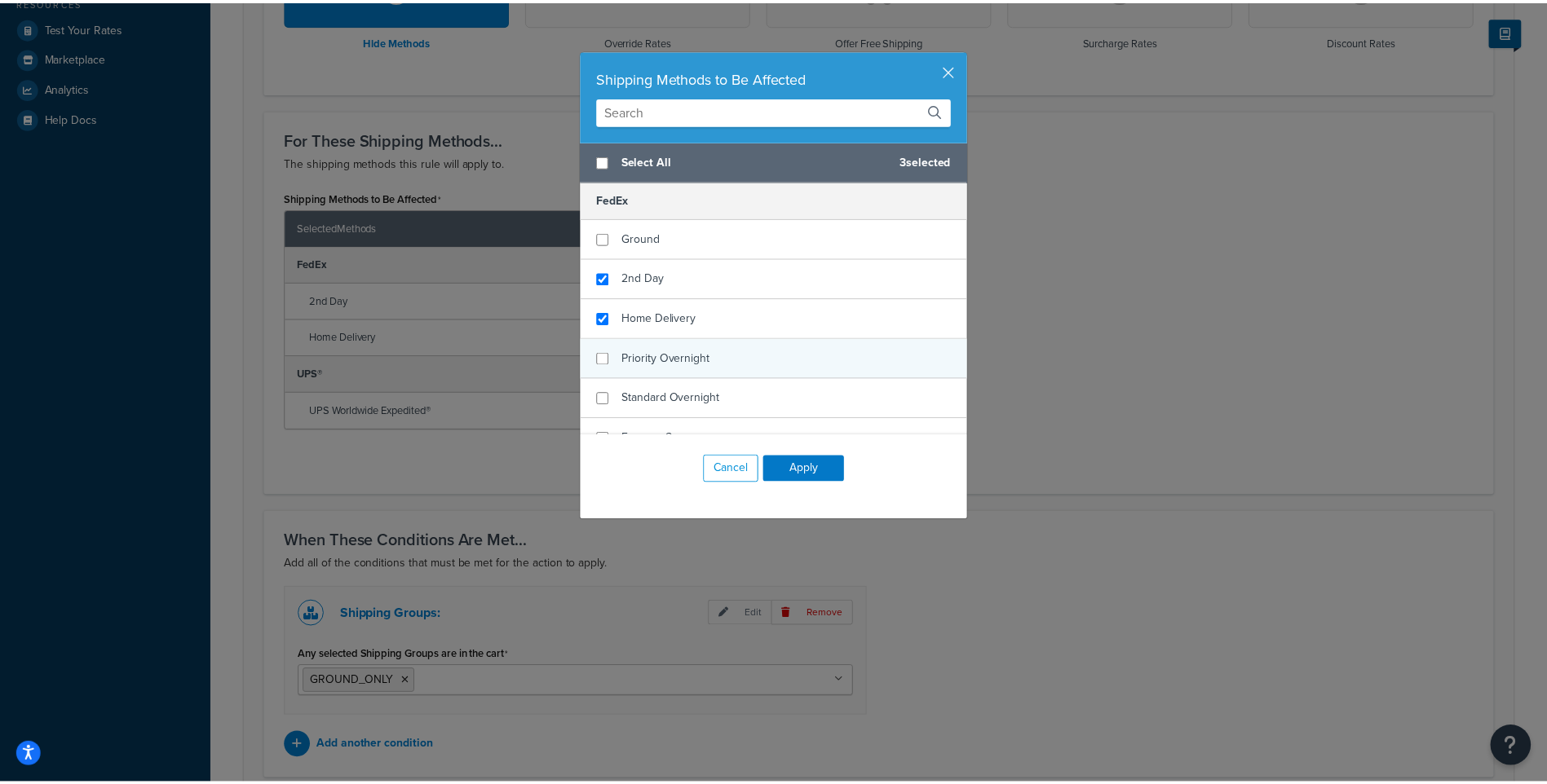
scroll to position [221, 0]
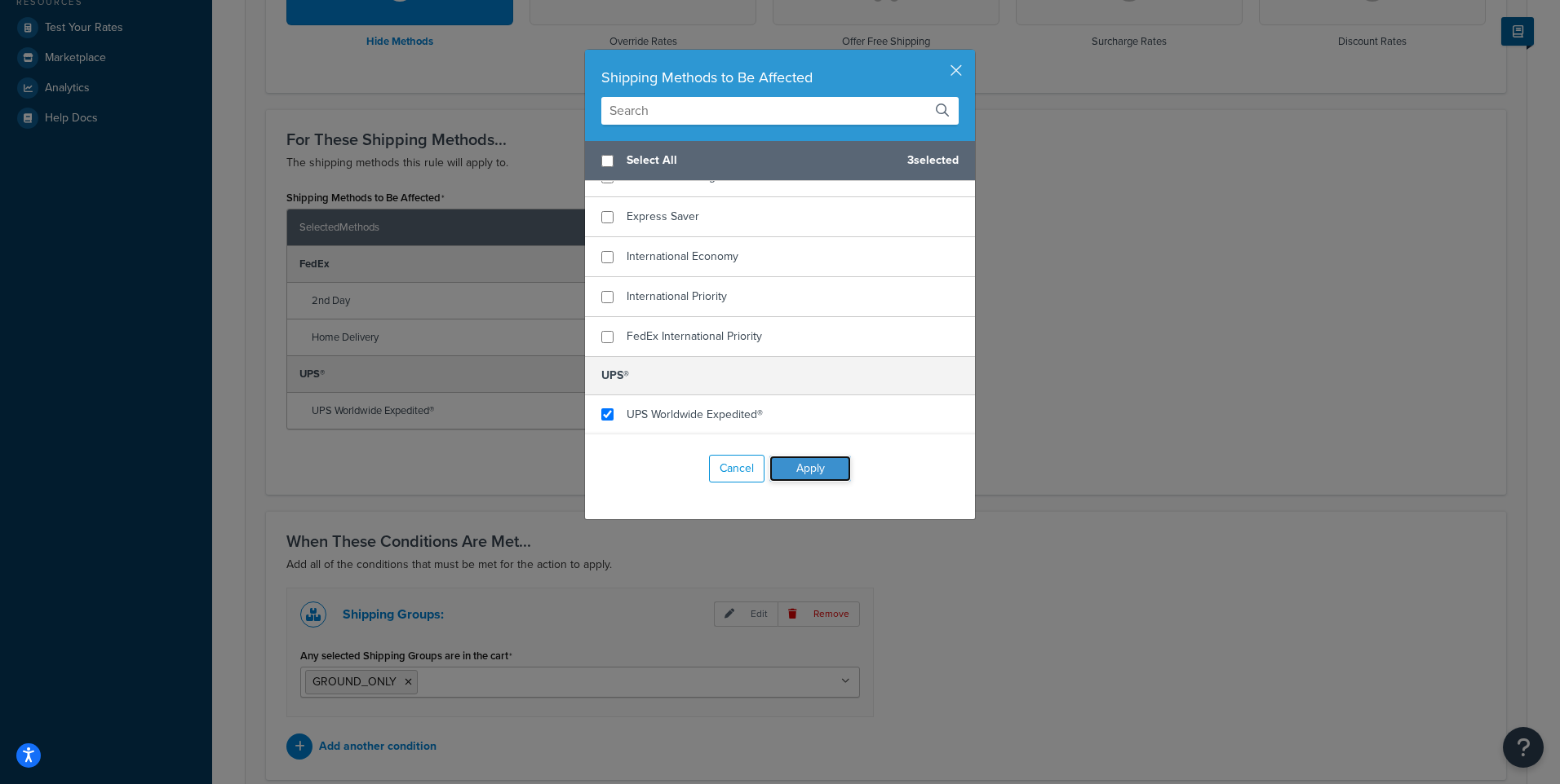
click at [790, 469] on button "Apply" at bounding box center [810, 468] width 81 height 26
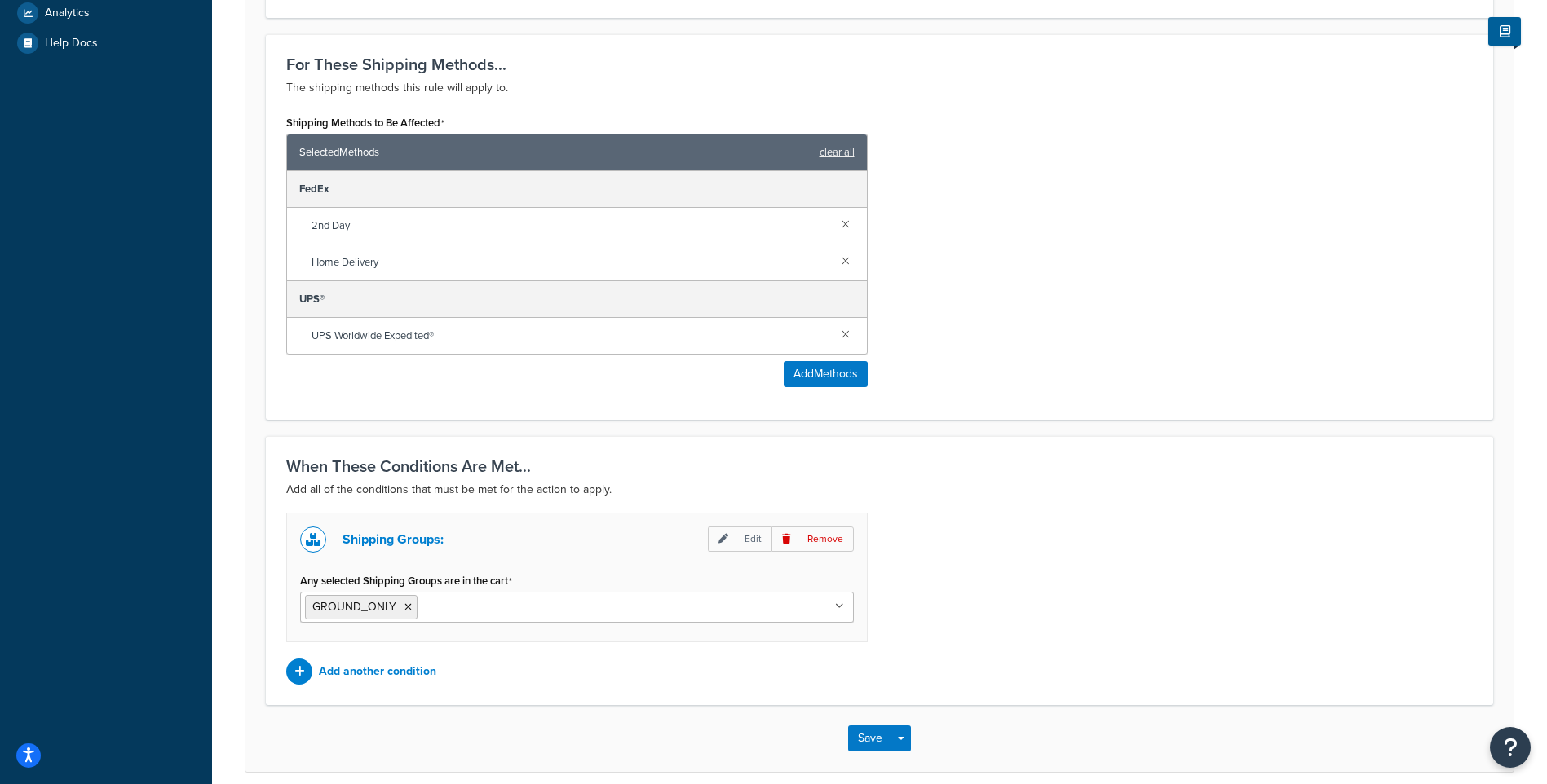
scroll to position [718, 0]
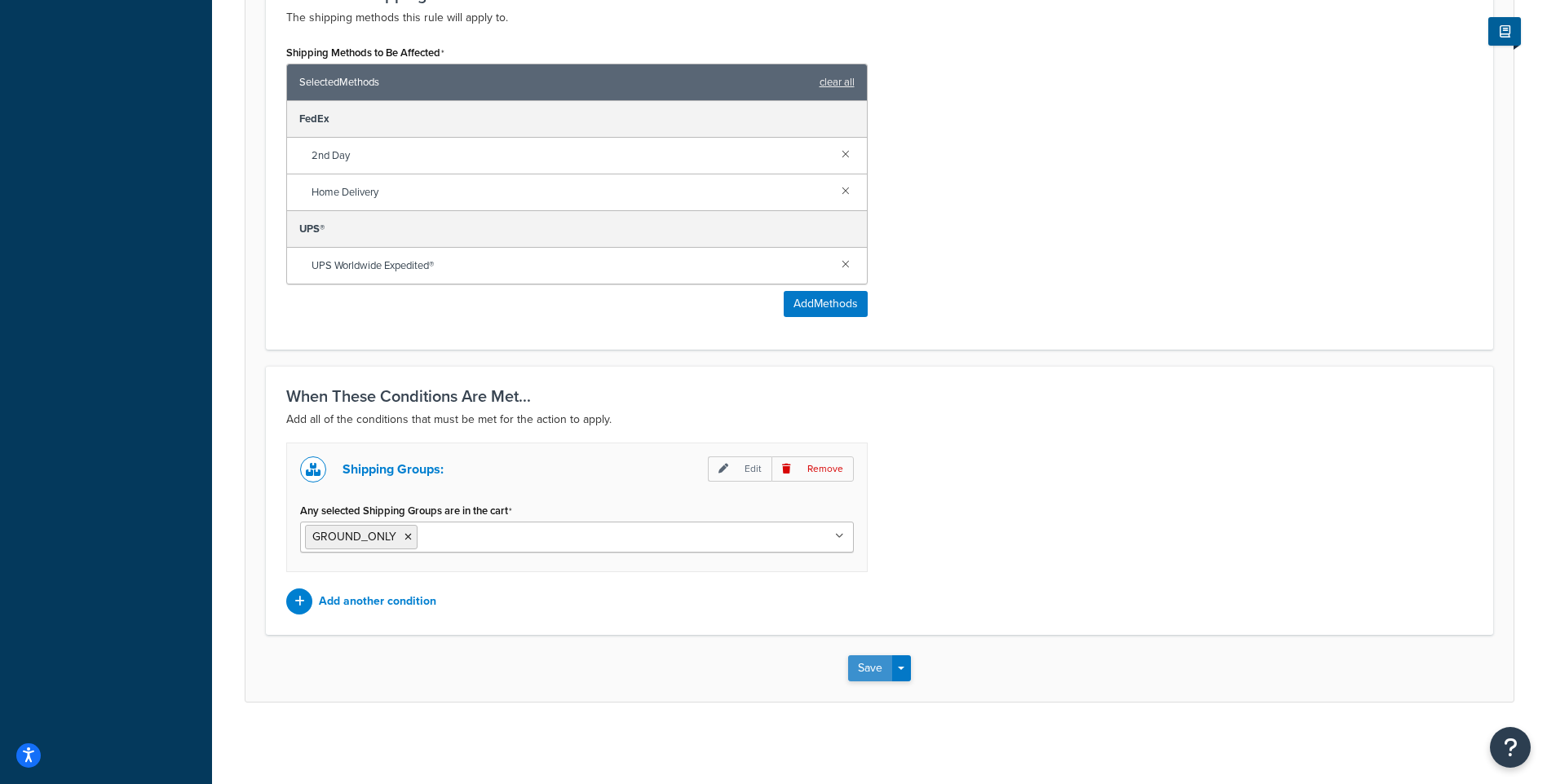
click at [866, 664] on button "Save" at bounding box center [870, 668] width 44 height 26
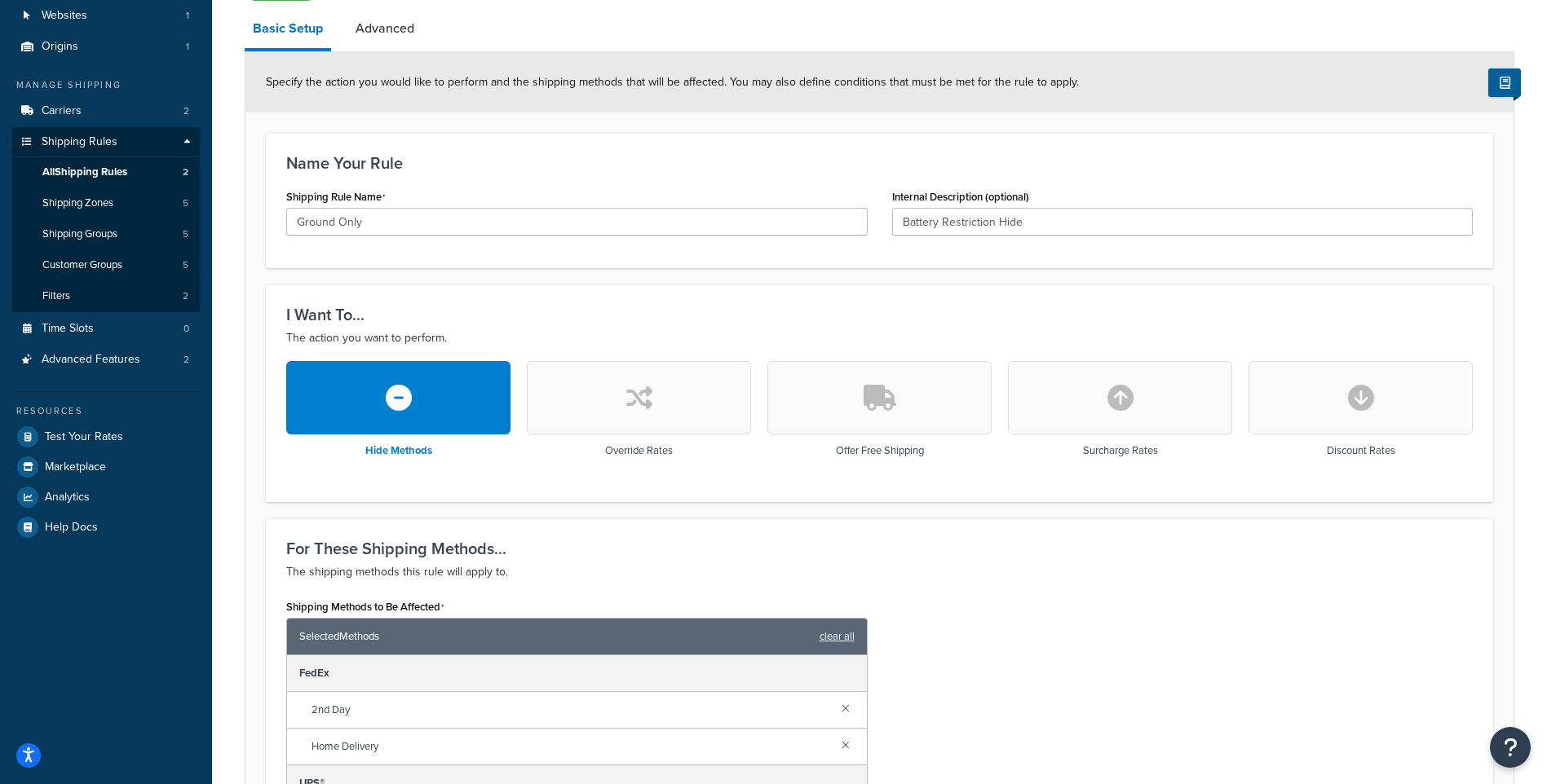
scroll to position [163, 0]
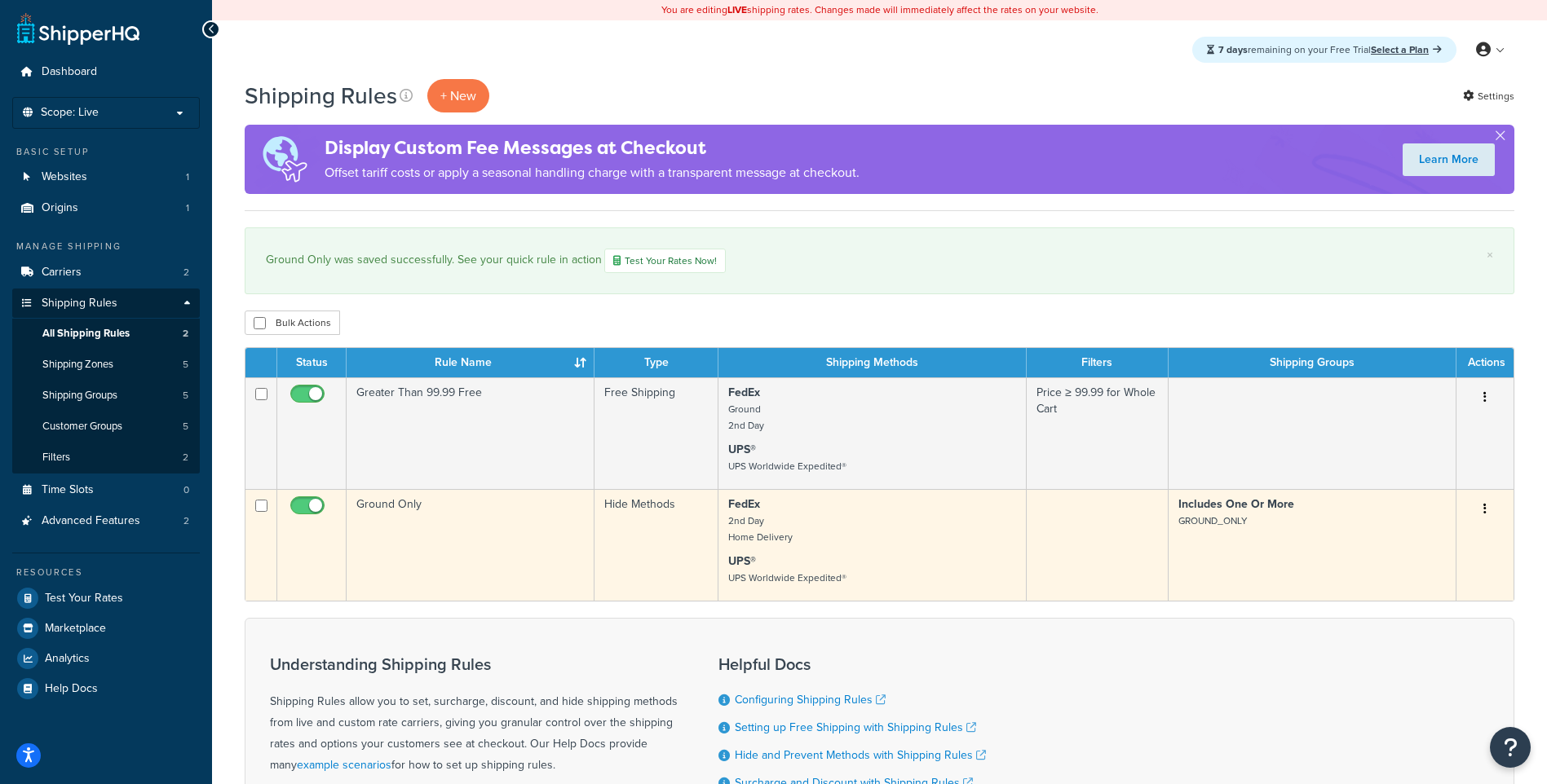
click at [1490, 503] on button "button" at bounding box center [1485, 509] width 23 height 26
click at [1399, 543] on link "Edit" at bounding box center [1432, 540] width 129 height 33
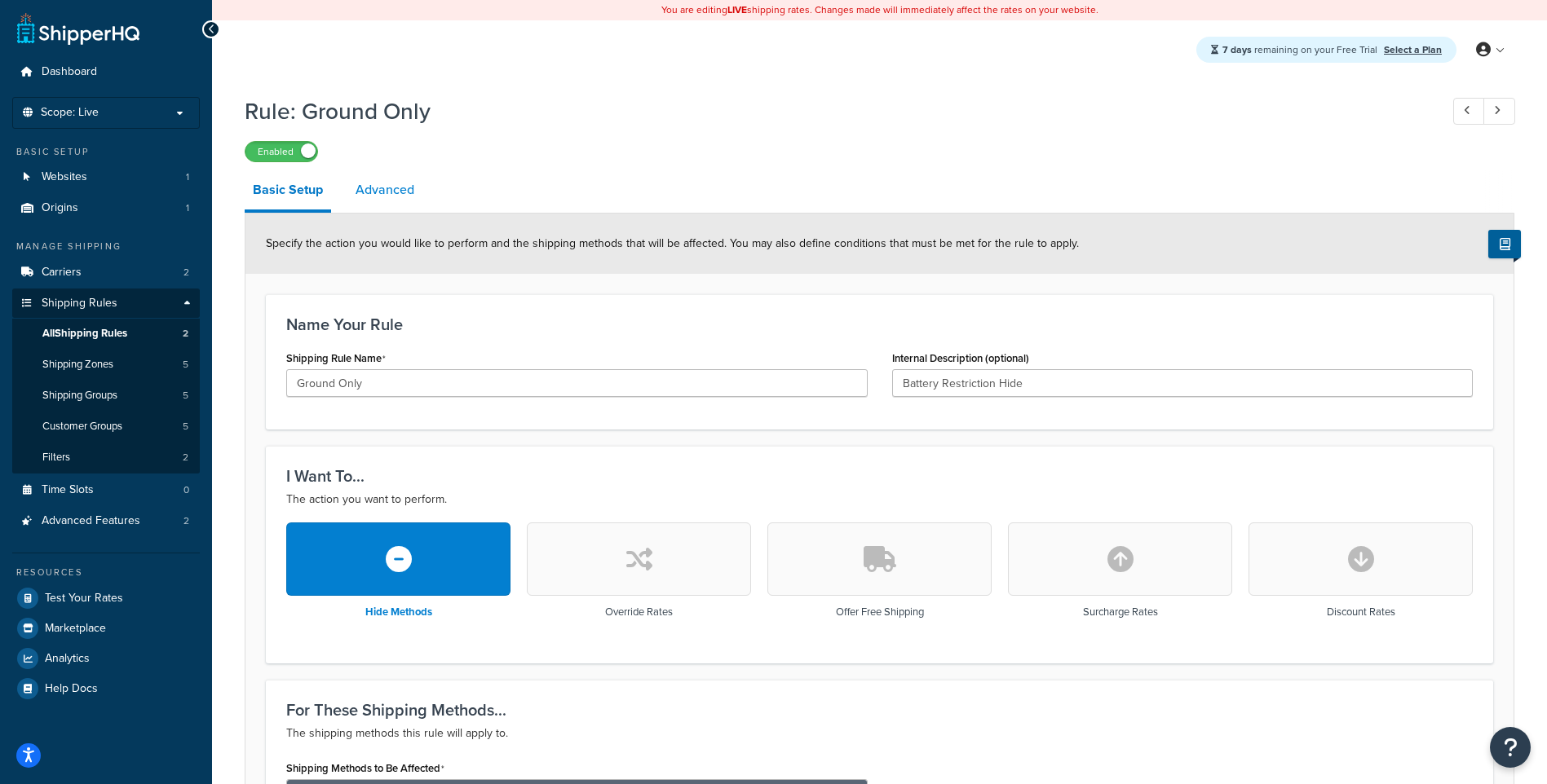
click at [370, 186] on link "Advanced" at bounding box center [385, 190] width 75 height 39
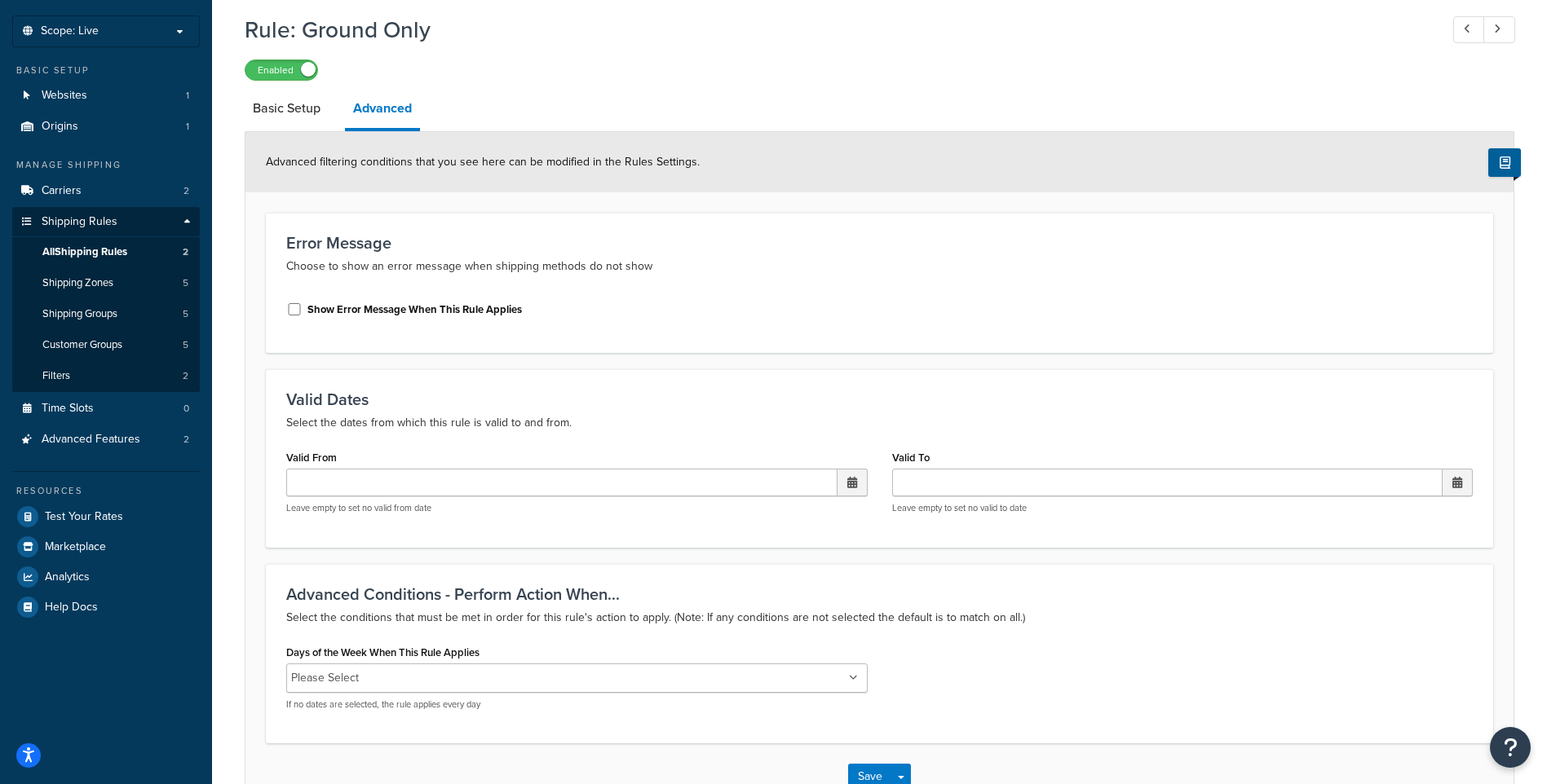
scroll to position [163, 0]
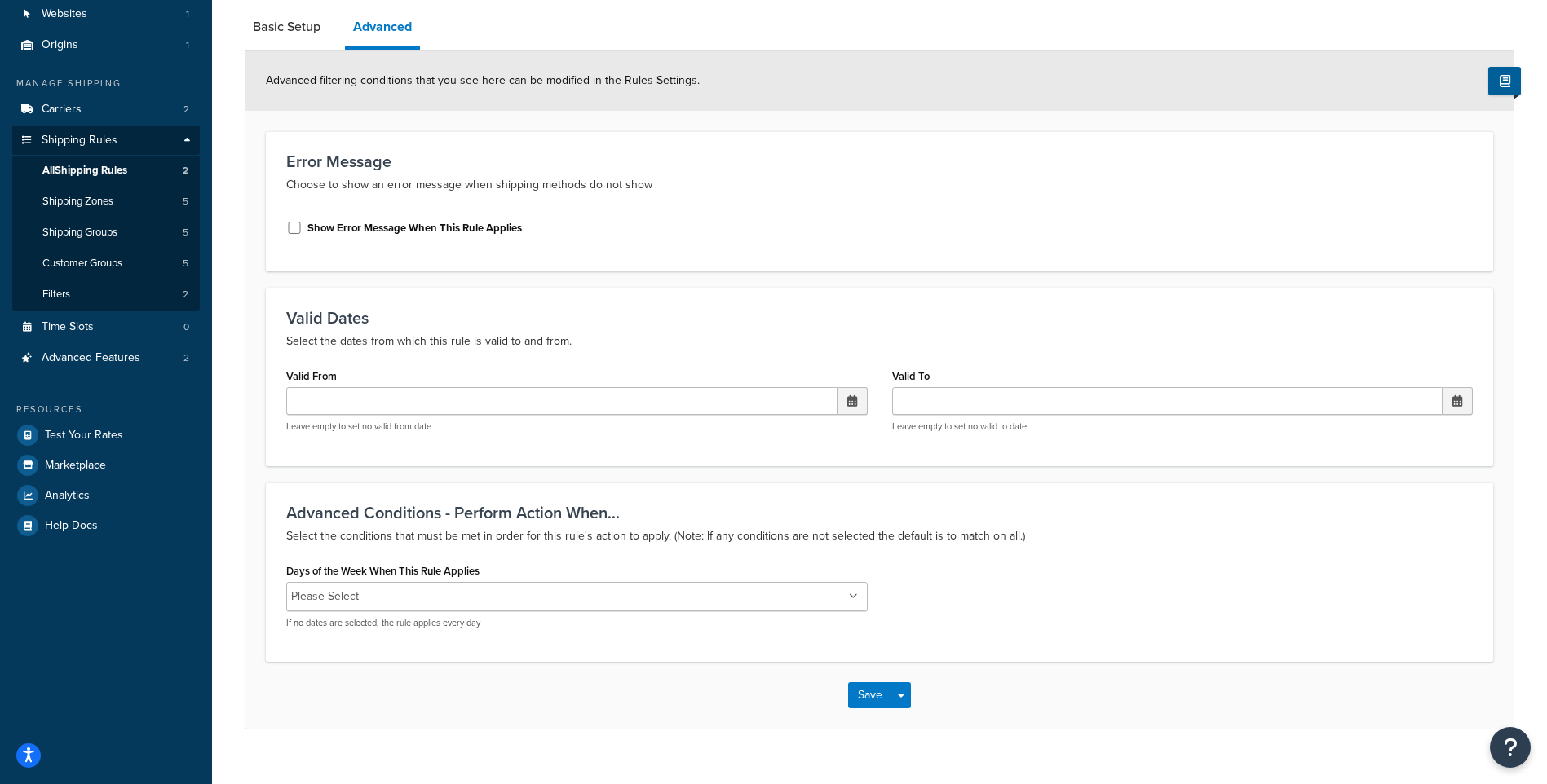
click at [505, 597] on ul "Please Select" at bounding box center [577, 596] width 581 height 30
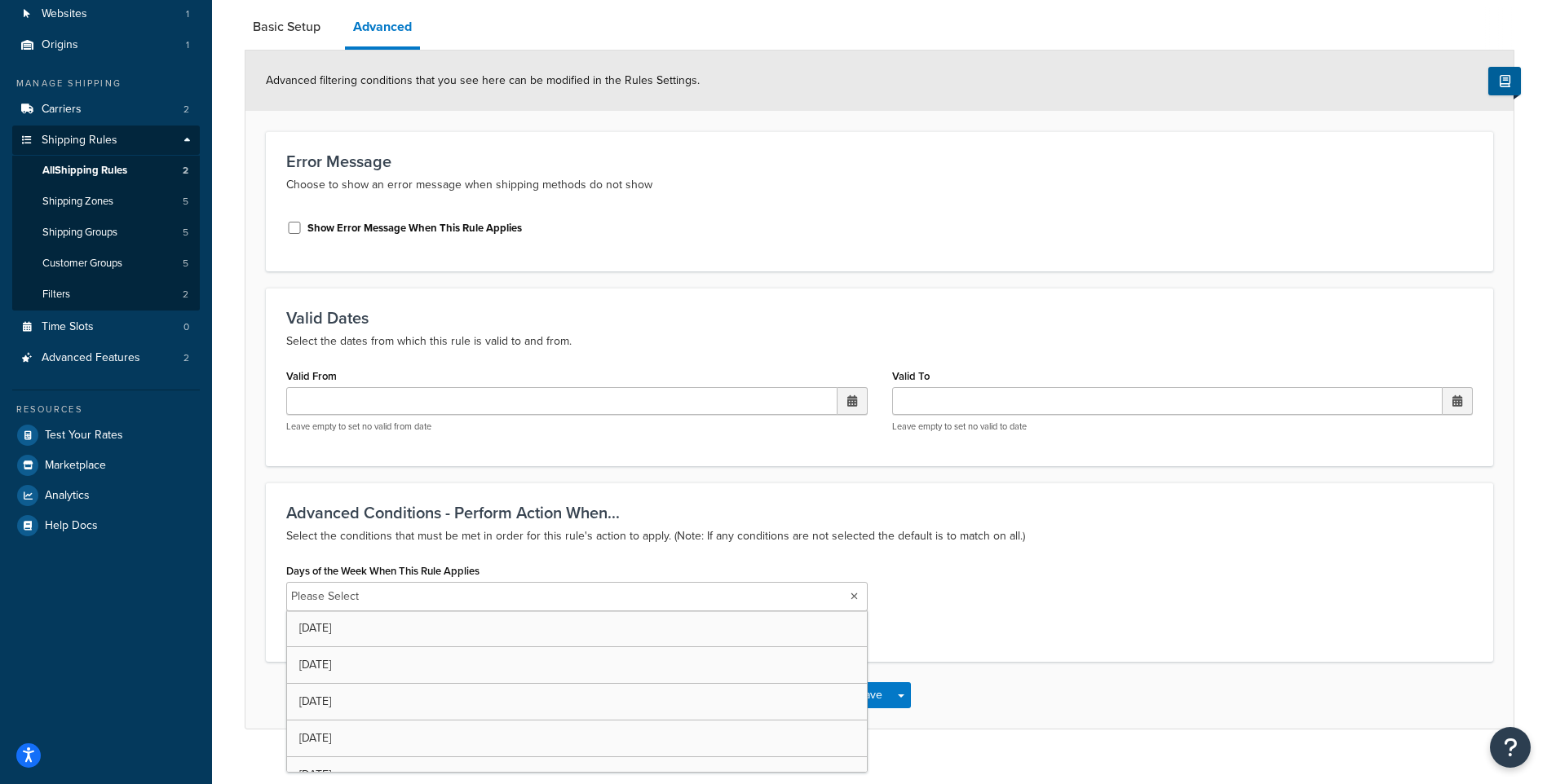
click at [525, 555] on div "Advanced Conditions - Perform Action When... Select the conditions that must be…" at bounding box center [879, 572] width 1228 height 180
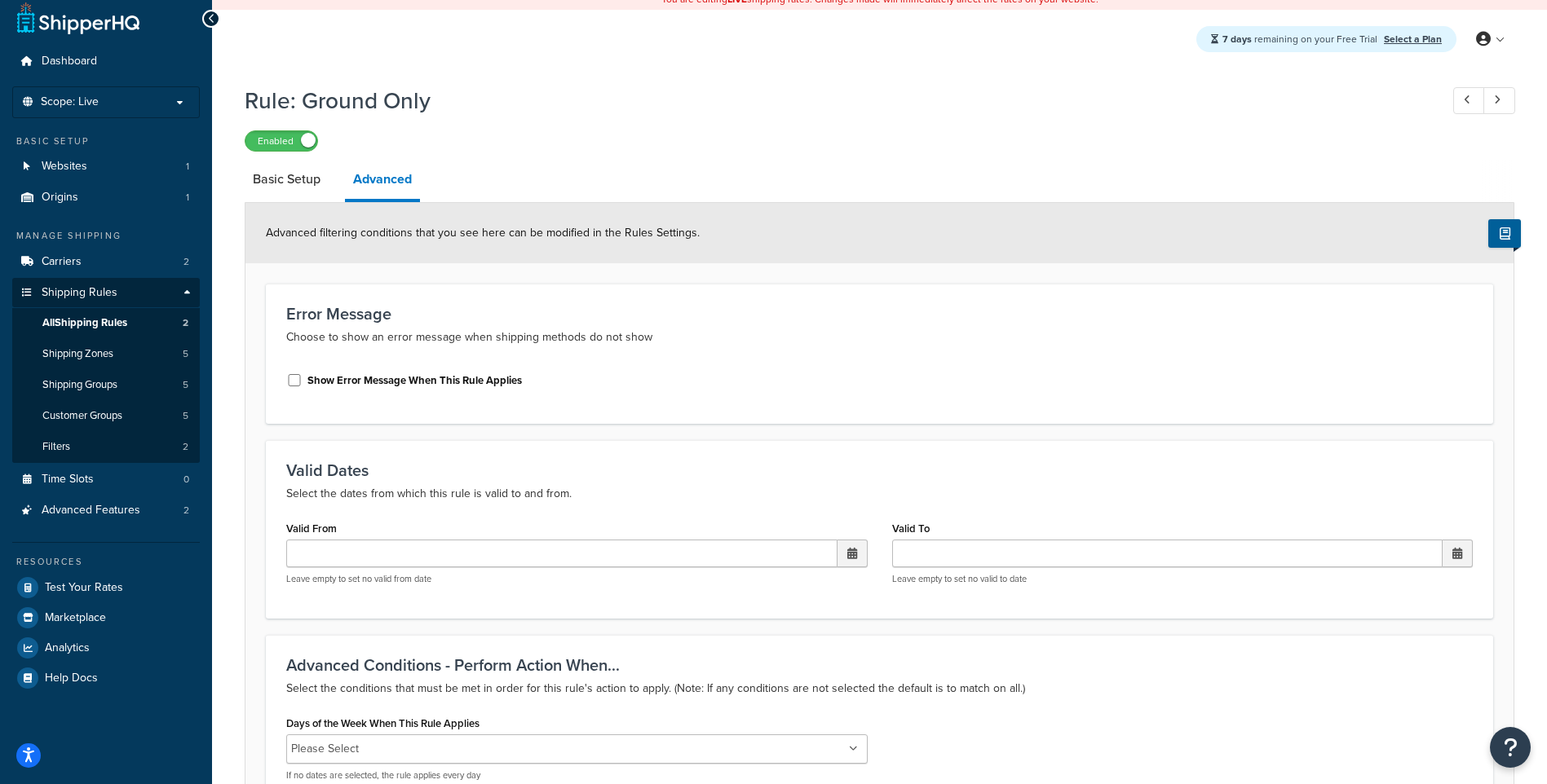
scroll to position [0, 0]
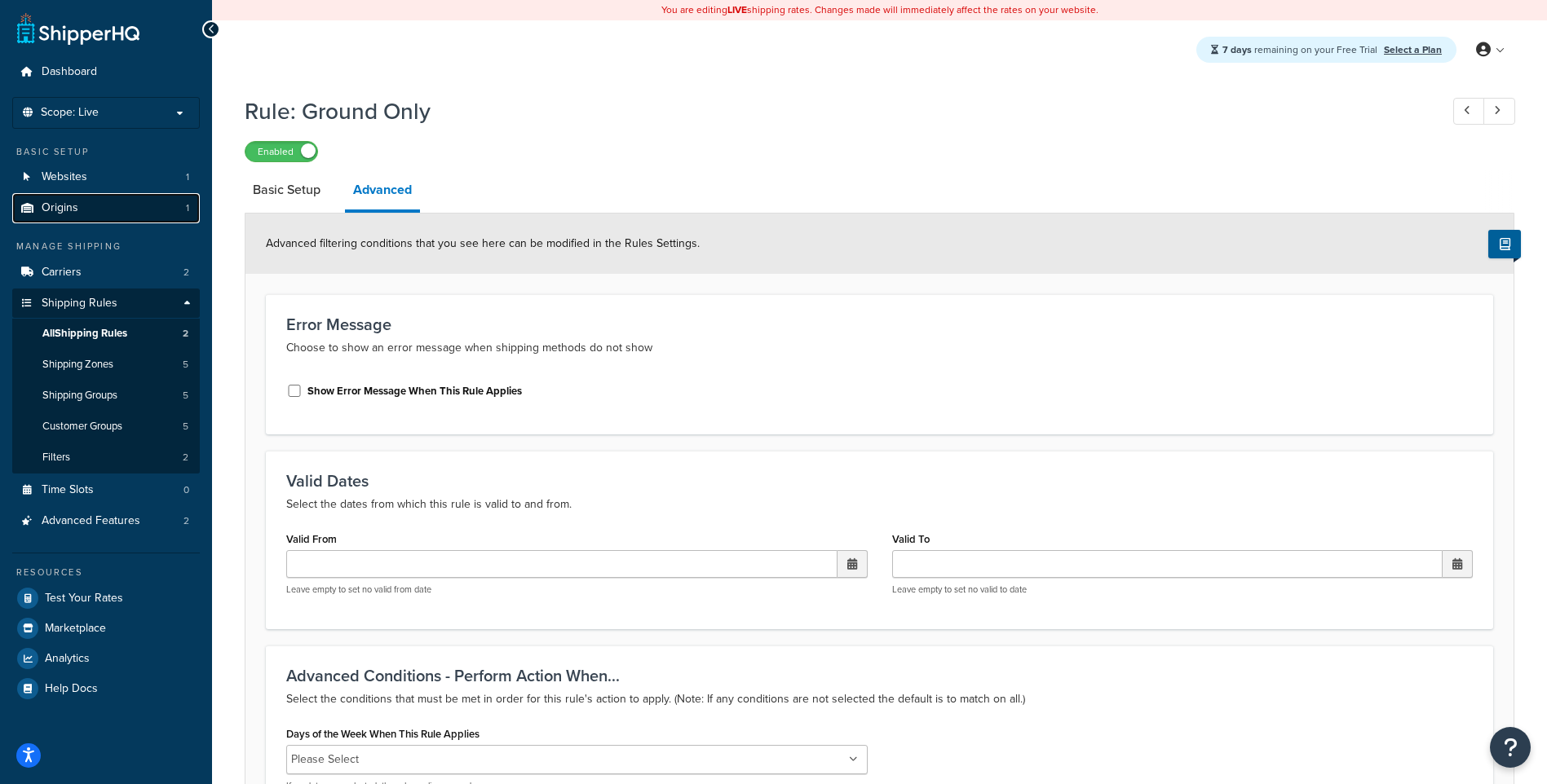
click at [114, 210] on link "Origins 1" at bounding box center [106, 208] width 188 height 30
